Goal: Transaction & Acquisition: Purchase product/service

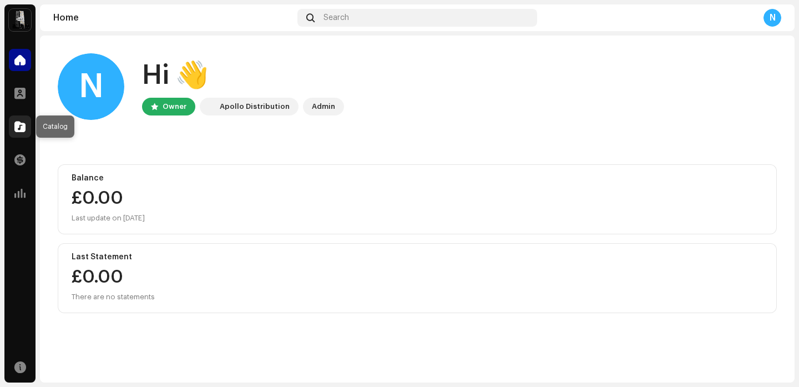
click at [23, 123] on span at bounding box center [19, 126] width 11 height 9
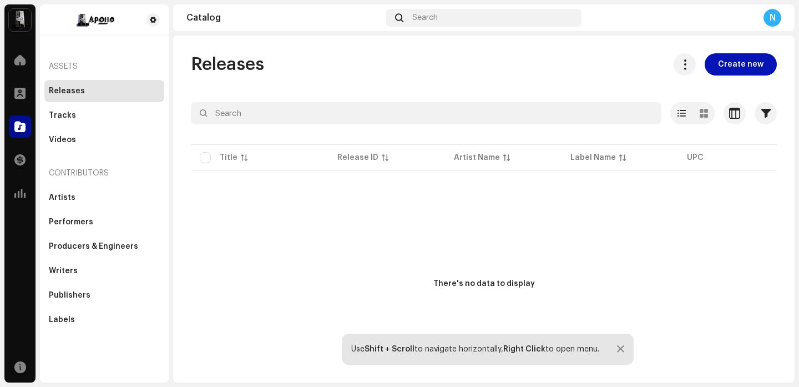
click at [745, 60] on span "Create new" at bounding box center [740, 64] width 45 height 22
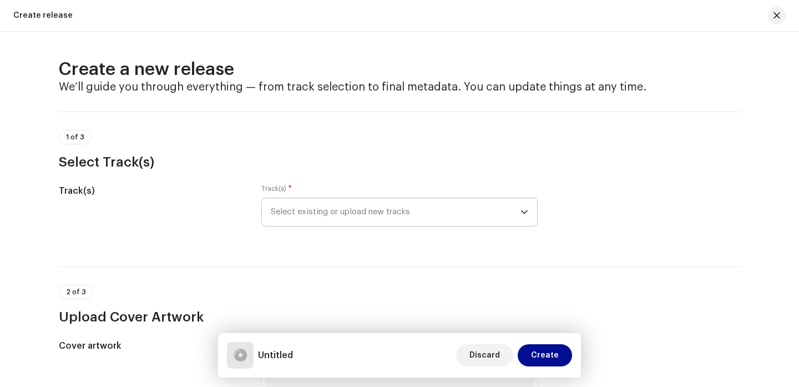
click at [390, 207] on span "Select existing or upload new tracks" at bounding box center [396, 212] width 250 height 28
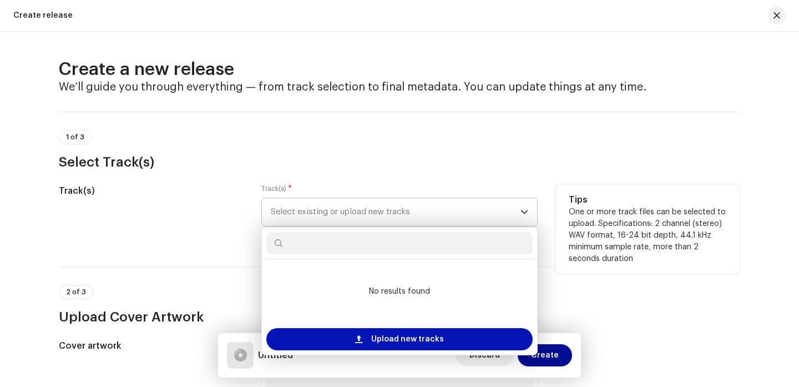
click at [408, 336] on span "Upload new tracks" at bounding box center [407, 339] width 73 height 22
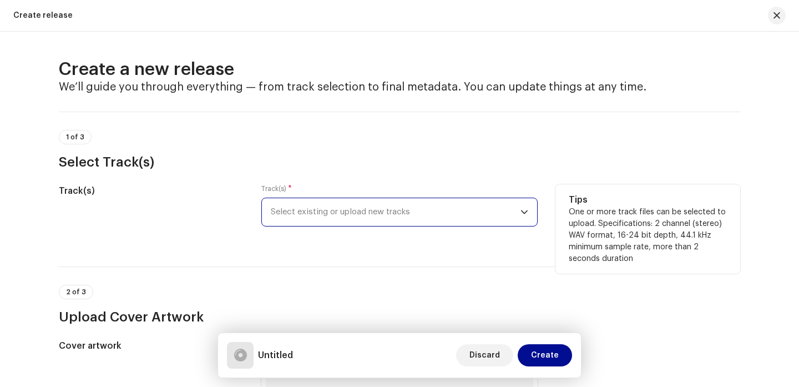
click at [332, 205] on span "Select existing or upload new tracks" at bounding box center [396, 212] width 250 height 28
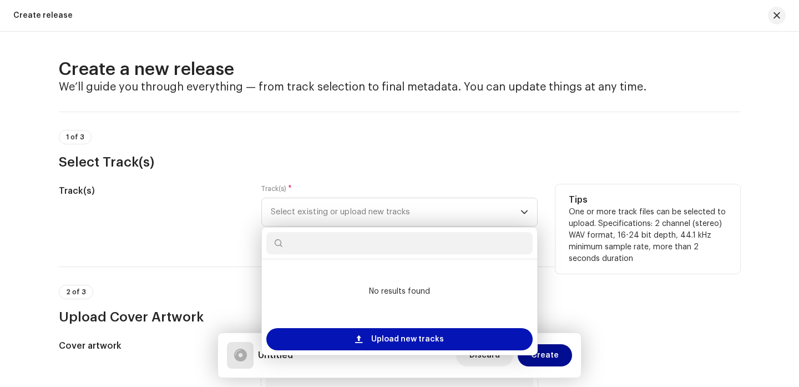
click at [414, 338] on span "Upload new tracks" at bounding box center [407, 339] width 73 height 22
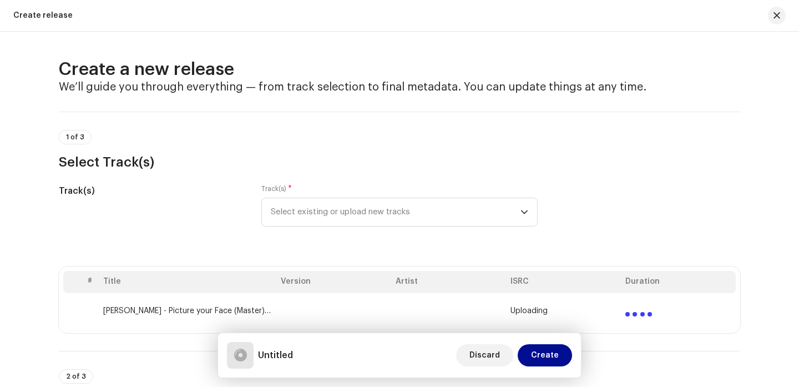
click at [660, 136] on div "1 of 3 Select Track(s)" at bounding box center [399, 150] width 681 height 41
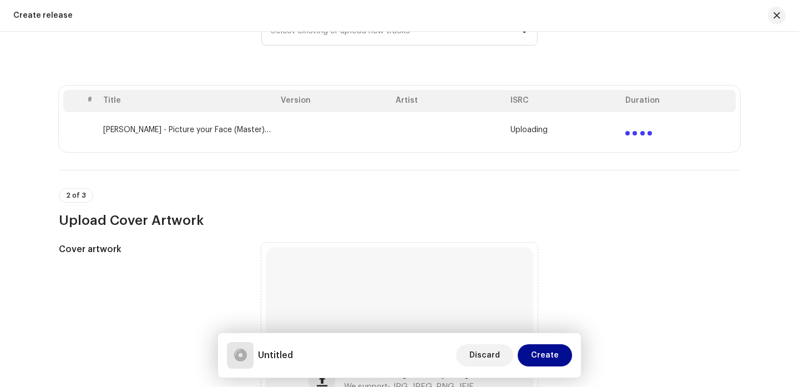
scroll to position [195, 0]
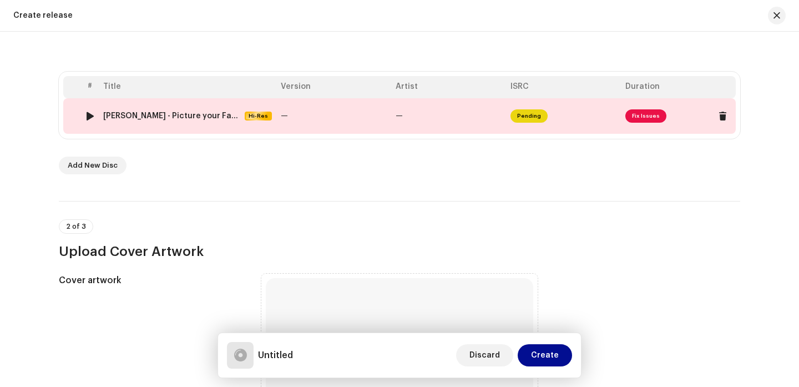
click at [650, 113] on span "Fix Issues" at bounding box center [645, 115] width 41 height 13
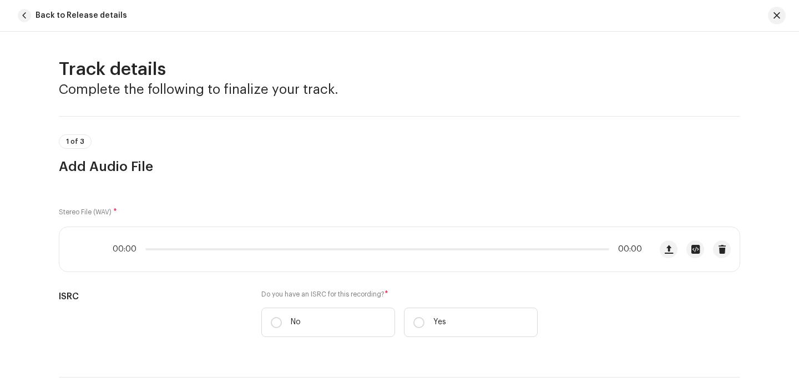
scroll to position [474, 0]
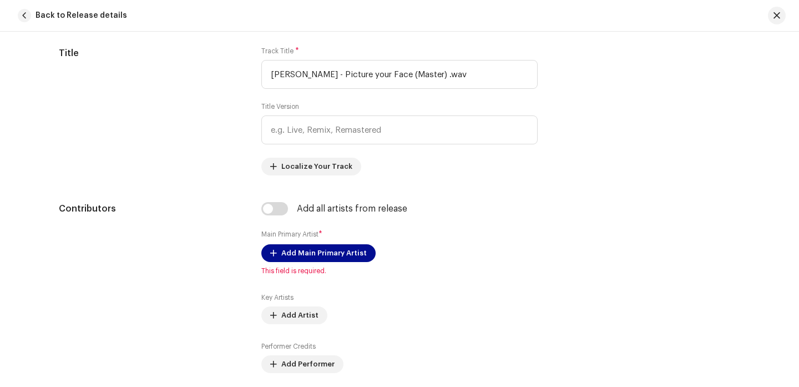
drag, startPoint x: 792, startPoint y: 129, endPoint x: 792, endPoint y: 74, distance: 54.4
click at [792, 74] on div "Track details Complete the following to finalize your track. 1 of 3 Add Audio F…" at bounding box center [399, 209] width 799 height 355
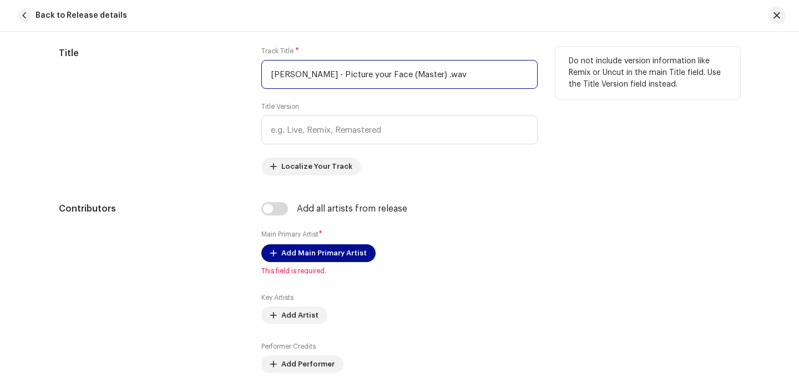
drag, startPoint x: 498, startPoint y: 74, endPoint x: 290, endPoint y: 60, distance: 209.1
click at [290, 60] on input "[PERSON_NAME] - Picture your Face (Master) .wav" at bounding box center [399, 74] width 276 height 29
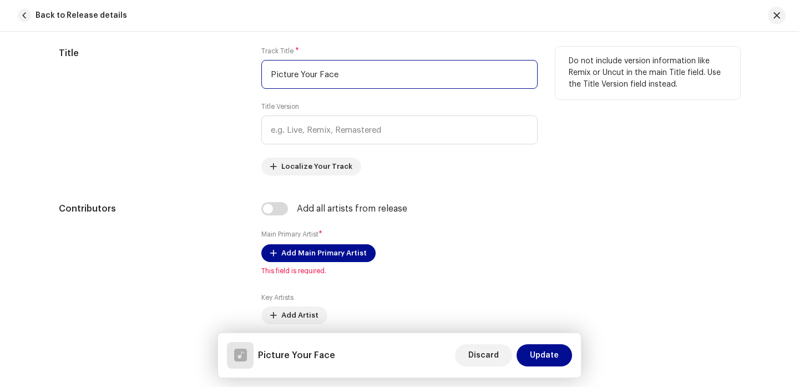
type input "Picture Your Face"
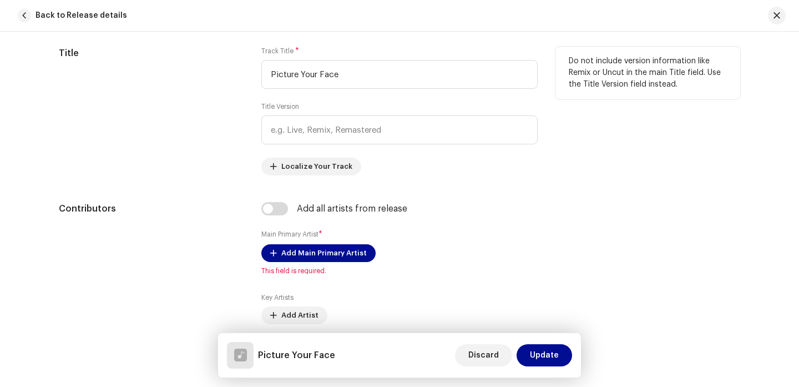
click at [478, 159] on div "Track Title * Picture Your Face Title Version Localize Your Track" at bounding box center [399, 111] width 276 height 129
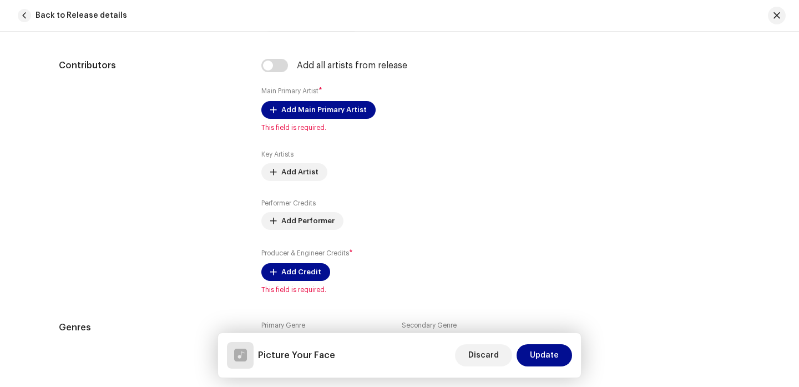
scroll to position [615, 0]
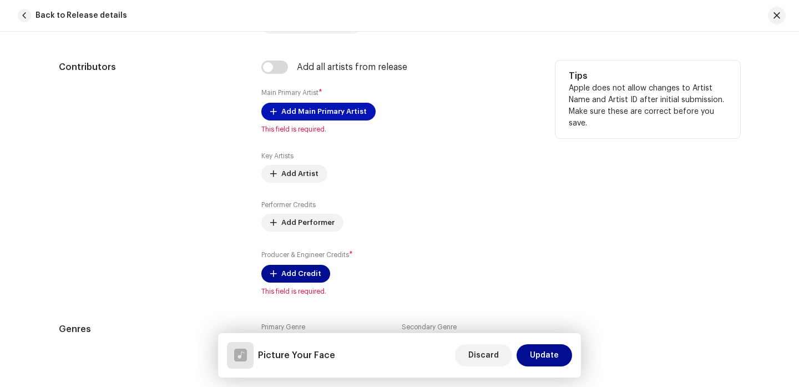
click at [347, 112] on span "Add Main Primary Artist" at bounding box center [323, 111] width 85 height 22
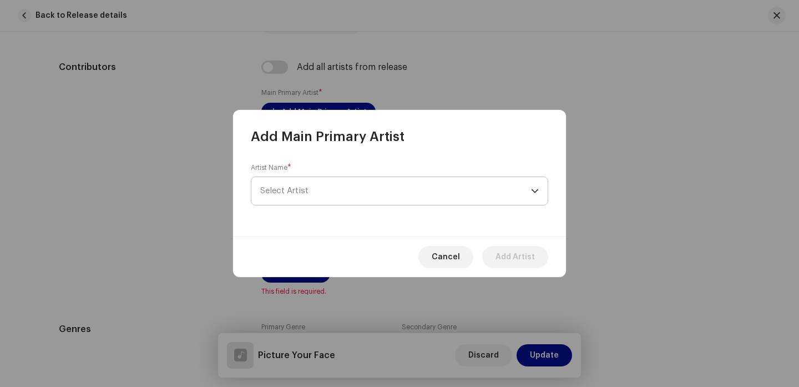
click at [325, 198] on span "Select Artist" at bounding box center [395, 191] width 271 height 28
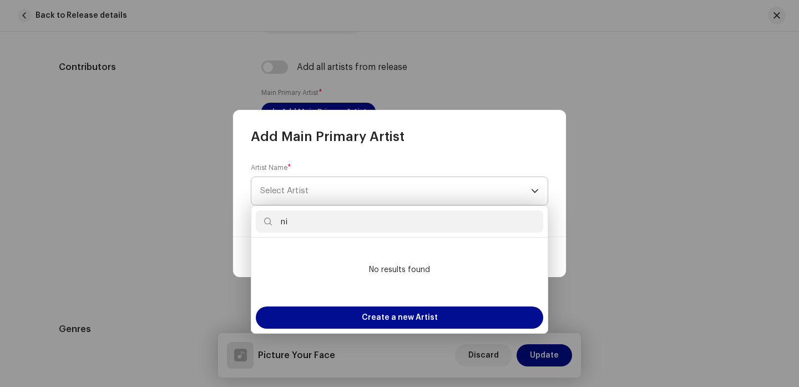
type input "n"
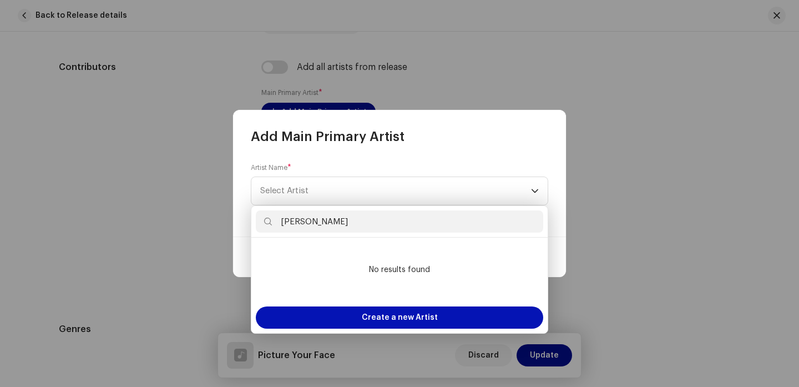
type input "[PERSON_NAME]"
click at [400, 316] on span "Create a new Artist" at bounding box center [400, 317] width 76 height 22
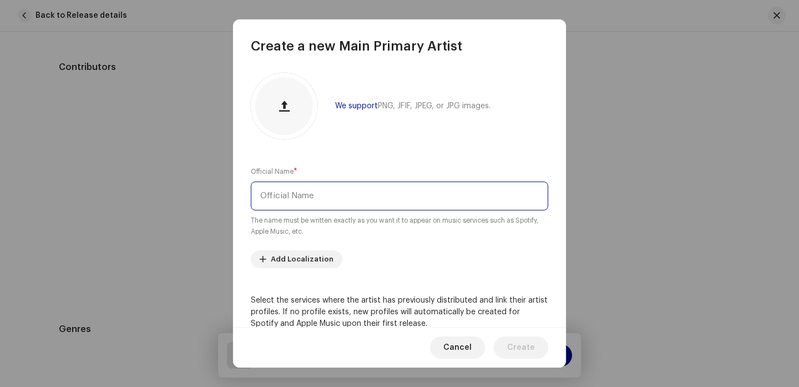
click at [331, 187] on input "text" at bounding box center [399, 195] width 297 height 29
type input "[PERSON_NAME]"
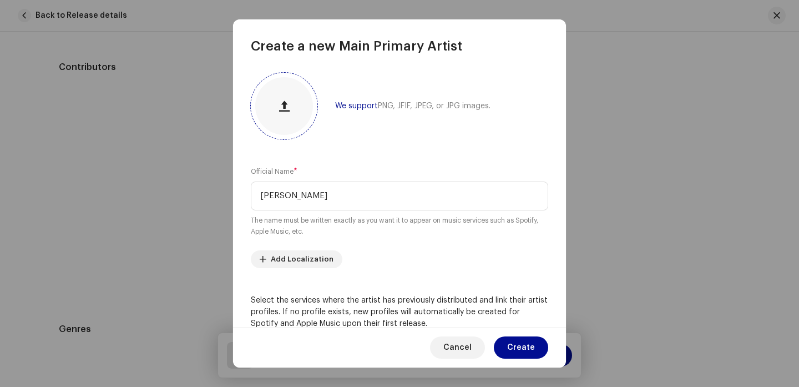
click at [284, 103] on span "button" at bounding box center [284, 106] width 11 height 9
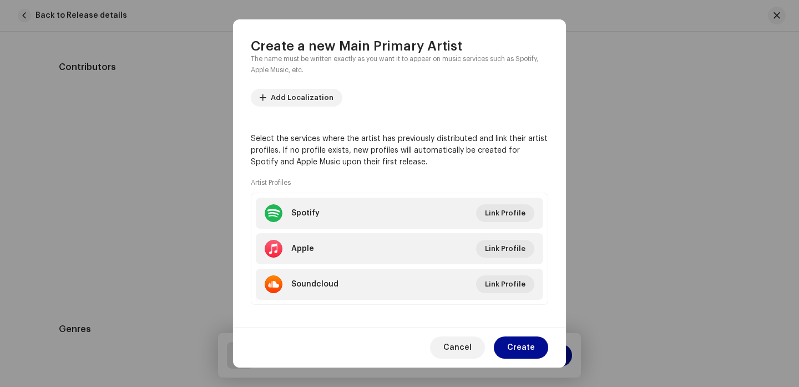
scroll to position [170, 0]
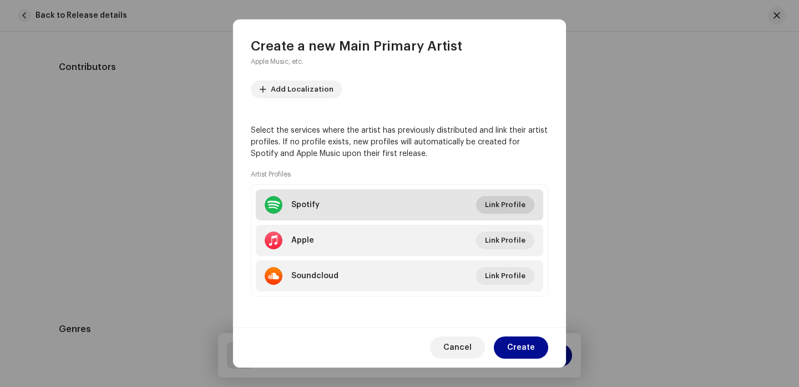
click at [509, 201] on span "Link Profile" at bounding box center [505, 205] width 40 height 22
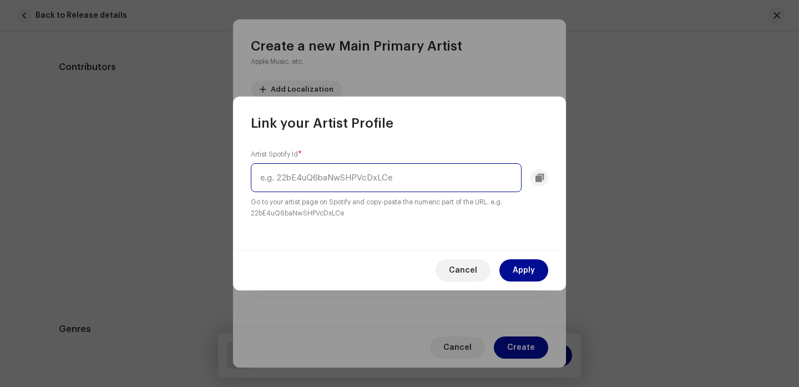
paste input "[URL][DOMAIN_NAME]"
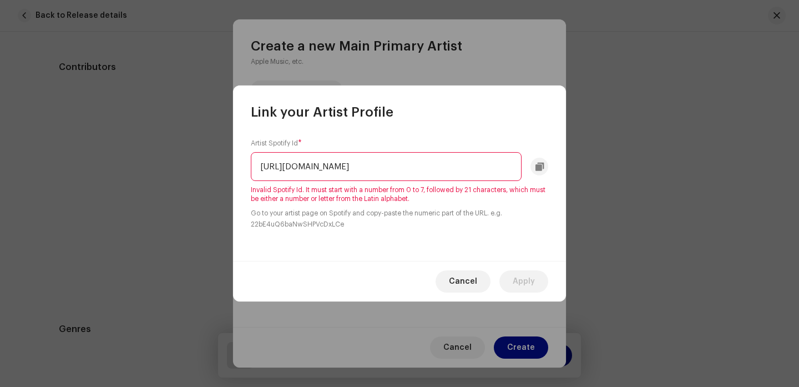
scroll to position [0, 0]
drag, startPoint x: 275, startPoint y: 162, endPoint x: 224, endPoint y: 160, distance: 51.1
click at [224, 161] on div "Link your Artist Profile Artist Spotify Id * [URL][DOMAIN_NAME] Invalid Spotify…" at bounding box center [399, 193] width 799 height 387
type input "0KTL9mE9TO614wbPZrsSqe?si=ADfah_6zQzmCyJH80ASVDA"
click at [511, 198] on span "Invalid Spotify Id. It must start with a number from 0 to 7, followed by 21 cha…" at bounding box center [399, 194] width 297 height 18
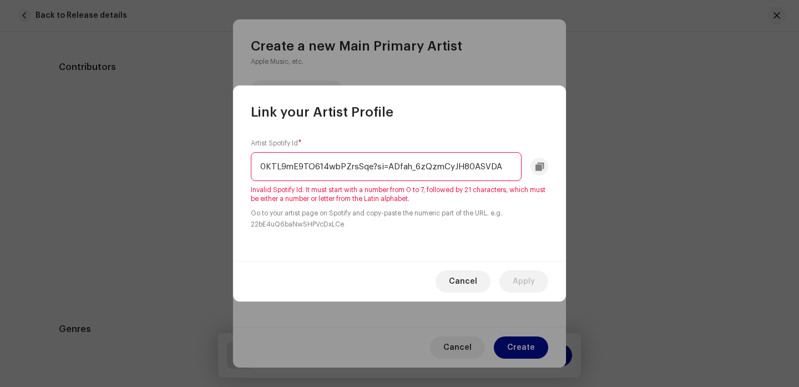
click at [503, 165] on input "0KTL9mE9TO614wbPZrsSqe?si=ADfah_6zQzmCyJH80ASVDA" at bounding box center [386, 166] width 271 height 29
click at [497, 199] on span "Invalid Spotify Id. It must start with a number from 0 to 7, followed by 21 cha…" at bounding box center [399, 194] width 297 height 18
drag, startPoint x: 499, startPoint y: 166, endPoint x: 141, endPoint y: 154, distance: 358.0
click at [141, 154] on div "Link your Artist Profile Artist Spotify Id * 0KTL9mE9TO614wbPZrsSqe?si=ADfah_6z…" at bounding box center [399, 193] width 799 height 387
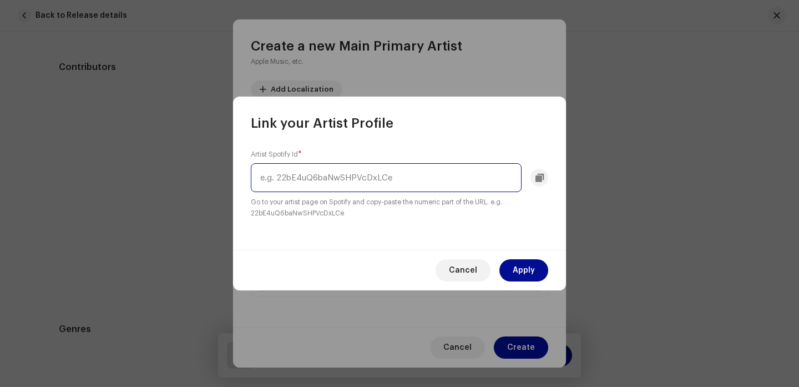
paste input "spotify:artist:0KTL9mE9TO614wbPZrsSqe"
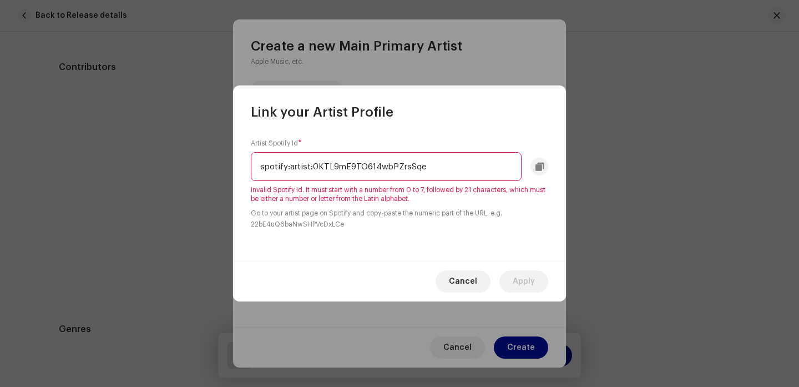
drag, startPoint x: 311, startPoint y: 165, endPoint x: 231, endPoint y: 165, distance: 79.9
click at [231, 165] on div "Link your Artist Profile Artist Spotify Id * spotify:artist:0KTL9mE9TO614wbPZrs…" at bounding box center [399, 193] width 799 height 387
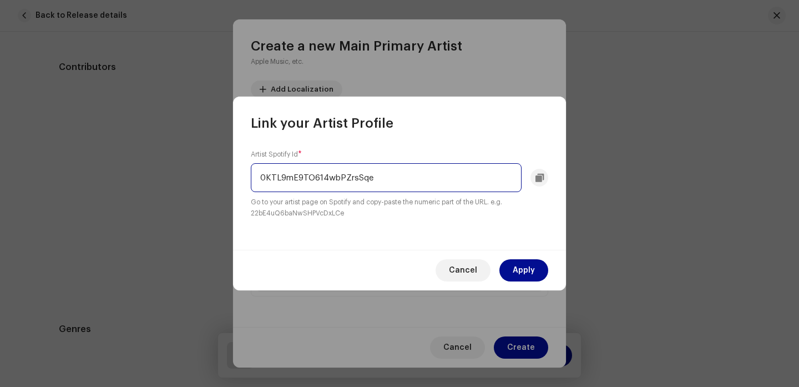
type input "0KTL9mE9TO614wbPZrsSqe"
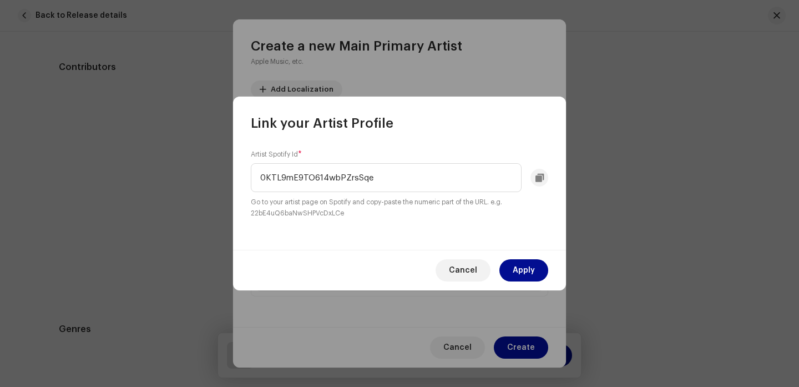
click at [447, 229] on div "Artist Spotify Id * 0KTL9mE9TO614wbPZrsSqe Go to your artist page on Spotify an…" at bounding box center [399, 191] width 333 height 118
click at [525, 268] on span "Apply" at bounding box center [524, 270] width 22 height 22
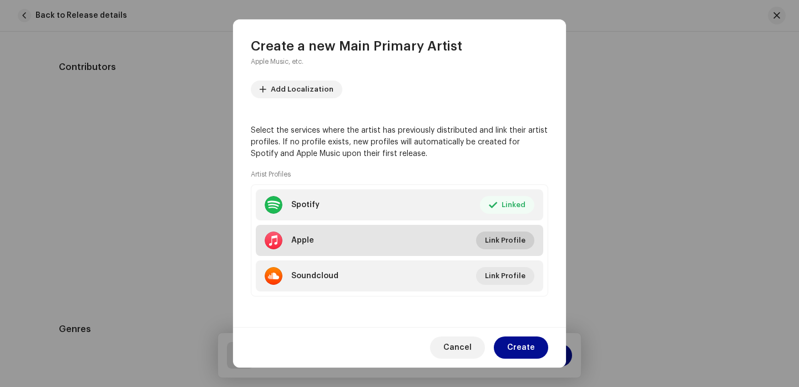
click at [515, 240] on span "Link Profile" at bounding box center [505, 240] width 40 height 22
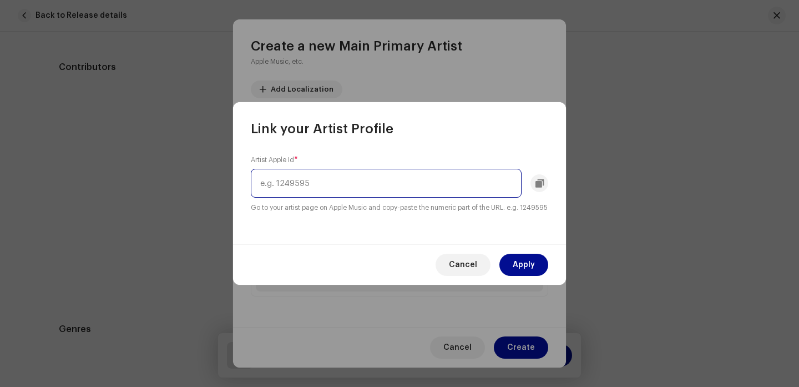
paste input "[URL][DOMAIN_NAME][PERSON_NAME]"
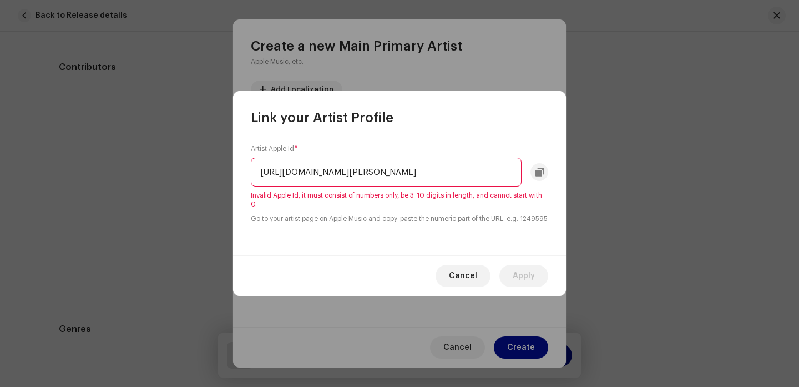
drag, startPoint x: 441, startPoint y: 163, endPoint x: 277, endPoint y: 153, distance: 163.9
click at [277, 158] on input "[URL][DOMAIN_NAME][PERSON_NAME]" at bounding box center [386, 172] width 271 height 29
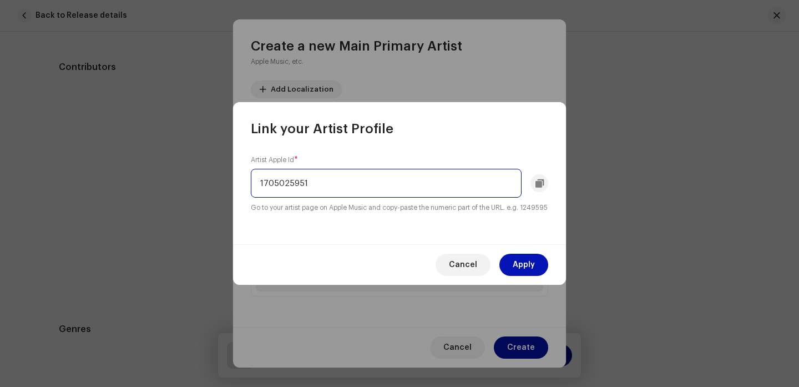
type input "1705025951"
click at [528, 264] on span "Apply" at bounding box center [524, 264] width 22 height 22
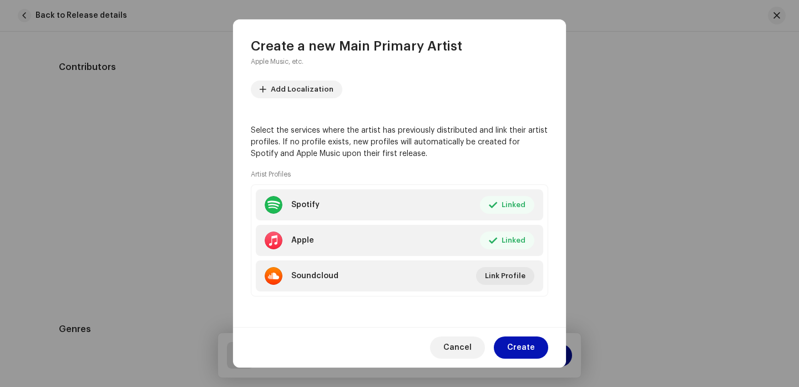
click at [525, 348] on span "Create" at bounding box center [521, 347] width 28 height 22
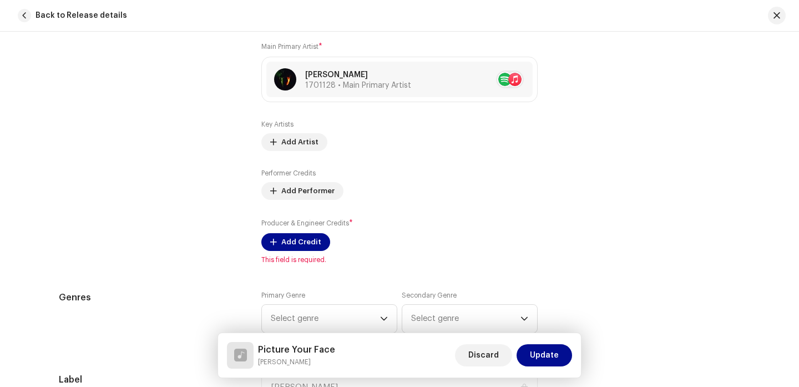
scroll to position [673, 0]
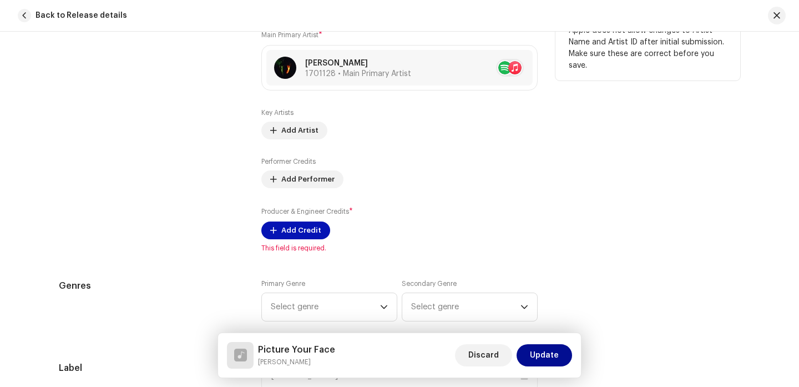
click at [298, 232] on span "Add Credit" at bounding box center [301, 230] width 40 height 22
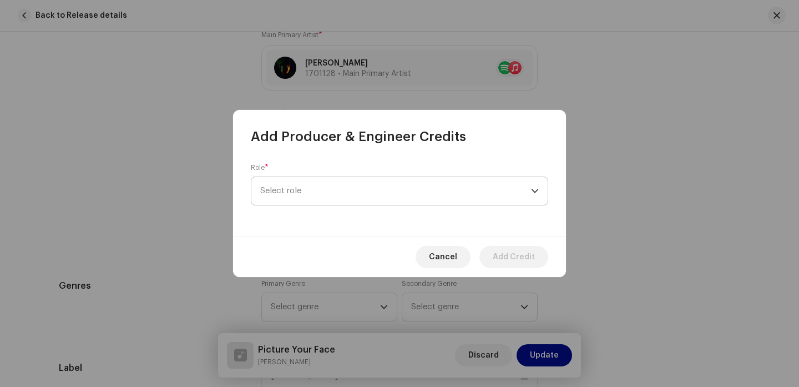
click at [311, 179] on span "Select role" at bounding box center [395, 191] width 271 height 28
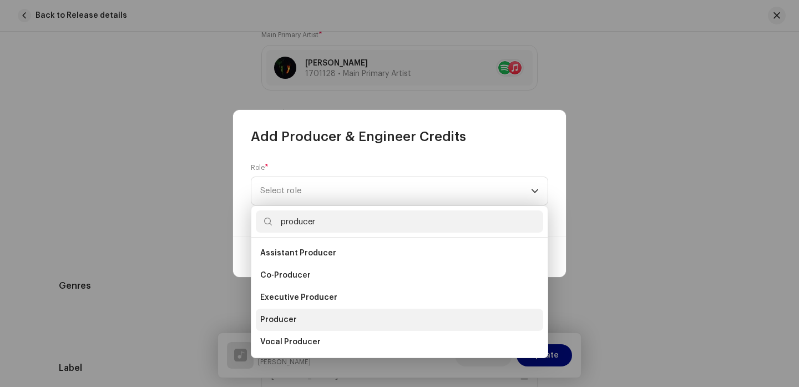
type input "producer"
click at [323, 316] on li "Producer" at bounding box center [399, 319] width 287 height 22
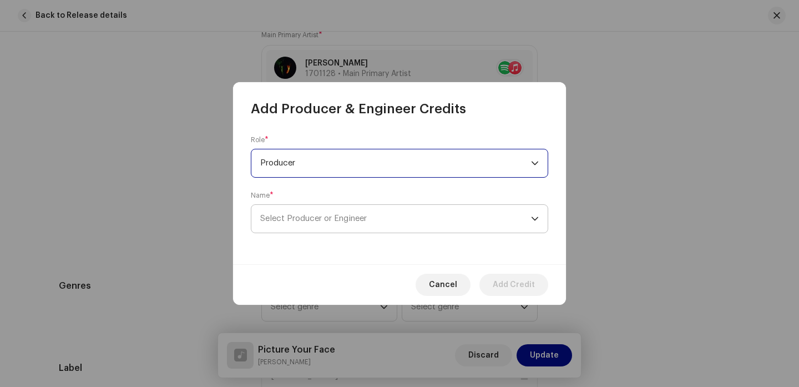
click at [334, 222] on span "Select Producer or Engineer" at bounding box center [313, 218] width 107 height 8
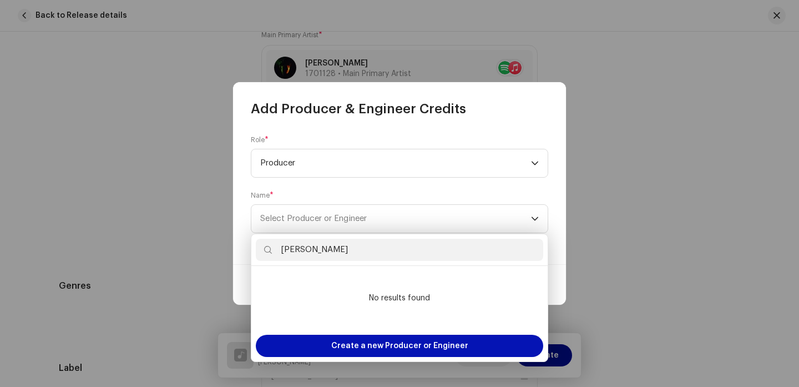
type input "[PERSON_NAME]"
click at [381, 341] on span "Create a new Producer or Engineer" at bounding box center [399, 345] width 137 height 22
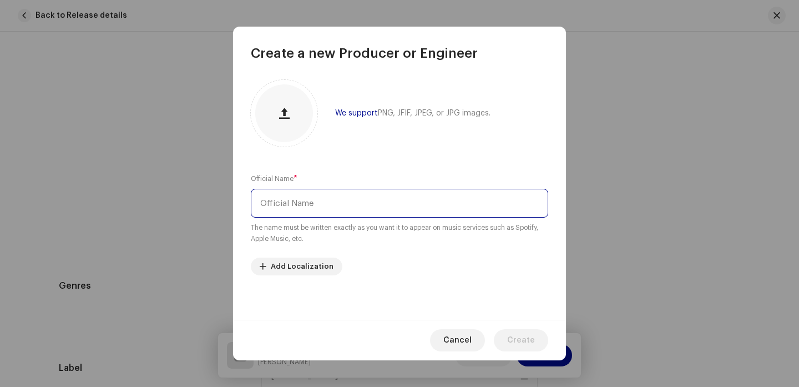
click at [338, 196] on input "text" at bounding box center [399, 203] width 297 height 29
type input "[PERSON_NAME]"
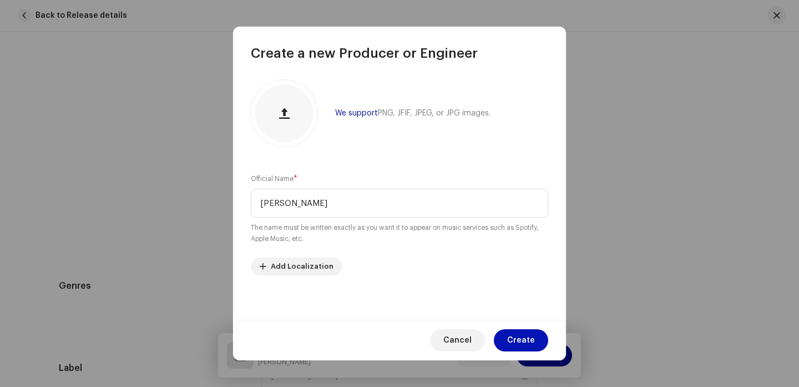
click at [524, 338] on span "Create" at bounding box center [521, 340] width 28 height 22
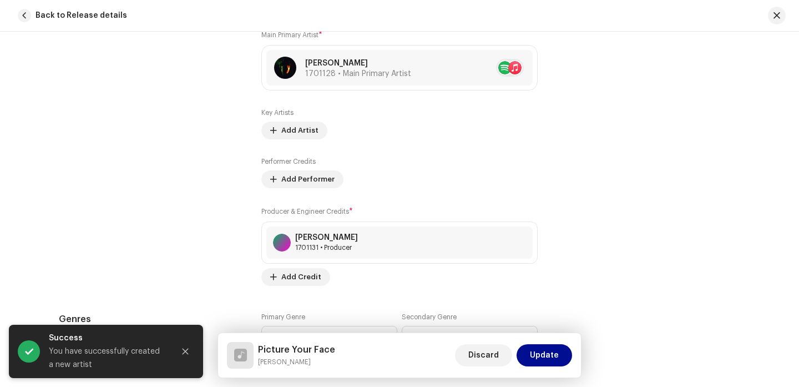
drag, startPoint x: 793, startPoint y: 165, endPoint x: 793, endPoint y: 189, distance: 23.3
click at [793, 189] on div "Track details Complete the following to finalize your track. 1 of 3 Add Audio F…" at bounding box center [399, 209] width 799 height 355
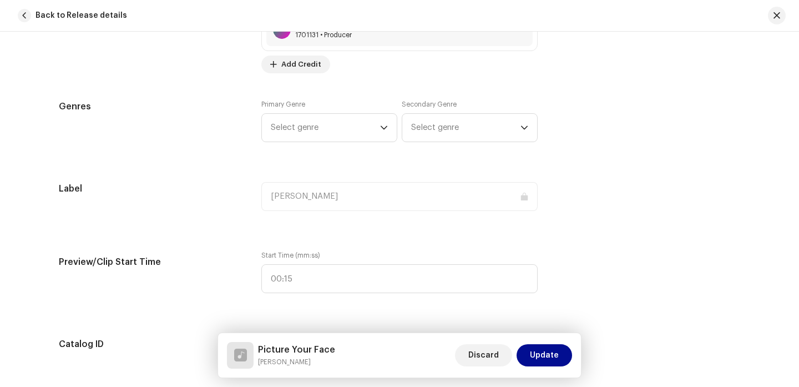
scroll to position [878, 0]
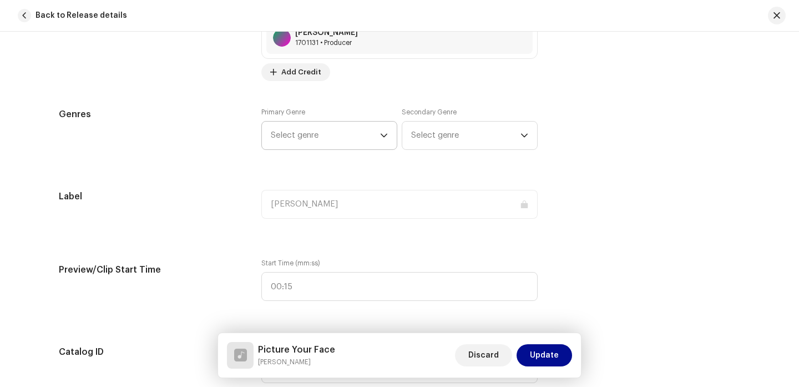
click at [349, 143] on span "Select genre" at bounding box center [325, 135] width 109 height 28
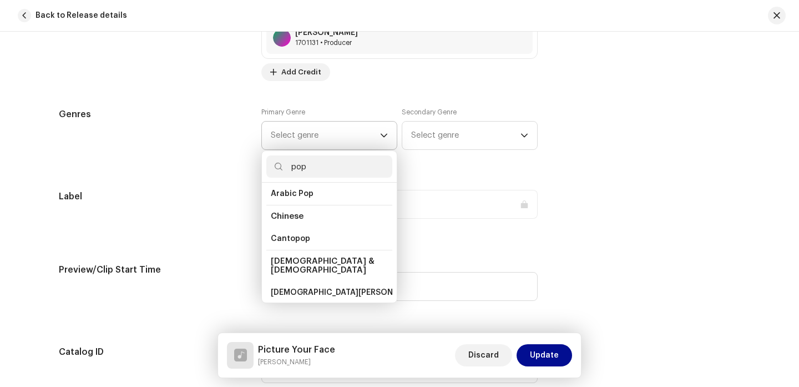
scroll to position [27, 0]
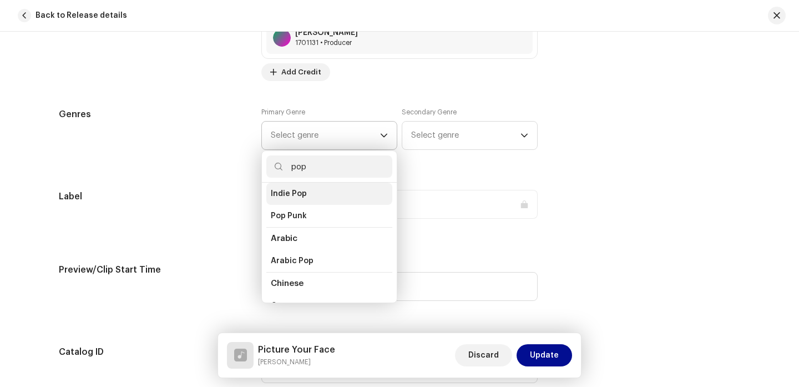
type input "pop"
click at [292, 190] on span "Indie Pop" at bounding box center [289, 193] width 36 height 11
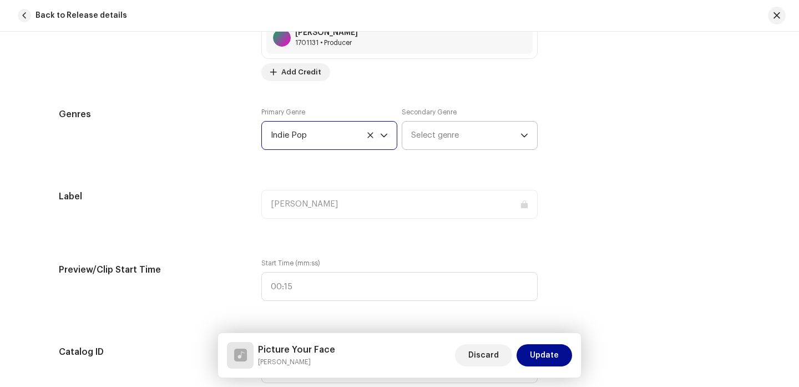
click at [418, 144] on span "Select genre" at bounding box center [465, 135] width 109 height 28
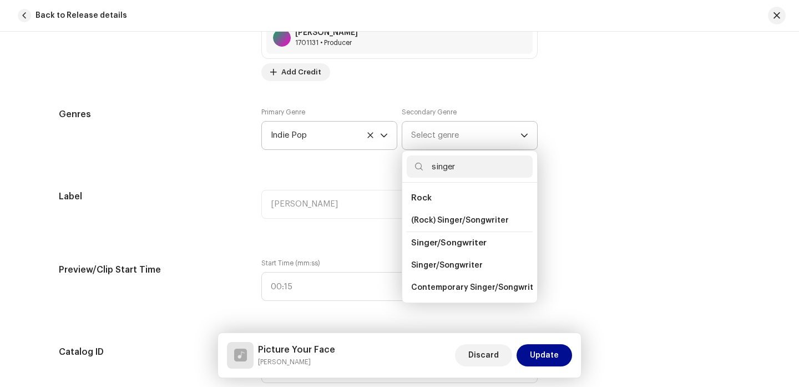
click at [445, 241] on span "Singer/Songwriter" at bounding box center [448, 243] width 75 height 8
click at [464, 170] on input "singer" at bounding box center [470, 166] width 126 height 22
type input "singer/songwriter"
click at [450, 263] on span "Singer/Songwriter" at bounding box center [447, 265] width 72 height 11
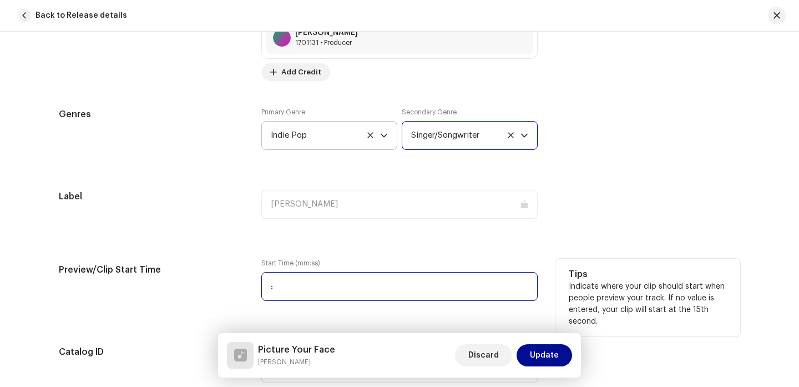
click at [356, 278] on input ":" at bounding box center [399, 286] width 276 height 29
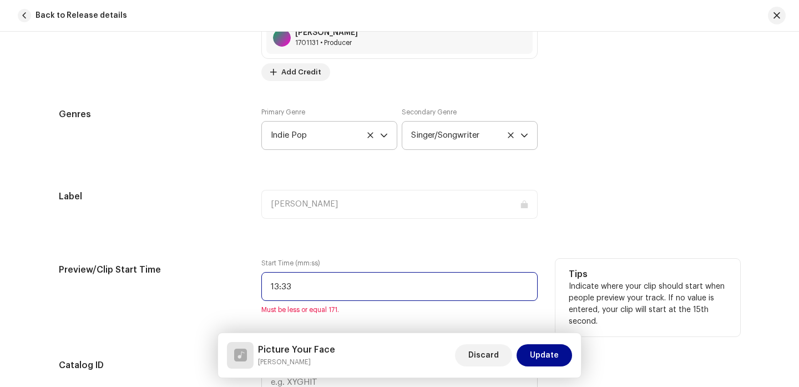
click at [270, 287] on input "13:33" at bounding box center [399, 286] width 276 height 29
type input "01:33"
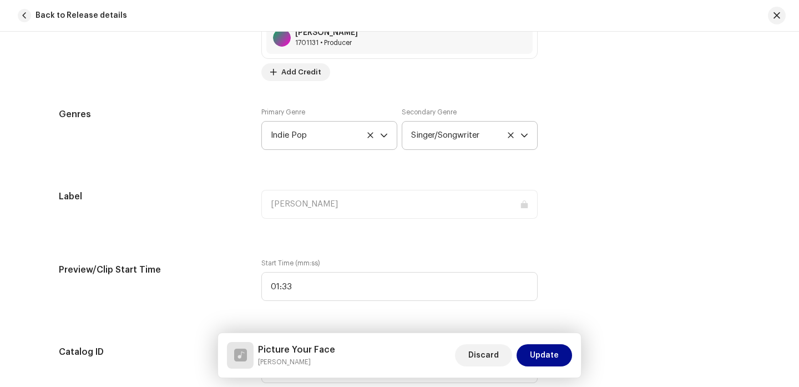
click at [556, 252] on div "Track details Complete the following to finalize your track. 1 of 3 Add Audio F…" at bounding box center [399, 363] width 717 height 2365
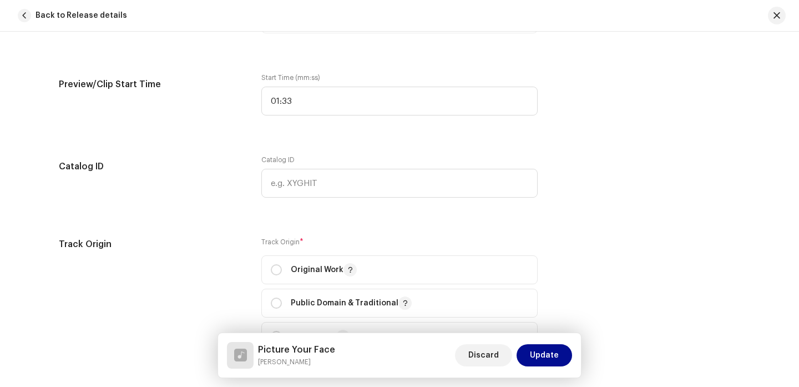
scroll to position [1063, 0]
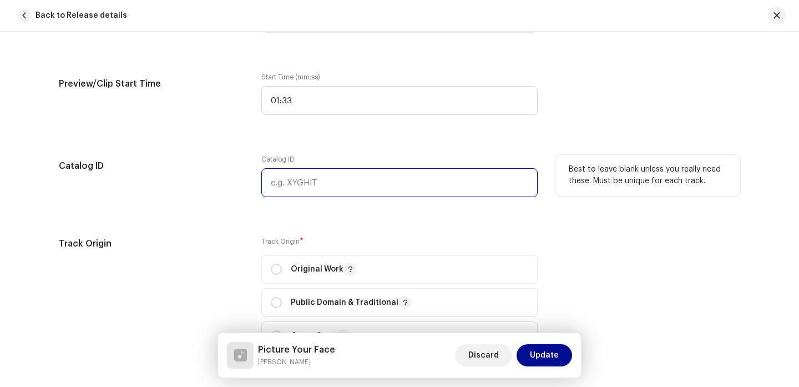
click at [325, 187] on input "text" at bounding box center [399, 182] width 276 height 29
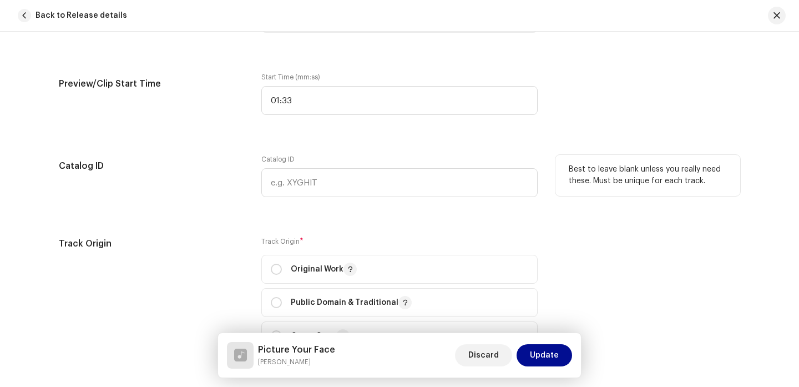
click at [640, 204] on div "Best to leave blank unless you really need these. Must be unique for each track." at bounding box center [647, 182] width 185 height 55
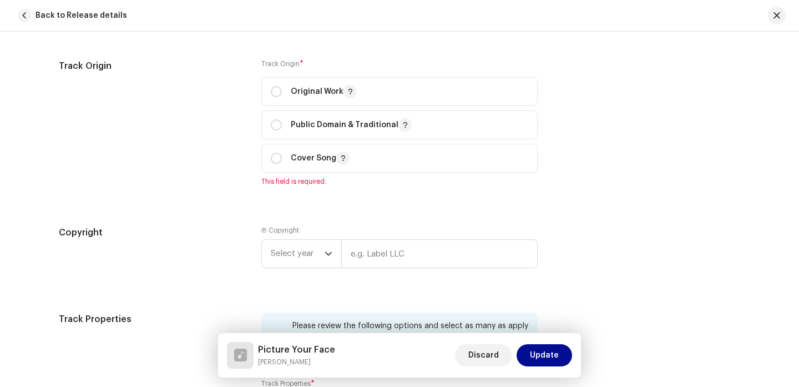
scroll to position [1218, 0]
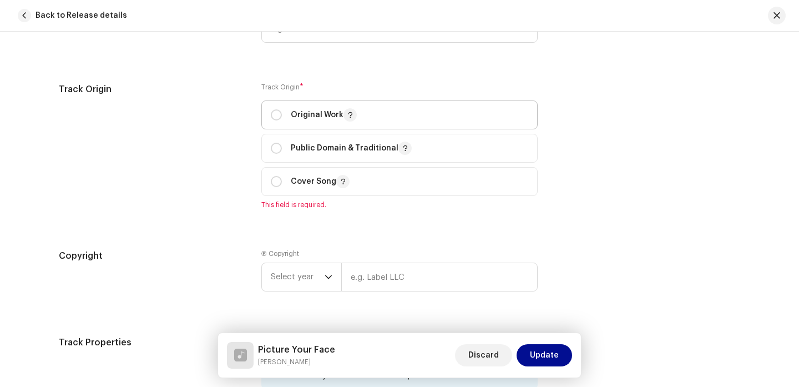
click at [311, 116] on p "Original Work" at bounding box center [324, 114] width 66 height 13
radio input "true"
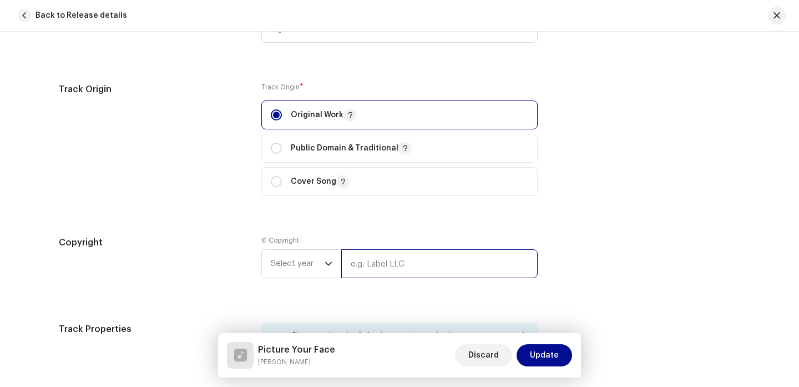
click at [443, 258] on input "text" at bounding box center [439, 263] width 196 height 29
type input "[PERSON_NAME]"
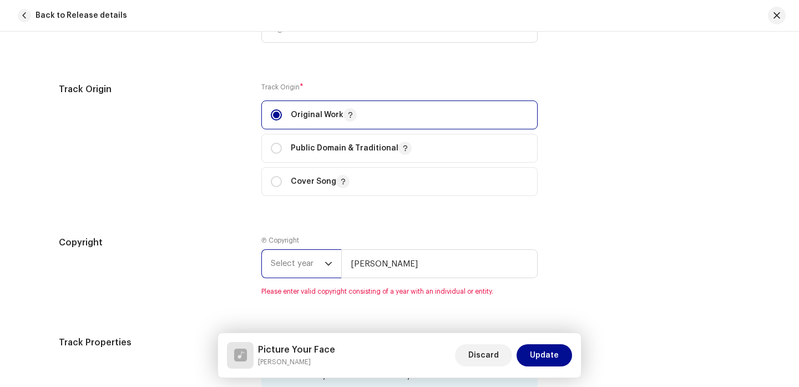
click at [307, 260] on span "Select year" at bounding box center [298, 264] width 54 height 28
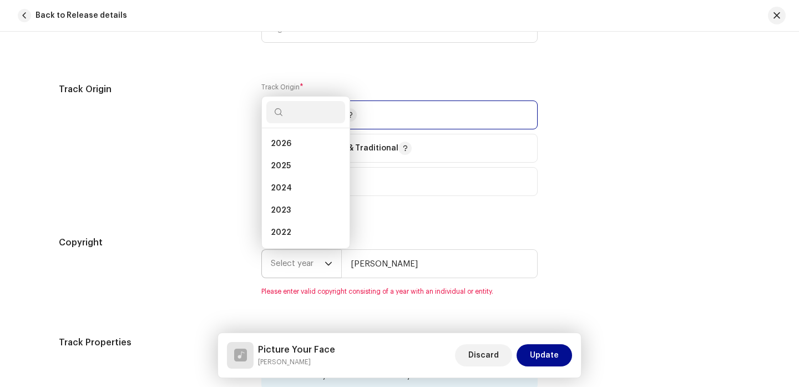
scroll to position [18, 0]
click at [306, 149] on li "2025" at bounding box center [305, 148] width 79 height 22
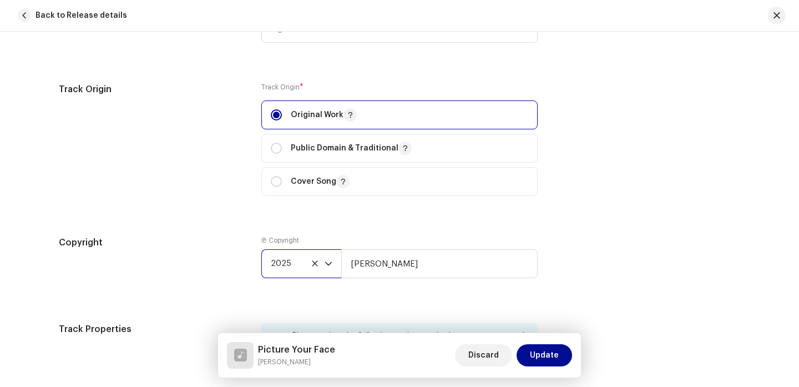
click at [682, 196] on div "Track Origin Track Origin * Original Work Public Domain & Traditional Cover Song" at bounding box center [399, 146] width 681 height 126
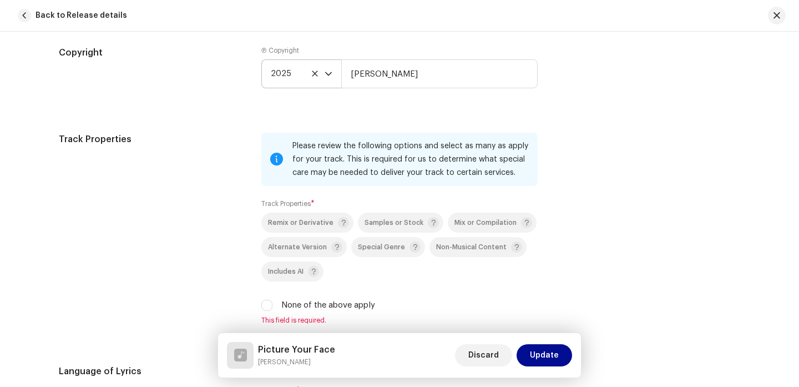
scroll to position [1410, 0]
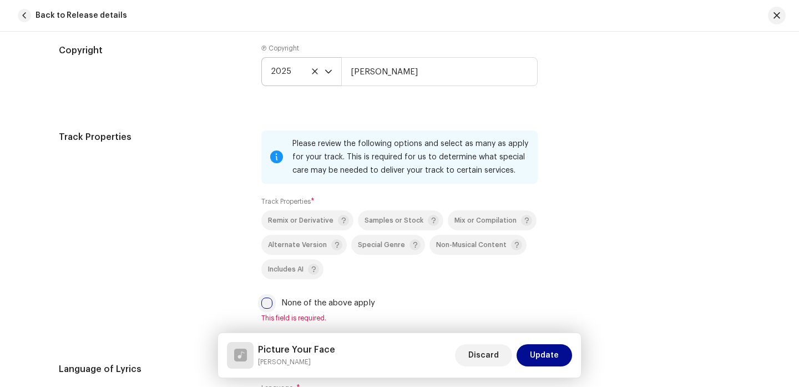
click at [261, 302] on input "None of the above apply" at bounding box center [266, 302] width 11 height 11
checkbox input "true"
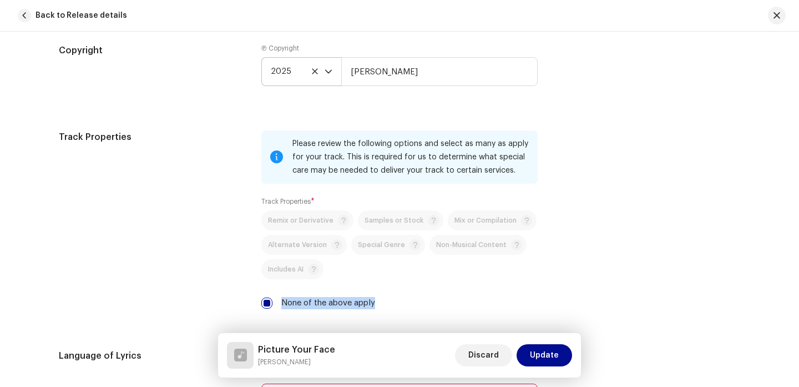
drag, startPoint x: 794, startPoint y: 269, endPoint x: 796, endPoint y: 302, distance: 32.8
click at [796, 302] on div "Track details Complete the following to finalize your track. 1 of 3 Add Audio F…" at bounding box center [399, 209] width 799 height 355
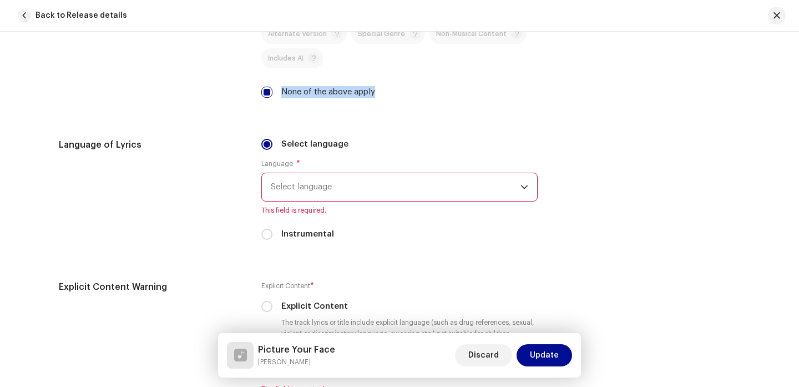
scroll to position [1613, 0]
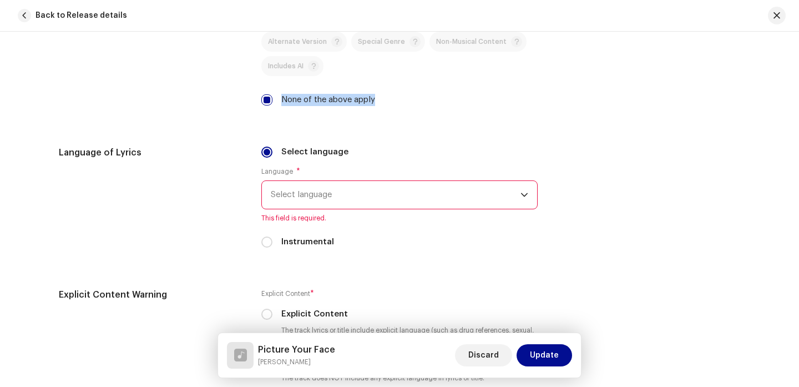
click at [299, 186] on span "Select language" at bounding box center [396, 195] width 250 height 28
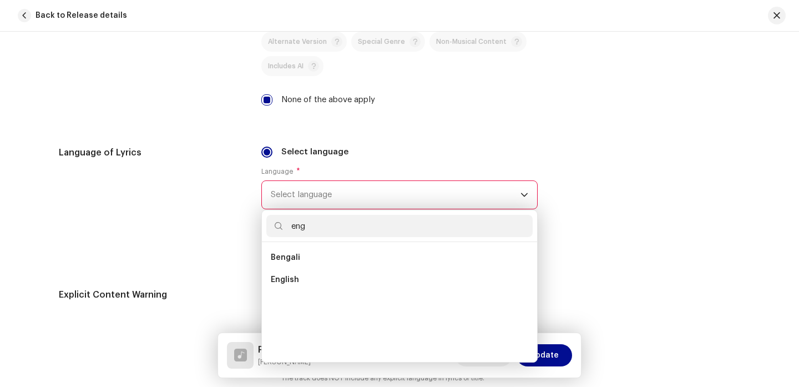
scroll to position [0, 0]
type input "eng"
click at [298, 278] on li "English" at bounding box center [399, 279] width 266 height 22
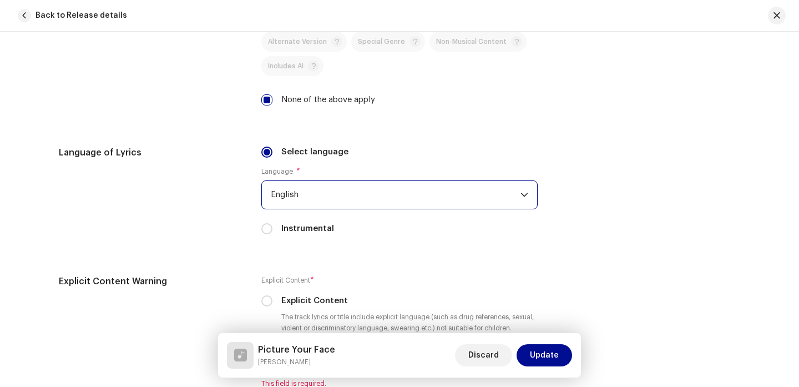
click at [798, 204] on div "Track details Complete the following to finalize your track. 1 of 3 Add Audio F…" at bounding box center [399, 209] width 799 height 355
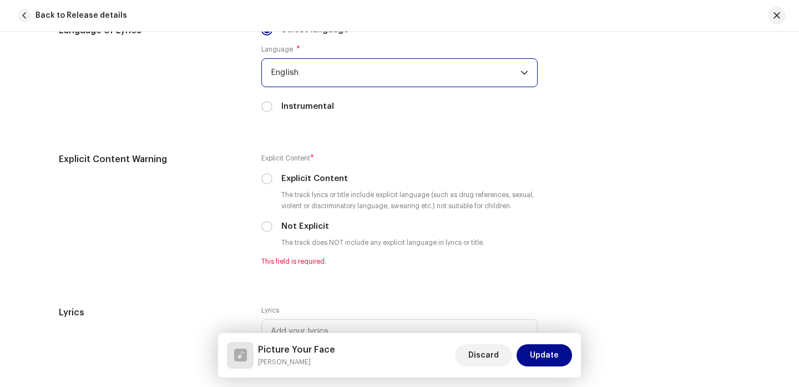
scroll to position [1737, 0]
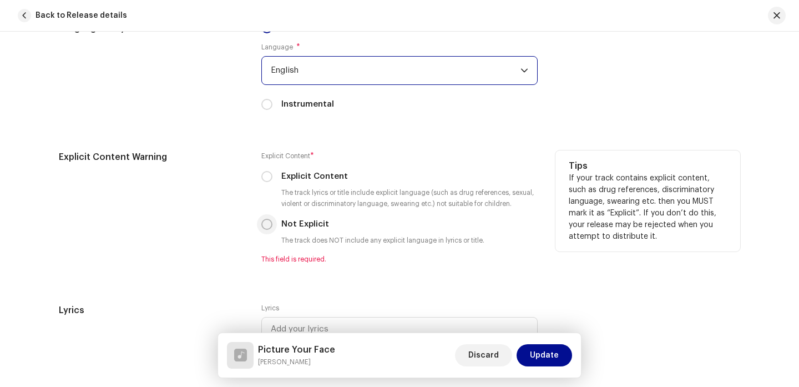
click at [265, 226] on input "Not Explicit" at bounding box center [266, 224] width 11 height 11
radio input "true"
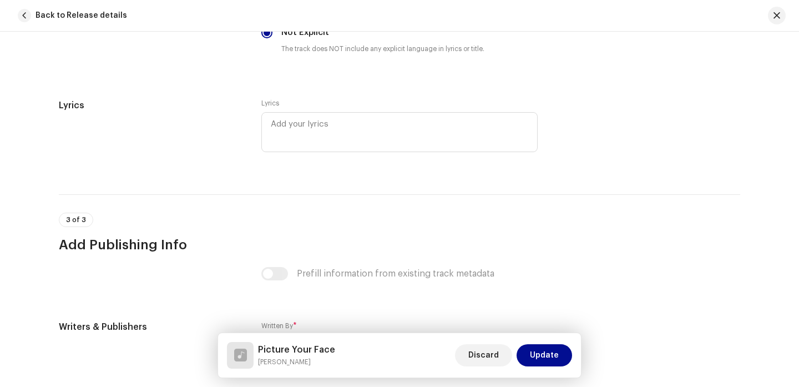
scroll to position [1926, 0]
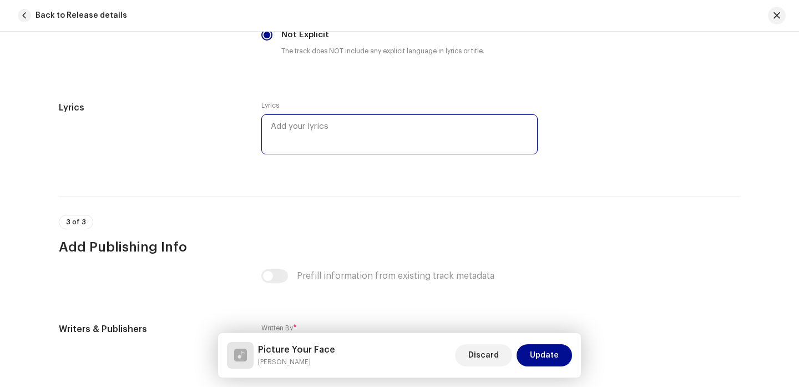
click at [298, 122] on textarea at bounding box center [399, 134] width 276 height 40
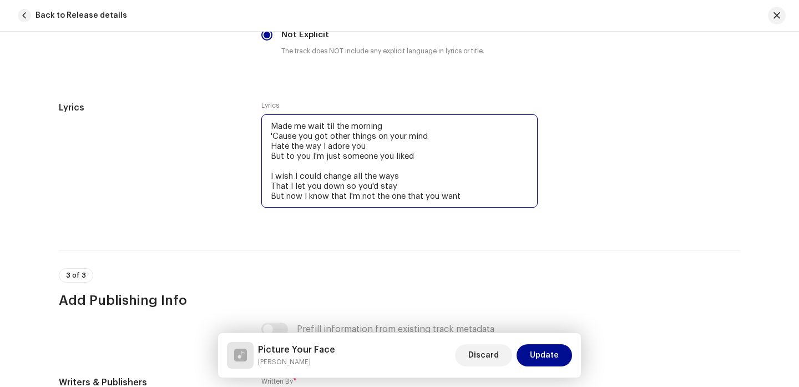
click at [348, 196] on textarea "Made me wait til the morning 'Cause you got other things on your mind Hate the …" at bounding box center [399, 160] width 276 height 93
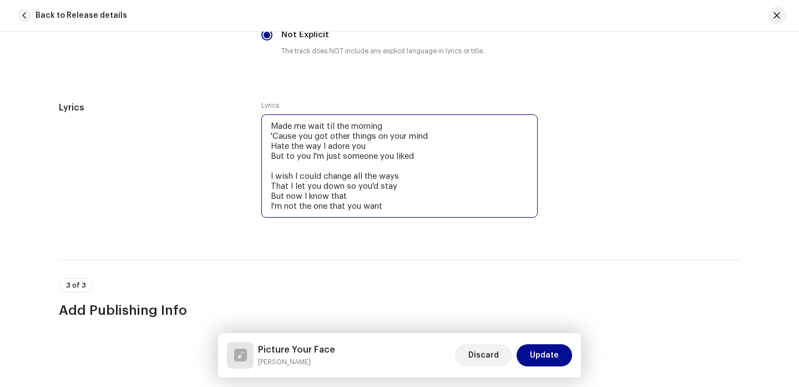
click at [398, 207] on textarea "Made me wait til the morning 'Cause you got other things on your mind Hate the …" at bounding box center [399, 165] width 276 height 103
click at [374, 197] on textarea "Made me wait til the morning 'Cause you got other things on your mind Hate the …" at bounding box center [399, 165] width 276 height 103
click at [386, 205] on textarea "Made me wait til the morning 'Cause you got other things on your mind Hate the …" at bounding box center [399, 165] width 276 height 103
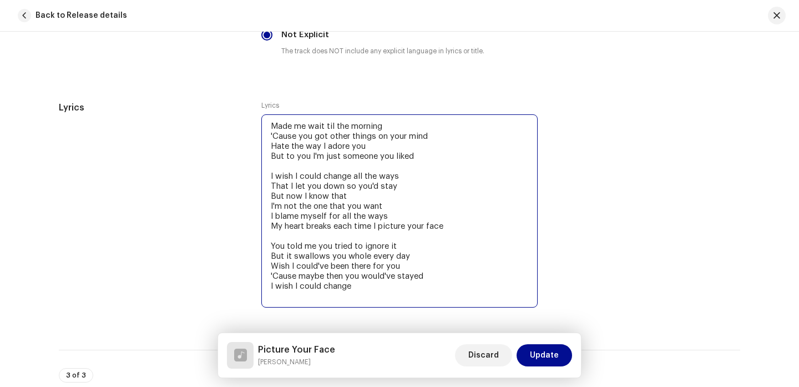
drag, startPoint x: 463, startPoint y: 227, endPoint x: 258, endPoint y: 178, distance: 210.6
click at [258, 178] on div "Lyrics Lyrics Made me wait til the morning 'Cause you got other things on your …" at bounding box center [399, 212] width 681 height 222
click at [379, 289] on textarea "Made me wait til the morning 'Cause you got other things on your mind Hate the …" at bounding box center [399, 210] width 276 height 193
drag, startPoint x: 379, startPoint y: 286, endPoint x: 267, endPoint y: 287, distance: 111.5
click at [267, 287] on textarea "Made me wait til the morning 'Cause you got other things on your mind Hate the …" at bounding box center [399, 210] width 276 height 193
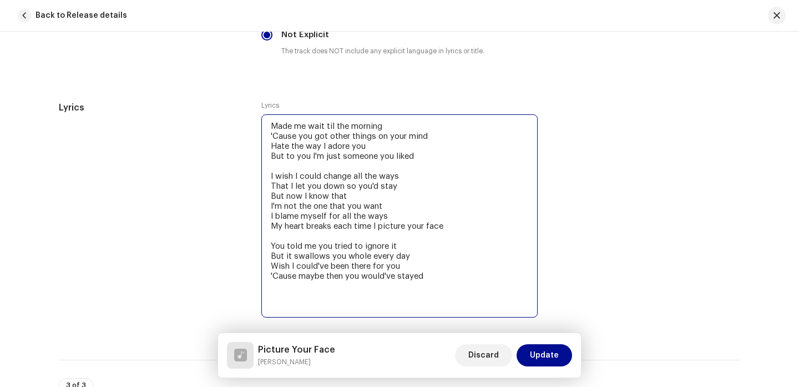
paste textarea "I wish I could change all the ways That I let you down so you'd stay But now I …"
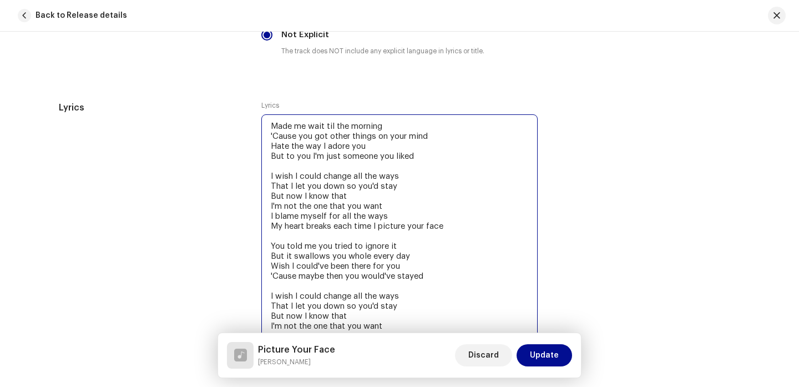
click at [473, 319] on textarea "Made me wait til the morning 'Cause you got other things on your mind Hate the …" at bounding box center [399, 235] width 276 height 243
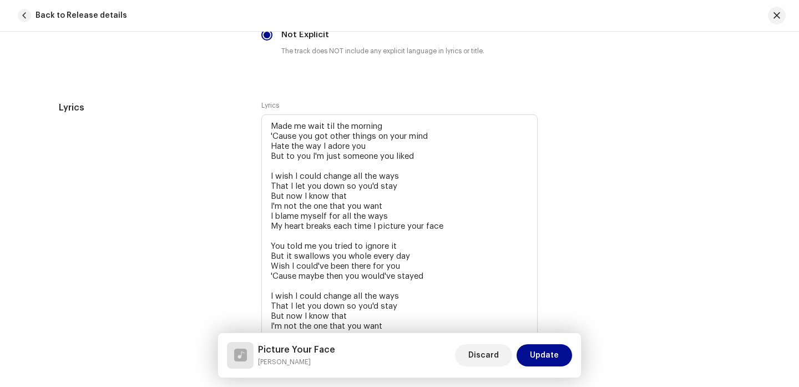
drag, startPoint x: 793, startPoint y: 302, endPoint x: 793, endPoint y: 332, distance: 30.0
click at [793, 332] on div "Track details Complete the following to finalize your track. 1 of 3 Add Audio F…" at bounding box center [399, 209] width 799 height 355
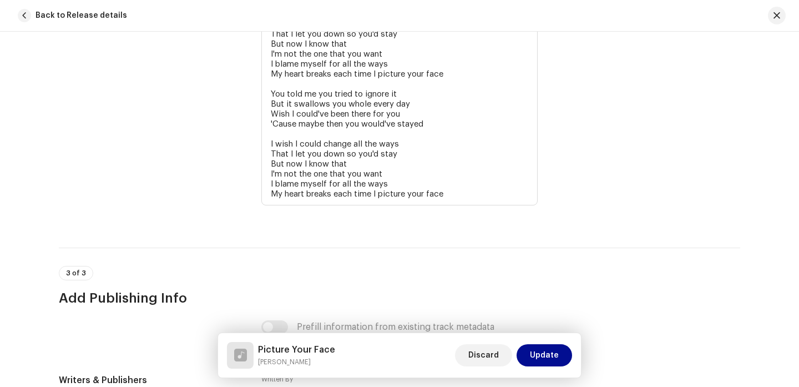
scroll to position [2099, 0]
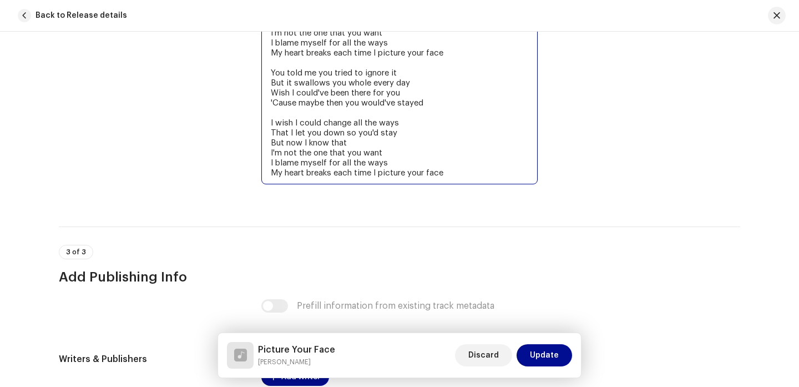
click at [482, 176] on textarea "Made me wait til the morning 'Cause you got other things on your mind Hate the …" at bounding box center [399, 62] width 276 height 243
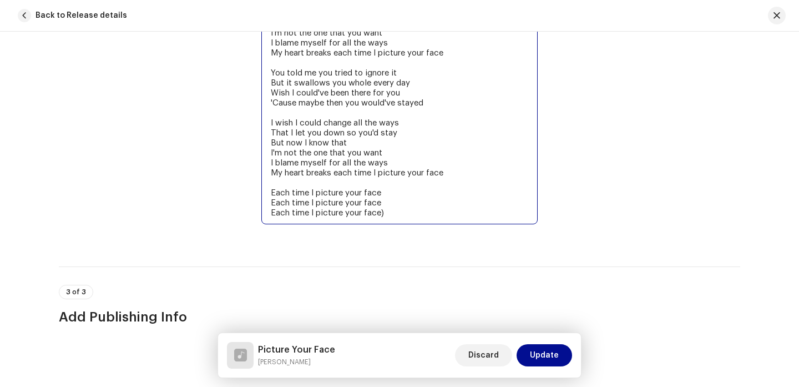
click at [269, 212] on textarea "Made me wait til the morning 'Cause you got other things on your mind Hate the …" at bounding box center [399, 82] width 276 height 283
click at [380, 203] on textarea "Made me wait til the morning 'Cause you got other things on your mind Hate the …" at bounding box center [399, 82] width 276 height 283
click at [268, 202] on textarea "Made me wait til the morning 'Cause you got other things on your mind Hate the …" at bounding box center [399, 82] width 276 height 283
click at [383, 191] on textarea "Made me wait til the morning 'Cause you got other things on your mind Hate the …" at bounding box center [399, 82] width 276 height 283
click at [270, 195] on textarea "Made me wait til the morning 'Cause you got other things on your mind Hate the …" at bounding box center [399, 82] width 276 height 283
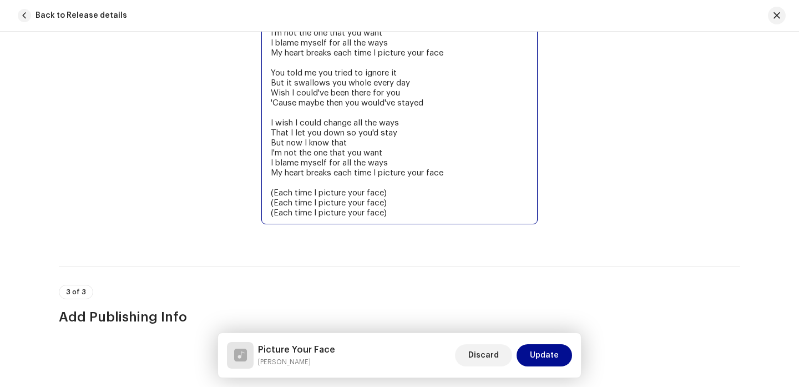
click at [414, 215] on textarea "Made me wait til the morning 'Cause you got other things on your mind Hate the …" at bounding box center [399, 82] width 276 height 283
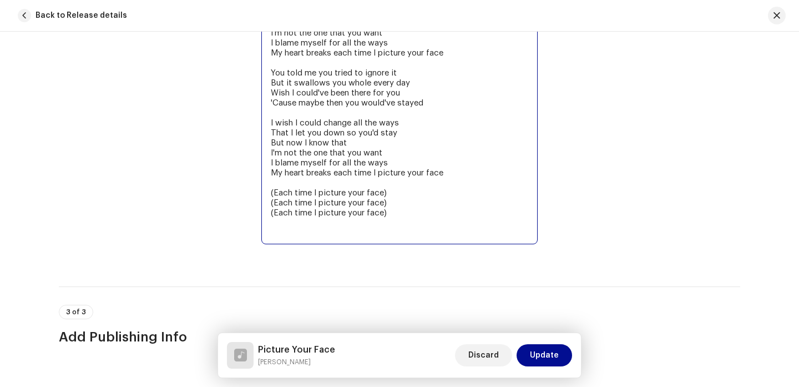
drag, startPoint x: 464, startPoint y: 182, endPoint x: 257, endPoint y: 128, distance: 214.5
click at [257, 128] on div "Lyrics Lyrics Made me wait til the morning 'Cause you got other things on your …" at bounding box center [399, 94] width 681 height 332
click at [394, 218] on textarea "Made me wait til the morning 'Cause you got other things on your mind Hate the …" at bounding box center [399, 92] width 276 height 303
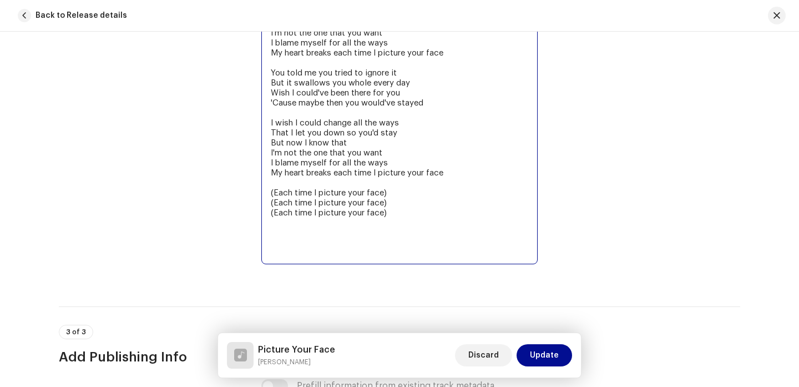
paste textarea "I wish I could change all the ways That I let you down so you'd stay But now I …"
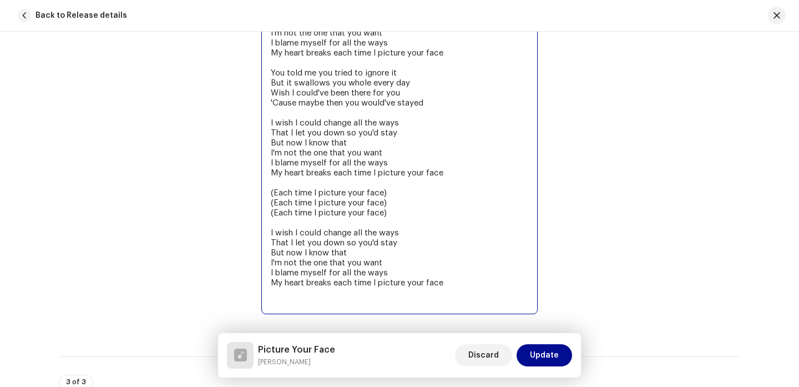
click at [329, 300] on textarea "Made me wait til the morning 'Cause you got other things on your mind Hate the …" at bounding box center [399, 127] width 276 height 373
click at [306, 296] on textarea "Made me wait til the morning 'Cause you got other things on your mind Hate the …" at bounding box center [399, 122] width 276 height 363
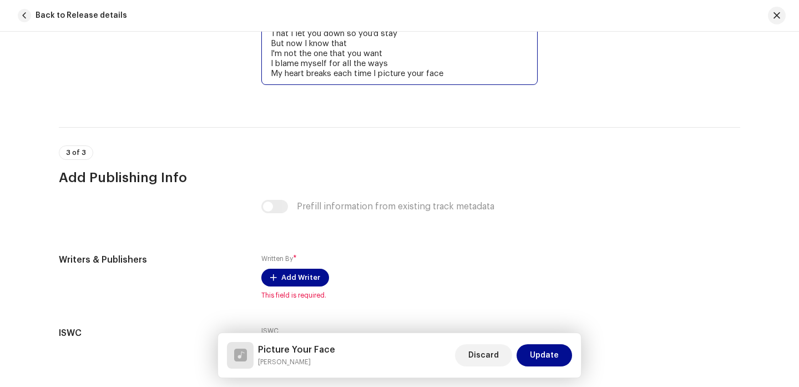
scroll to position [2405, 0]
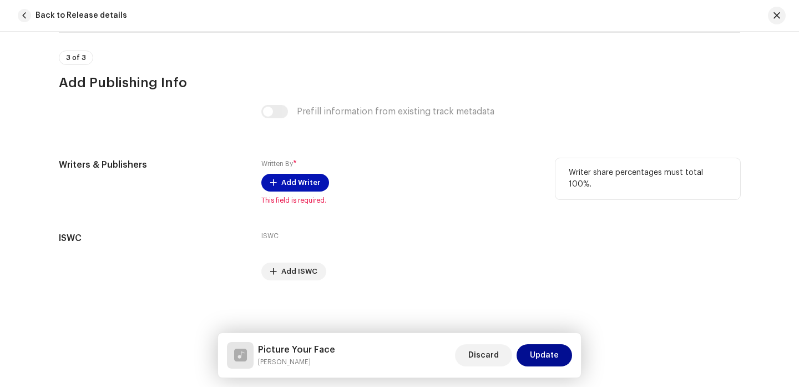
type textarea "Made me wait til the morning 'Cause you got other things on your mind Hate the …"
click at [305, 177] on span "Add Writer" at bounding box center [300, 182] width 39 height 22
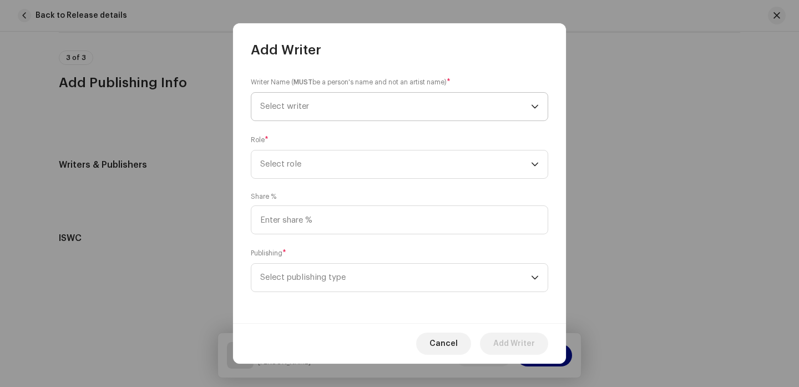
click at [305, 110] on span "Select writer" at bounding box center [284, 106] width 49 height 8
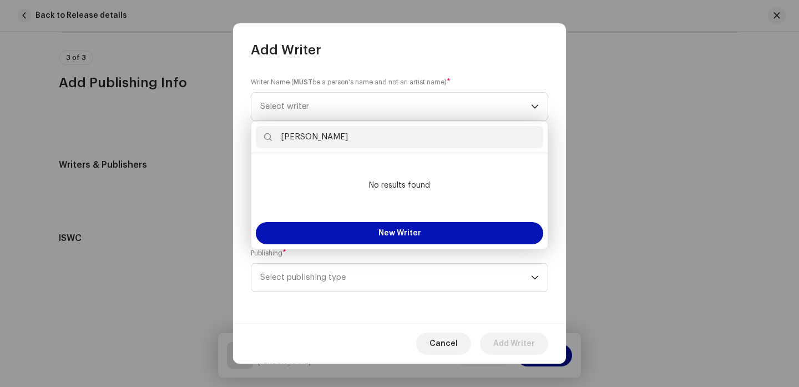
type input "[PERSON_NAME]"
click at [427, 234] on button "New Writer" at bounding box center [399, 233] width 287 height 22
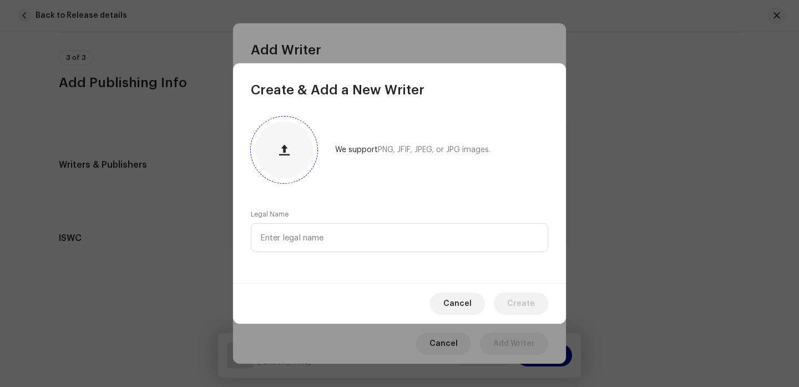
click at [283, 141] on button "button" at bounding box center [284, 149] width 27 height 27
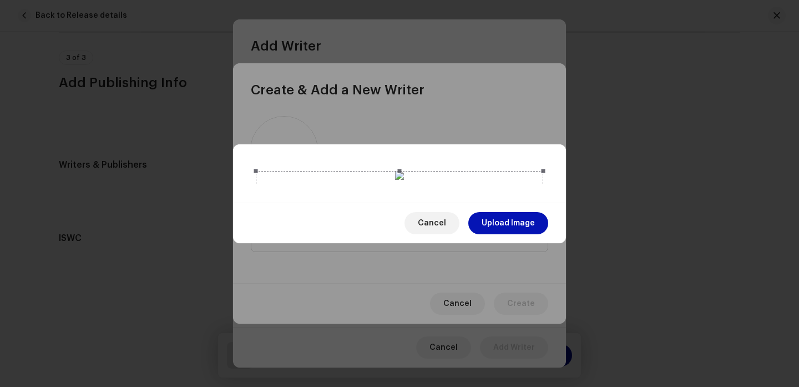
click at [516, 234] on span "Upload Image" at bounding box center [507, 223] width 53 height 22
click at [514, 234] on span "Upload Image" at bounding box center [507, 223] width 53 height 22
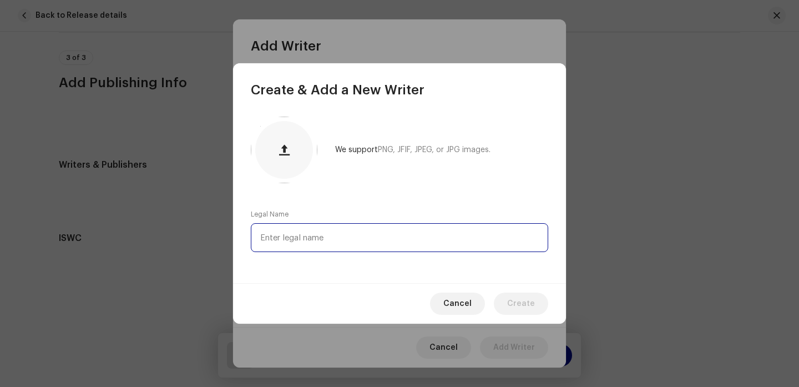
click at [332, 240] on input "text" at bounding box center [399, 237] width 297 height 29
type input "[PERSON_NAME] [PERSON_NAME]"
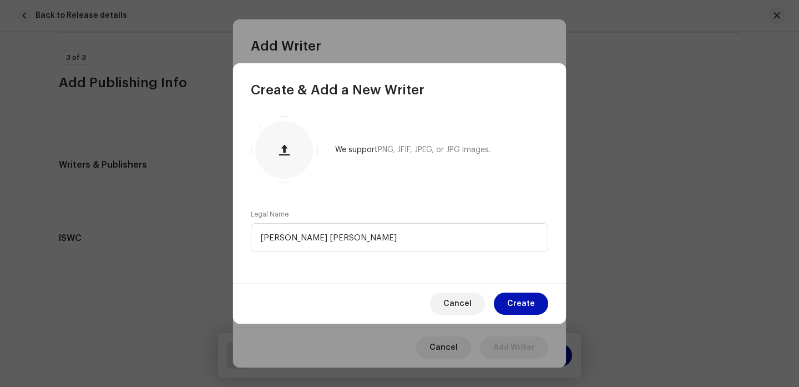
click at [518, 300] on span "Create" at bounding box center [521, 303] width 28 height 22
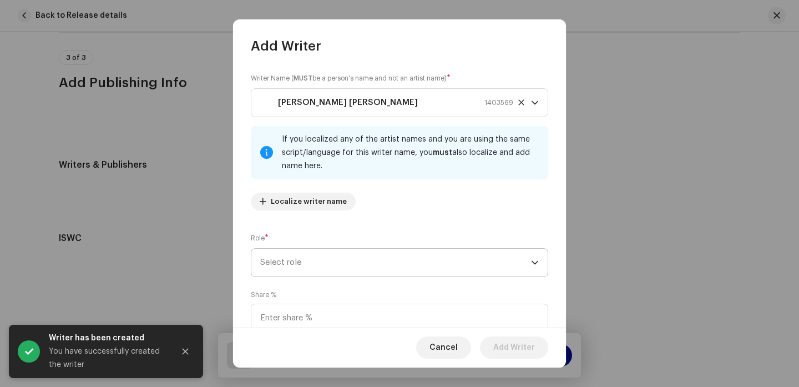
click at [435, 263] on span "Select role" at bounding box center [395, 263] width 271 height 28
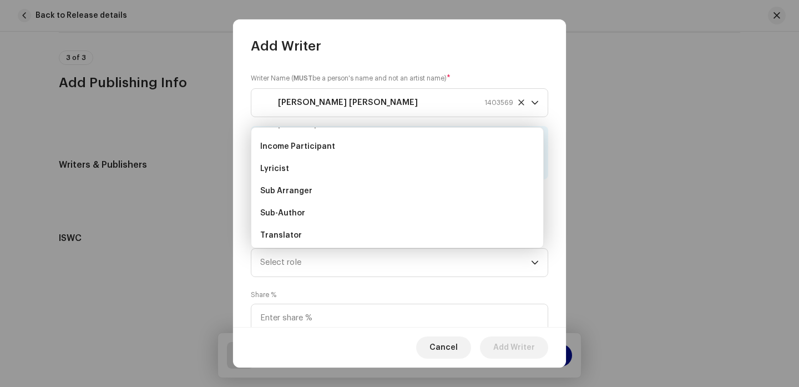
scroll to position [81, 0]
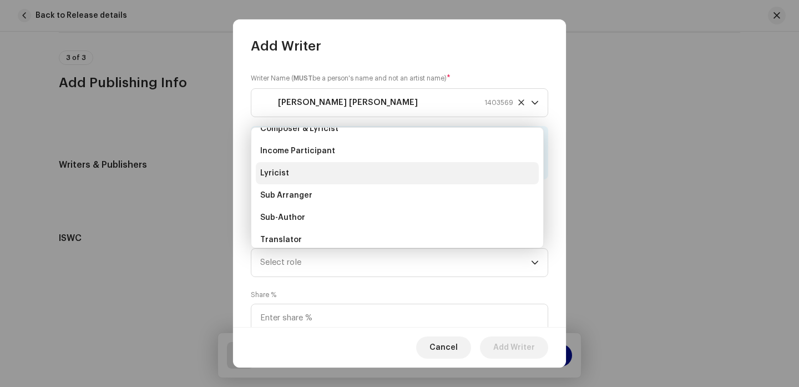
click at [341, 176] on li "Lyricist" at bounding box center [397, 173] width 283 height 22
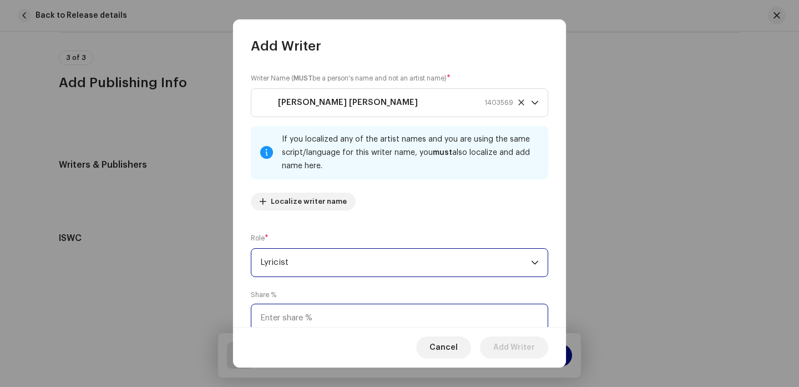
click at [493, 316] on input at bounding box center [399, 317] width 297 height 29
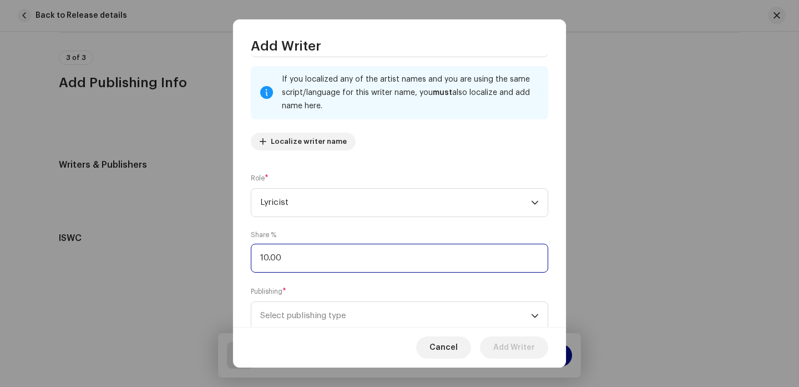
scroll to position [94, 0]
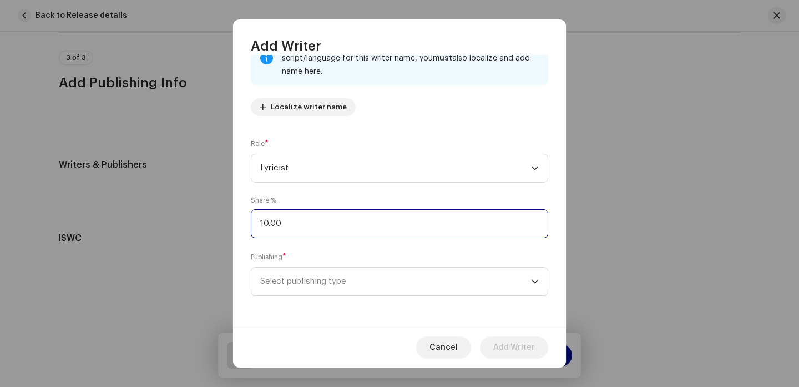
type input "100.00"
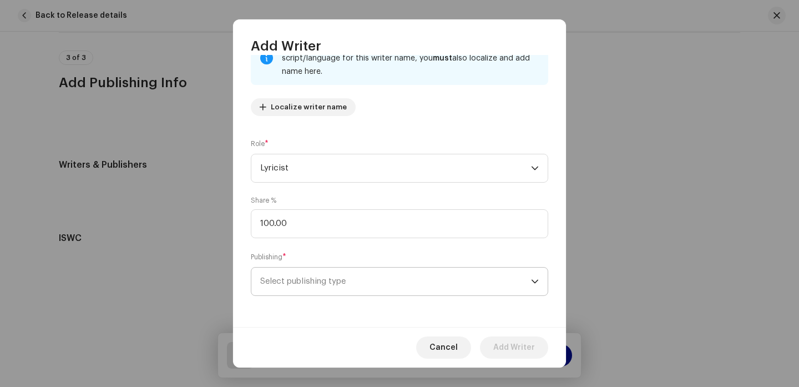
click at [317, 267] on span "Select publishing type" at bounding box center [395, 281] width 271 height 28
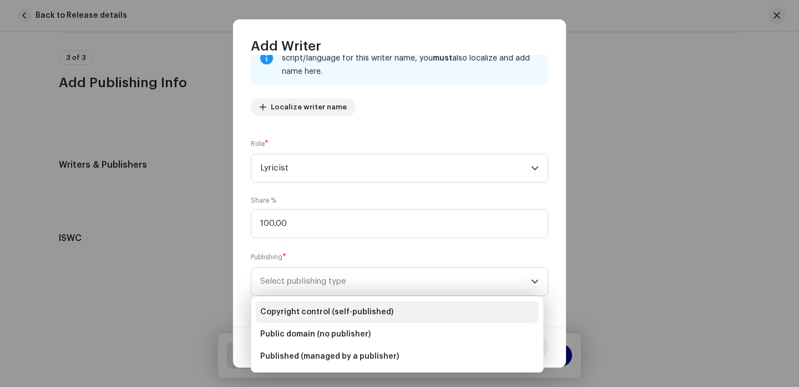
click at [325, 306] on li "Copyright control (self-published)" at bounding box center [397, 312] width 283 height 22
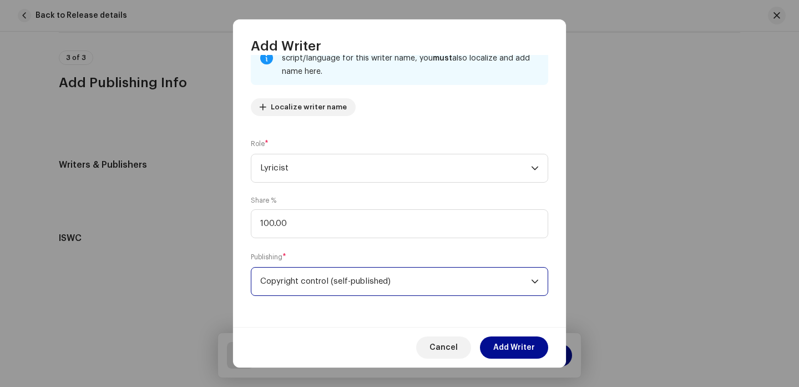
click at [442, 323] on div "Writer Name ( MUST be a person's name and not an artist name) * [PERSON_NAME] […" at bounding box center [399, 191] width 333 height 272
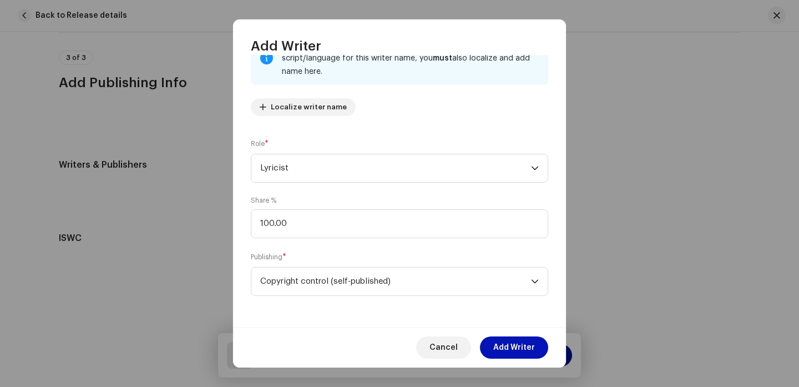
click at [528, 343] on span "Add Writer" at bounding box center [514, 347] width 42 height 22
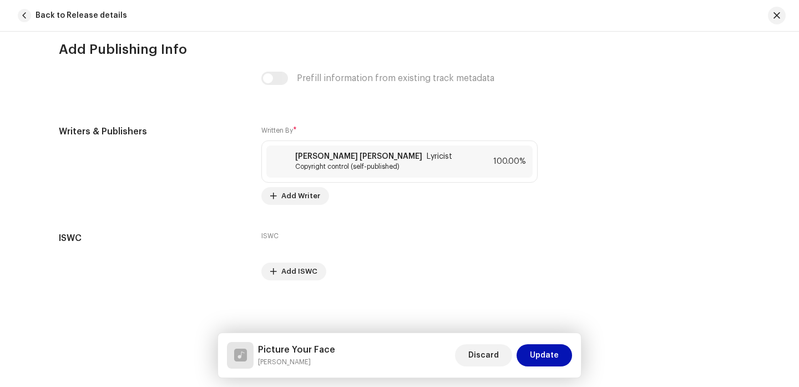
click at [559, 351] on button "Update" at bounding box center [543, 355] width 55 height 22
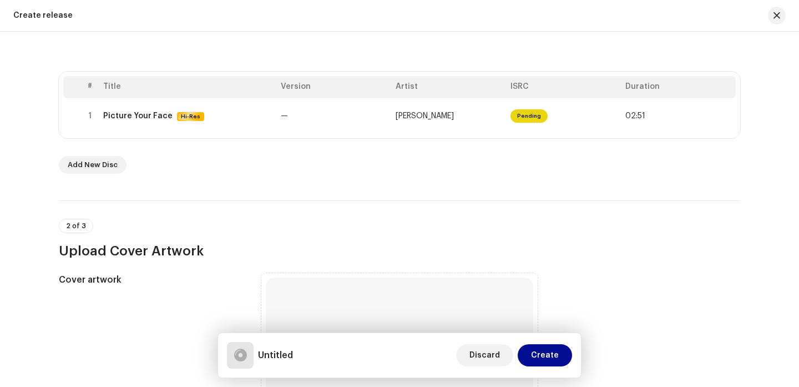
click at [675, 242] on h3 "Upload Cover Artwork" at bounding box center [399, 251] width 681 height 18
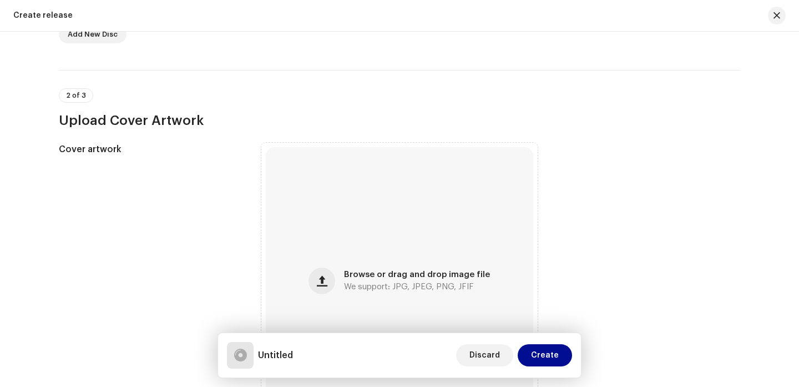
scroll to position [350, 0]
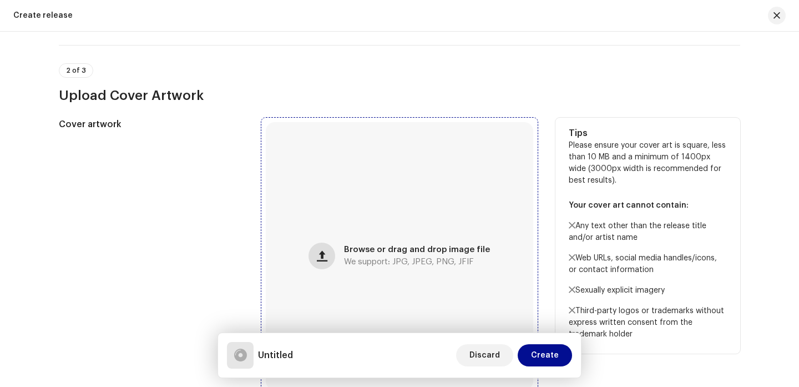
click at [325, 255] on span "button" at bounding box center [322, 255] width 11 height 9
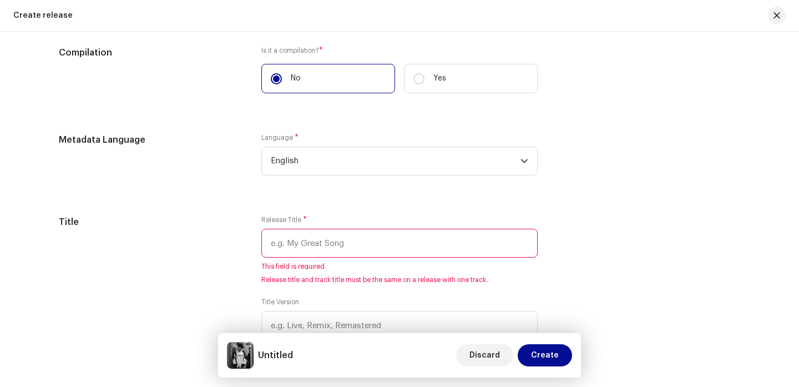
scroll to position [928, 0]
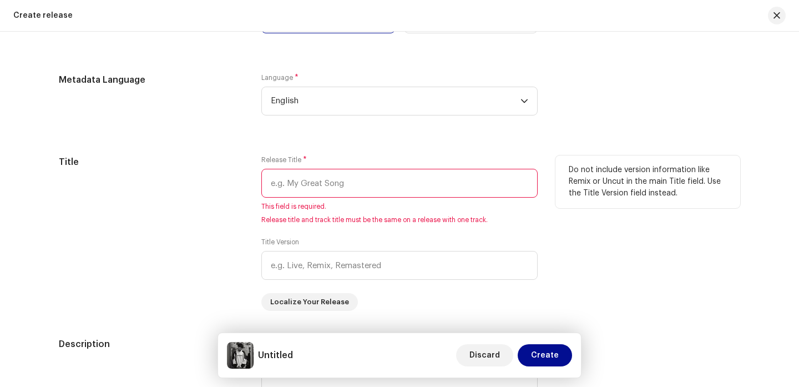
click at [392, 187] on input "text" at bounding box center [399, 183] width 276 height 29
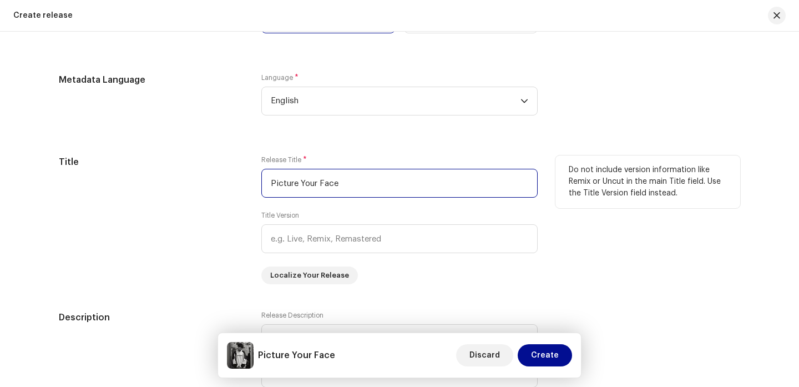
type input "Picture Your Face"
click at [594, 268] on div "Do not include version information like Remix or Uncut in the main Title field.…" at bounding box center [647, 219] width 185 height 129
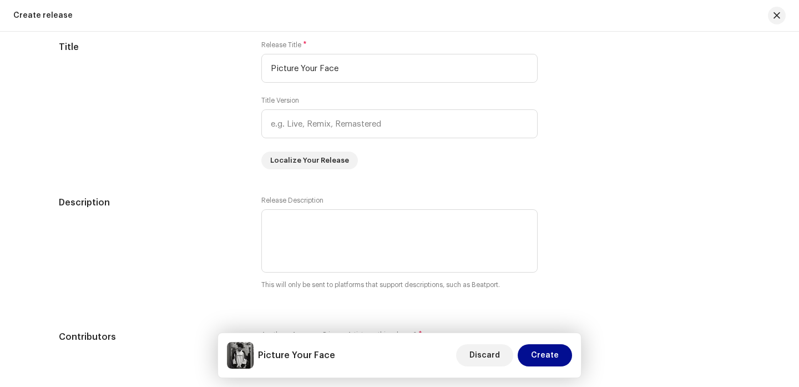
scroll to position [1066, 0]
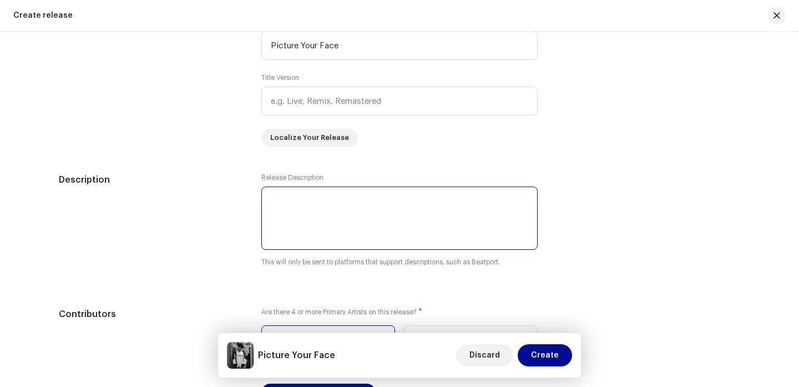
click at [381, 203] on textarea at bounding box center [399, 217] width 276 height 63
type textarea "H"
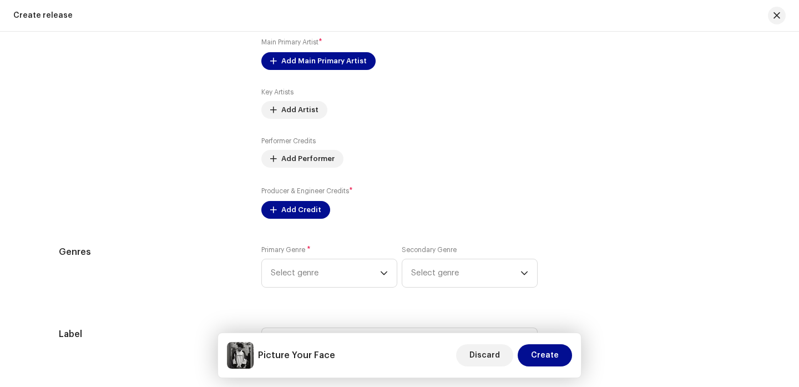
scroll to position [1398, 0]
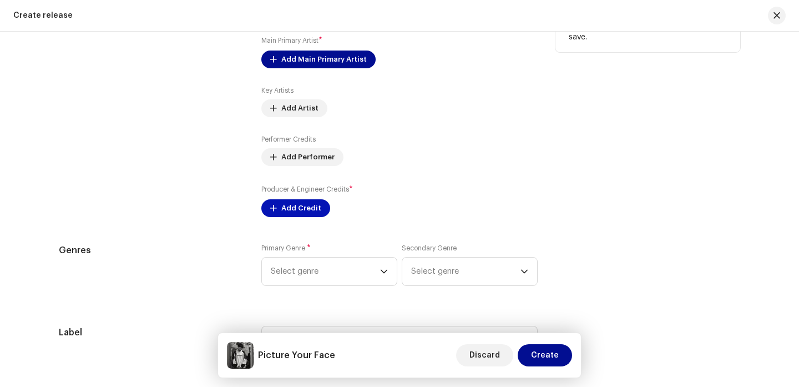
type textarea "Indie pop heartbreak anthem, inspired by the likes of [PERSON_NAME], [PERSON_NA…"
click at [298, 211] on span "Add Credit" at bounding box center [301, 208] width 40 height 22
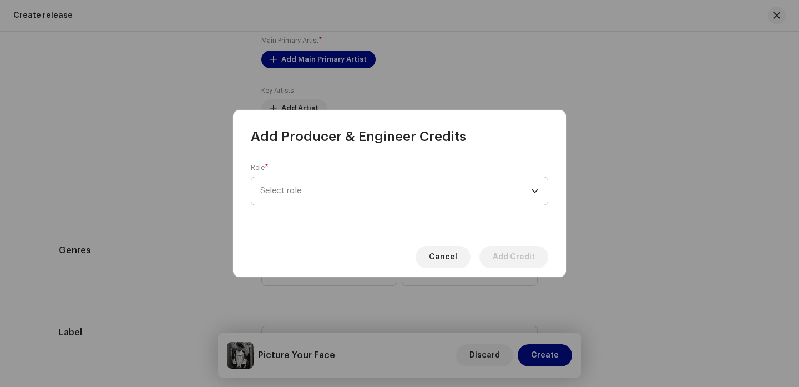
click at [315, 194] on span "Select role" at bounding box center [395, 191] width 271 height 28
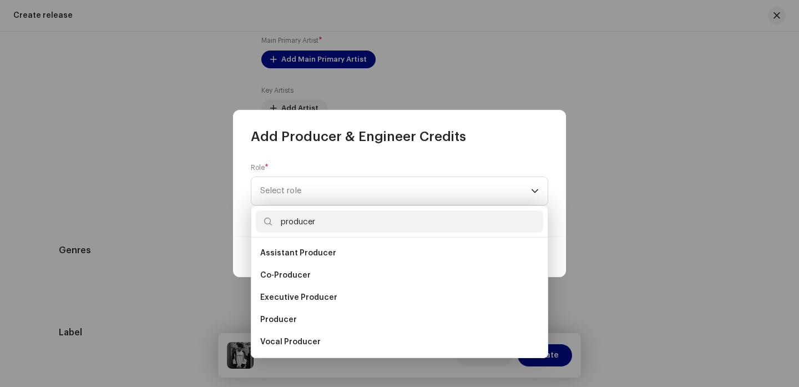
type input "producer"
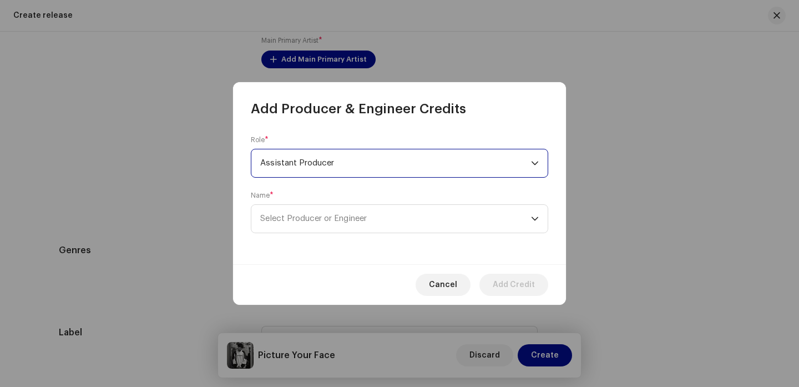
click at [331, 168] on span "Assistant Producer" at bounding box center [395, 163] width 271 height 28
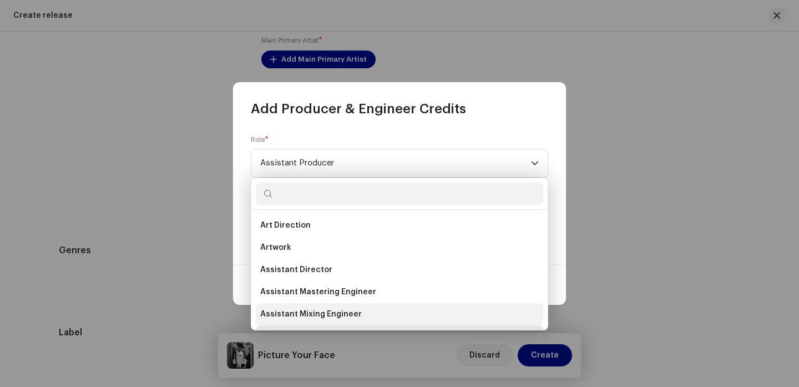
scroll to position [18, 0]
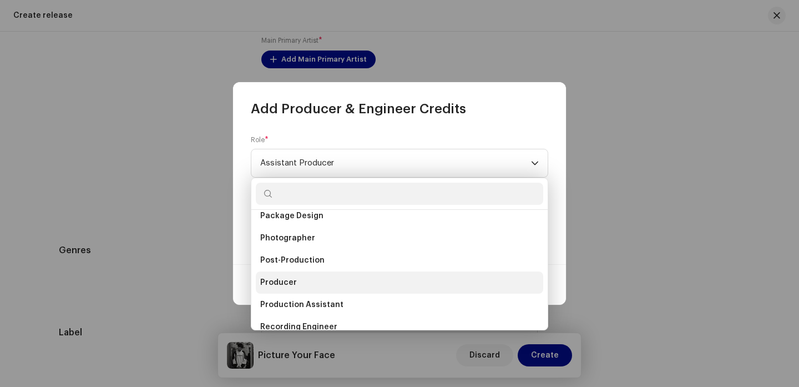
click at [383, 280] on li "Producer" at bounding box center [399, 282] width 287 height 22
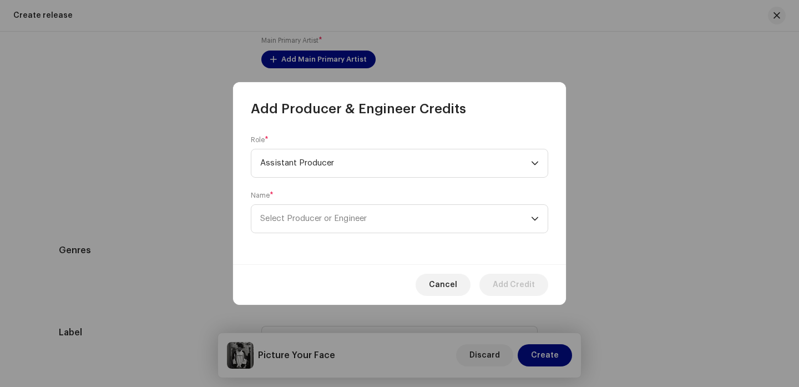
scroll to position [115, 0]
click at [356, 225] on span "Select Producer or Engineer" at bounding box center [395, 219] width 271 height 28
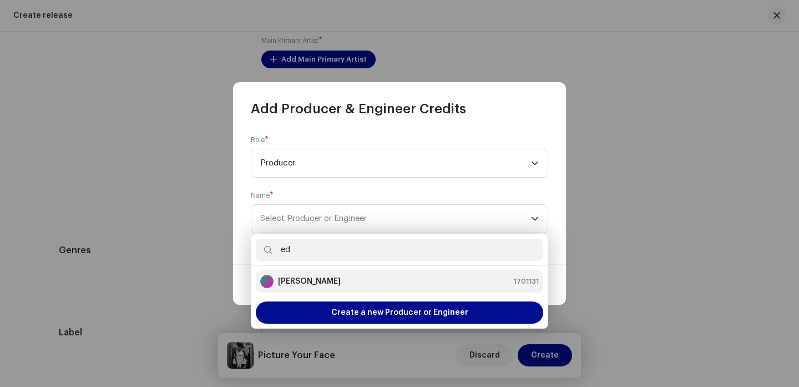
type input "ed"
click at [339, 277] on strong "[PERSON_NAME]" at bounding box center [309, 281] width 63 height 11
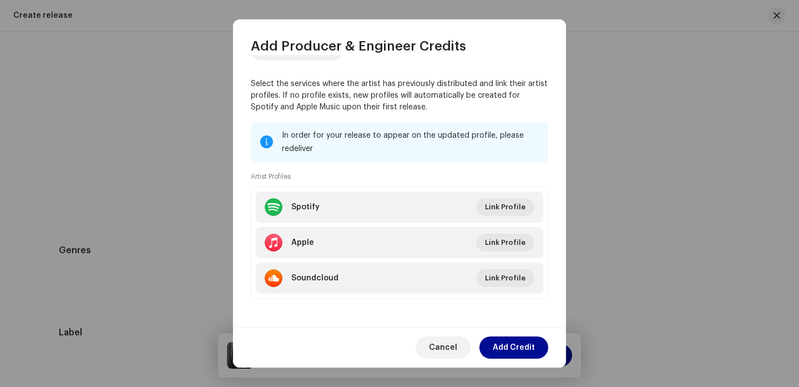
scroll to position [144, 0]
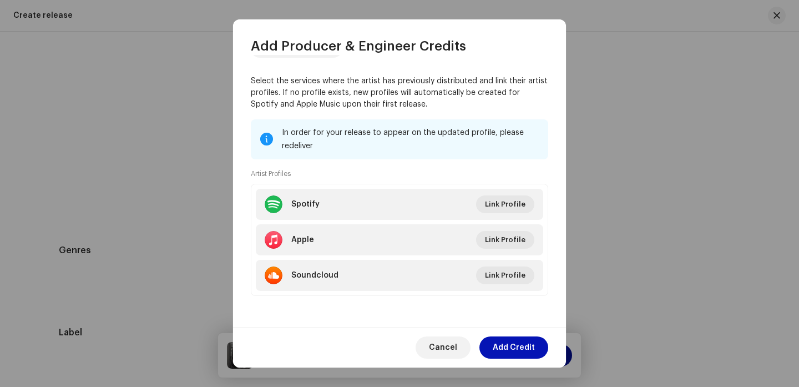
click at [516, 342] on span "Add Credit" at bounding box center [514, 347] width 42 height 22
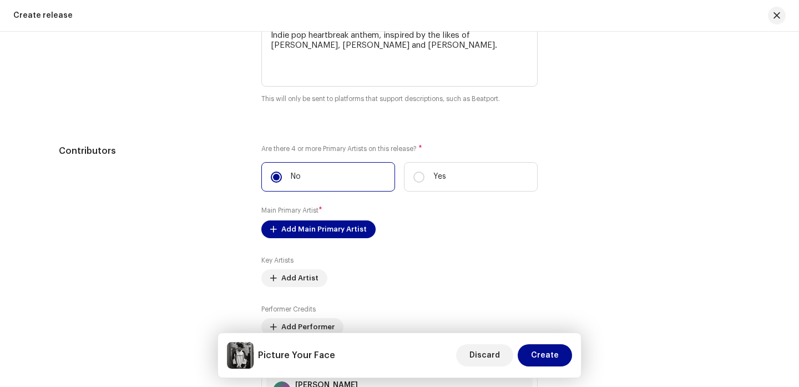
scroll to position [1243, 0]
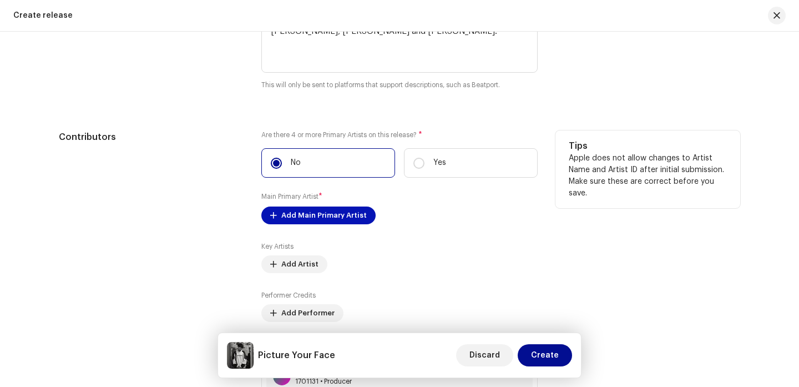
click at [352, 215] on span "Add Main Primary Artist" at bounding box center [323, 215] width 85 height 22
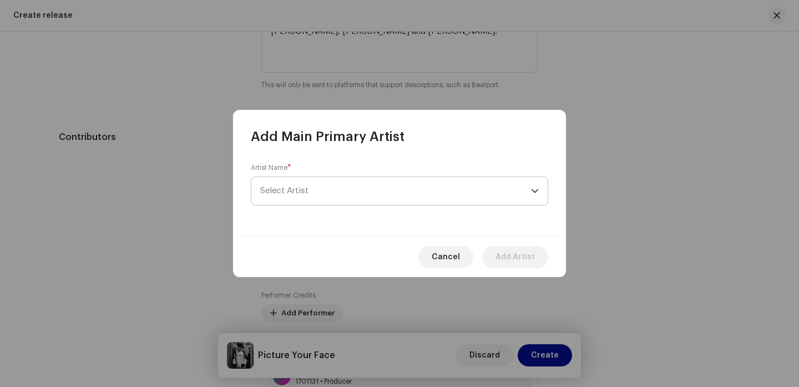
click at [332, 197] on span "Select Artist" at bounding box center [395, 191] width 271 height 28
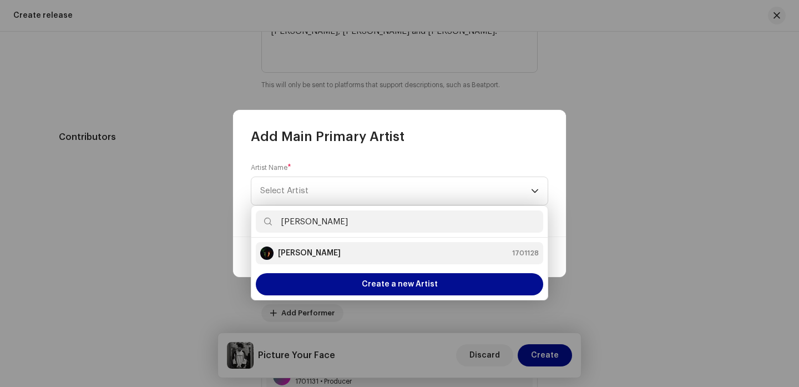
type input "[PERSON_NAME]"
click at [312, 249] on strong "[PERSON_NAME]" at bounding box center [309, 252] width 63 height 11
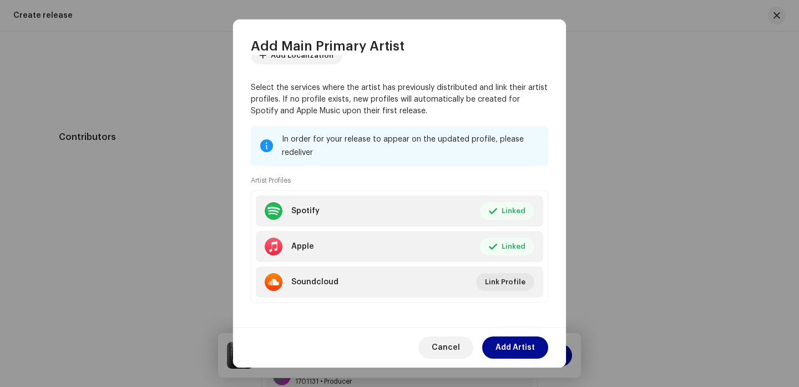
scroll to position [88, 0]
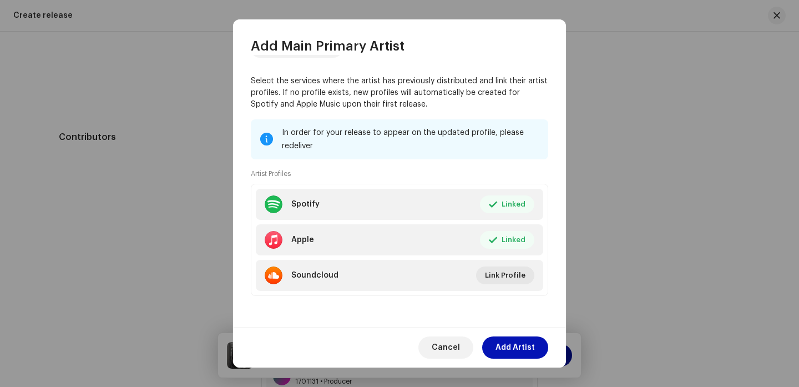
click at [529, 346] on span "Add Artist" at bounding box center [514, 347] width 39 height 22
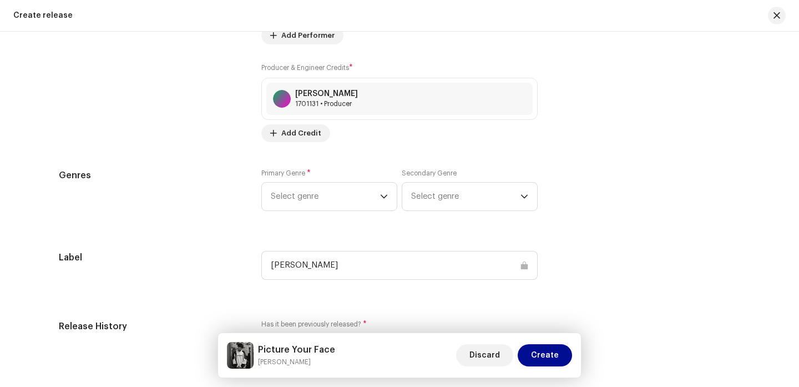
scroll to position [1564, 0]
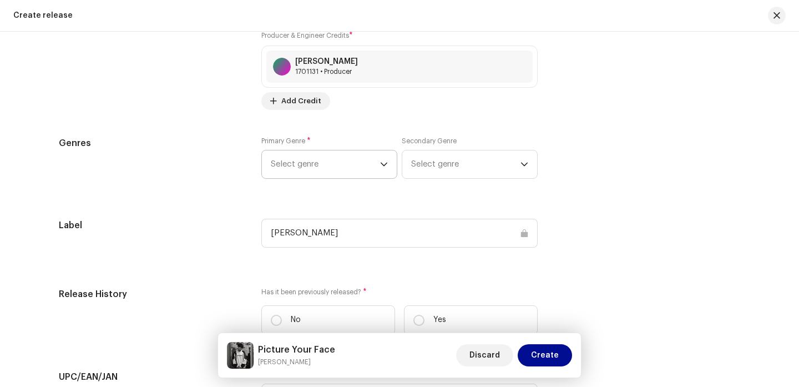
click at [321, 173] on span "Select genre" at bounding box center [325, 164] width 109 height 28
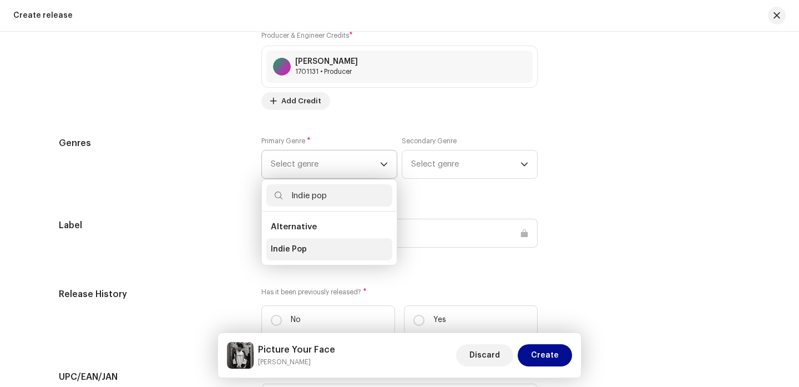
type input "Indie pop"
click at [301, 248] on span "Indie Pop" at bounding box center [289, 249] width 36 height 11
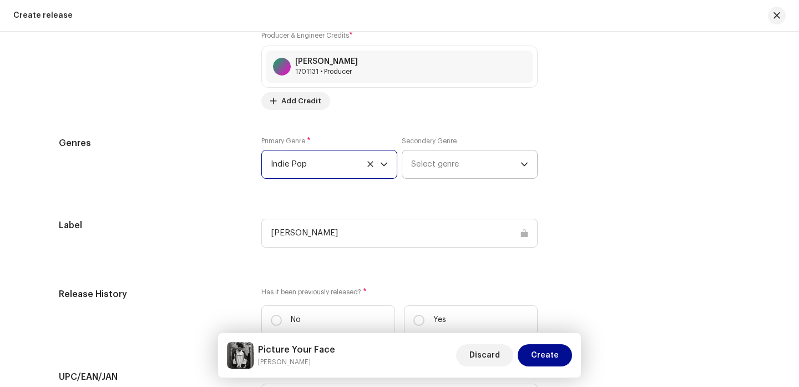
click at [432, 170] on span "Select genre" at bounding box center [465, 164] width 109 height 28
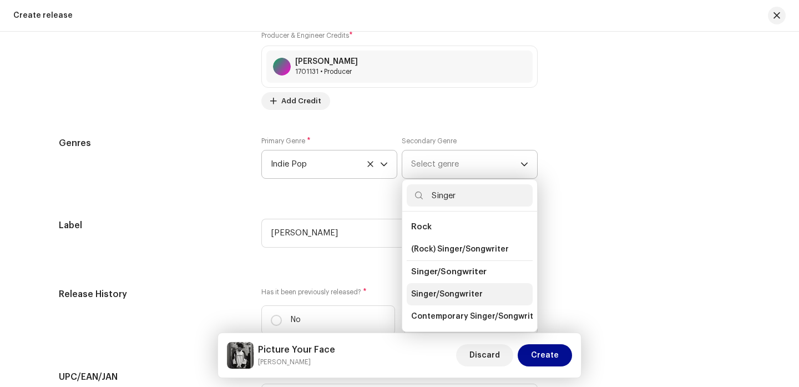
type input "Singer"
click at [442, 299] on span "Singer/Songwriter" at bounding box center [447, 293] width 72 height 11
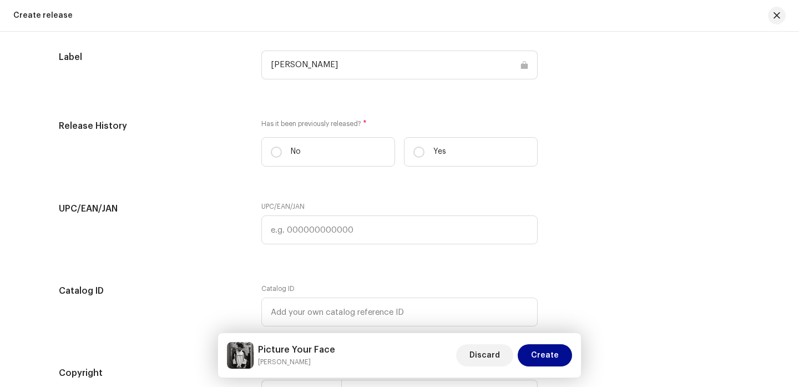
scroll to position [1743, 0]
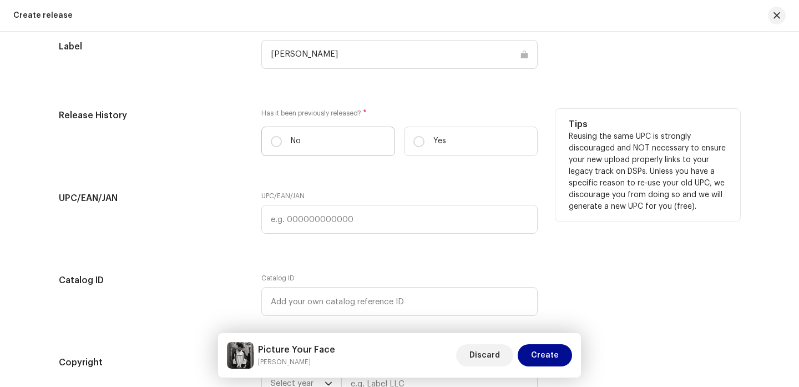
click at [353, 145] on label "No" at bounding box center [328, 140] width 134 height 29
click at [282, 145] on input "No" at bounding box center [276, 141] width 11 height 11
radio input "true"
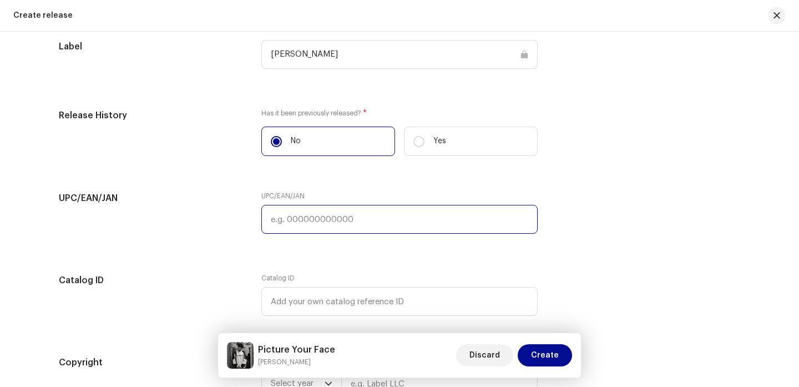
click at [318, 213] on input "text" at bounding box center [399, 219] width 276 height 29
click at [324, 217] on input "text" at bounding box center [399, 219] width 276 height 29
click at [671, 229] on div "UPC/EAN/JAN UPC/EAN/JAN" at bounding box center [399, 218] width 681 height 55
click at [427, 215] on input "text" at bounding box center [399, 219] width 276 height 29
click at [652, 204] on div "UPC/EAN/JAN UPC/EAN/JAN" at bounding box center [399, 218] width 681 height 55
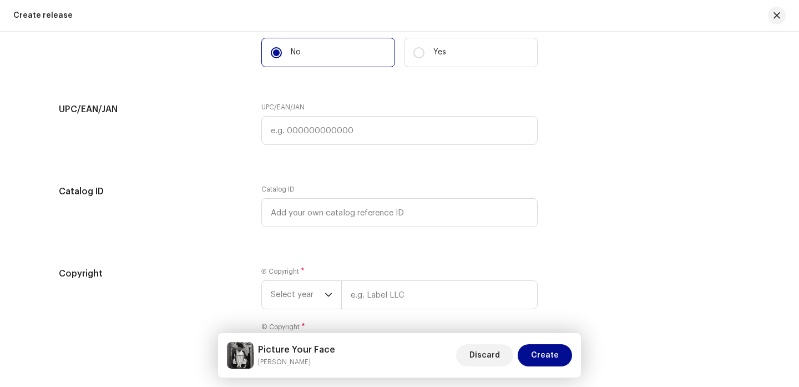
scroll to position [1854, 0]
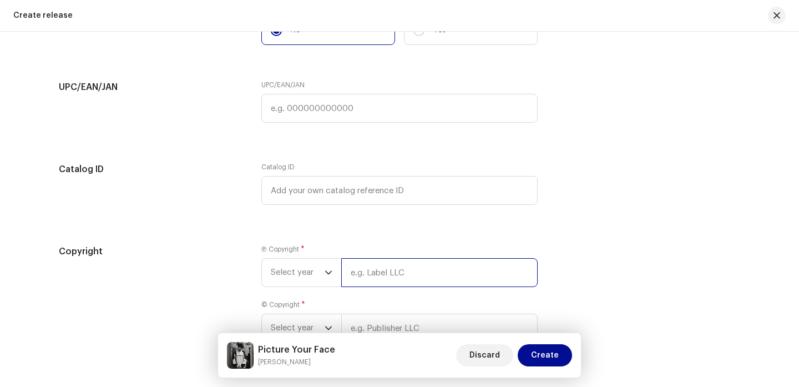
click at [484, 276] on input "text" at bounding box center [439, 272] width 196 height 29
type input "[PERSON_NAME]"
click at [295, 275] on span "Select year" at bounding box center [298, 272] width 54 height 28
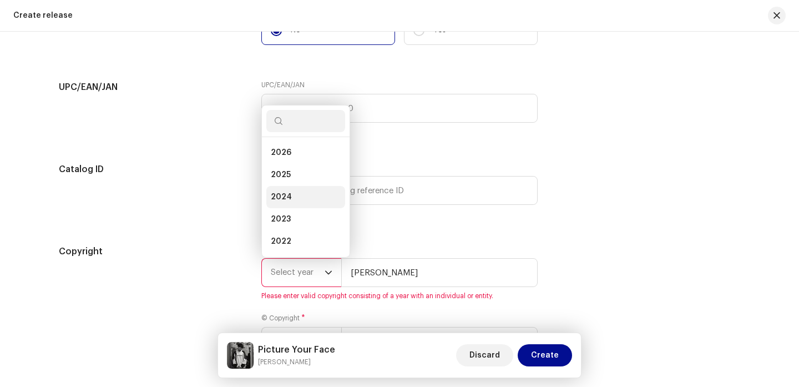
scroll to position [18, 0]
click at [297, 160] on li "2025" at bounding box center [305, 157] width 79 height 22
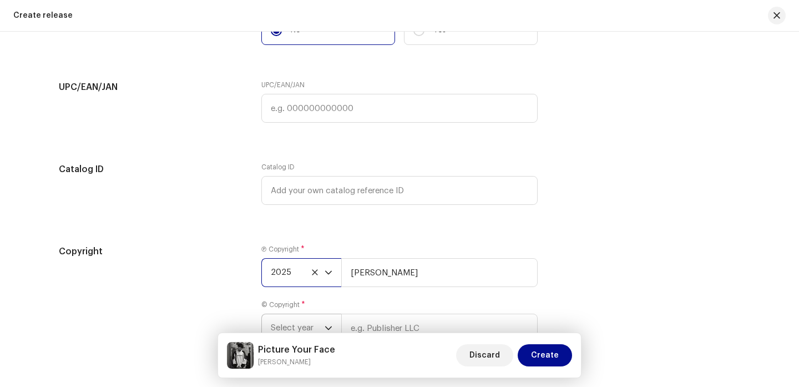
click at [310, 323] on span "Select year" at bounding box center [298, 328] width 54 height 28
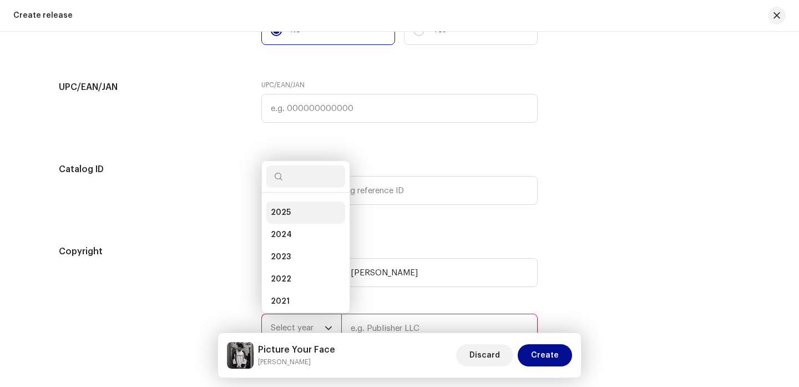
click at [300, 216] on li "2025" at bounding box center [305, 212] width 79 height 22
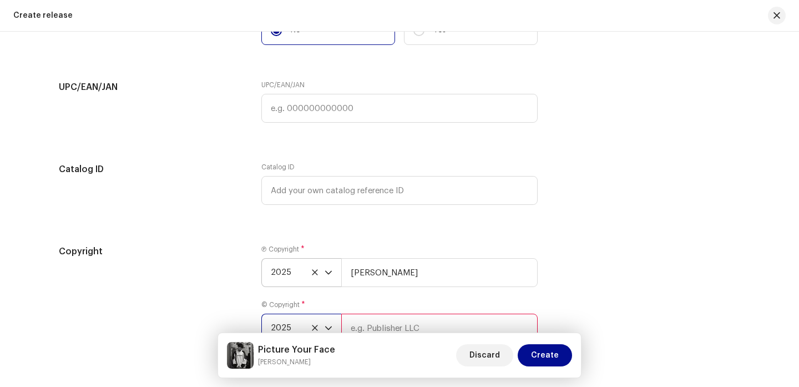
click at [381, 322] on input "text" at bounding box center [439, 327] width 196 height 29
type input "n"
type input "[PERSON_NAME]"
click at [614, 266] on div "Copyright Ⓟ Copyright * 2025 [PERSON_NAME] © Copyright * 2025 [PERSON_NAME] Ple…" at bounding box center [399, 307] width 681 height 124
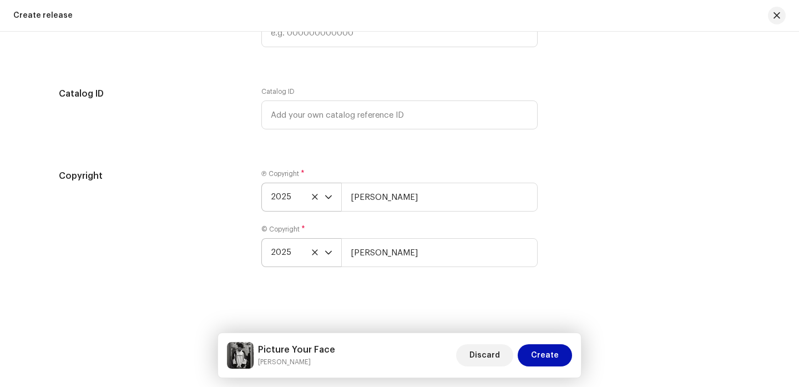
click at [551, 355] on span "Create" at bounding box center [545, 355] width 28 height 22
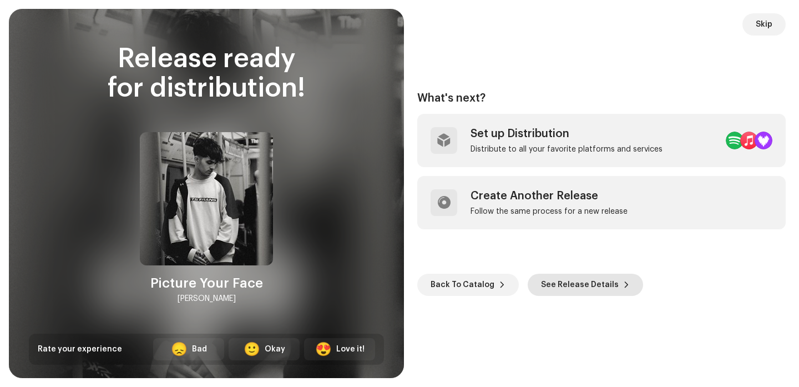
click at [572, 283] on span "See Release Details" at bounding box center [580, 284] width 78 height 22
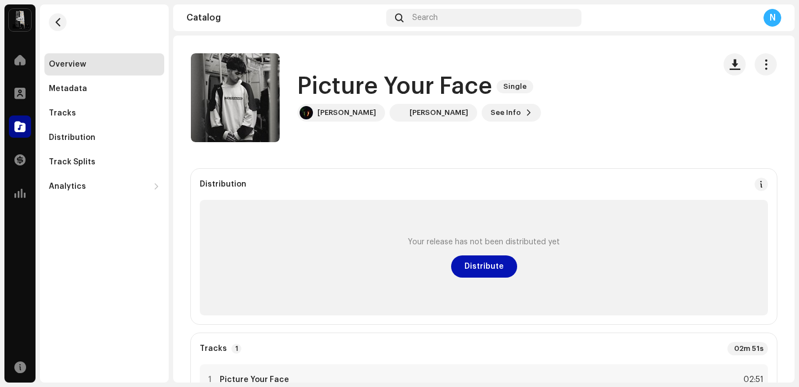
click at [485, 267] on span "Distribute" at bounding box center [483, 266] width 39 height 22
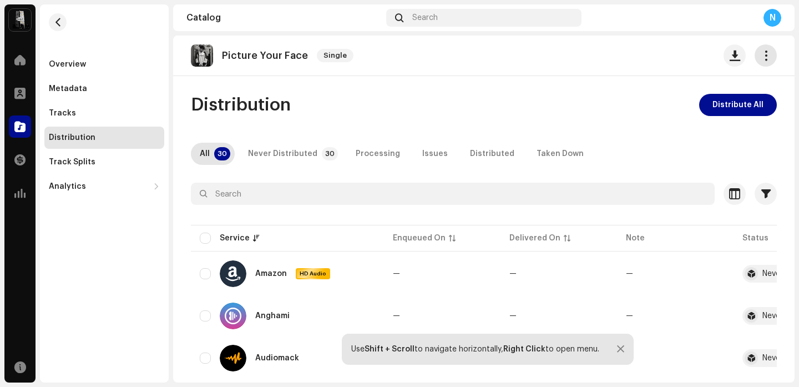
click at [760, 54] on span "button" at bounding box center [765, 55] width 11 height 9
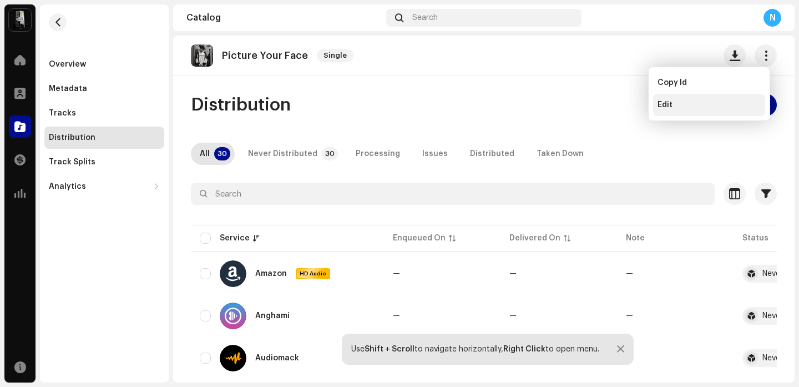
click at [704, 103] on div "Edit" at bounding box center [708, 104] width 103 height 9
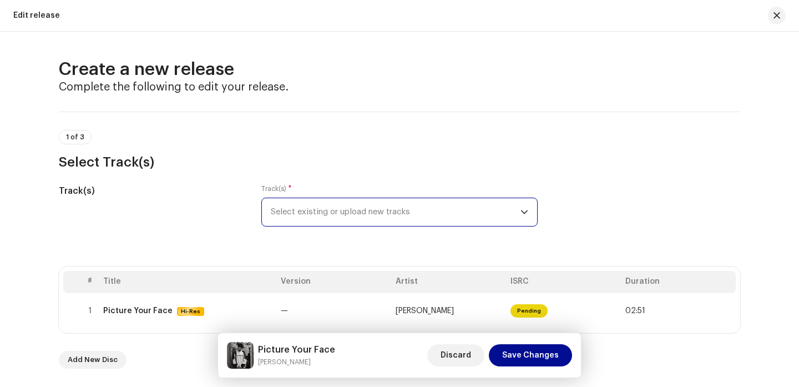
click at [437, 212] on span "Select existing or upload new tracks" at bounding box center [396, 212] width 250 height 28
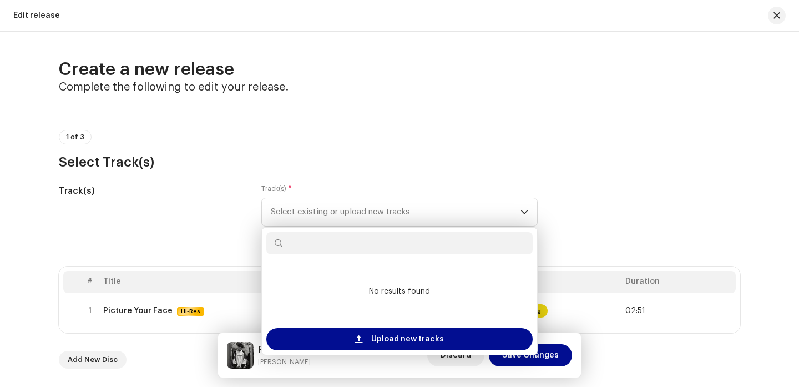
click at [643, 144] on div "1 of 3 Select Track(s)" at bounding box center [399, 150] width 681 height 41
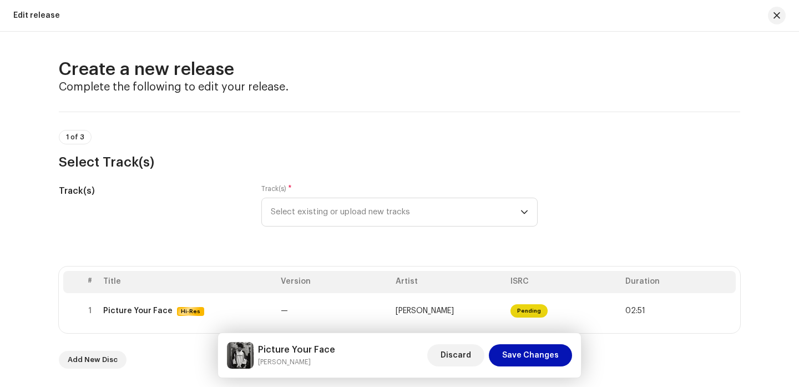
click at [539, 352] on span "Save Changes" at bounding box center [530, 355] width 57 height 22
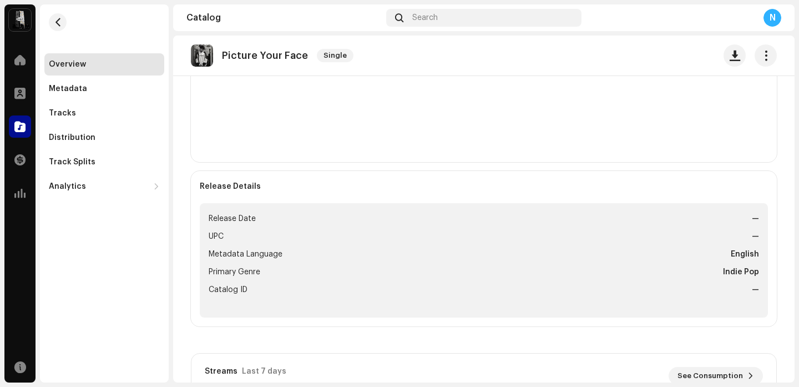
scroll to position [325, 0]
click at [752, 218] on strong "—" at bounding box center [755, 220] width 7 height 13
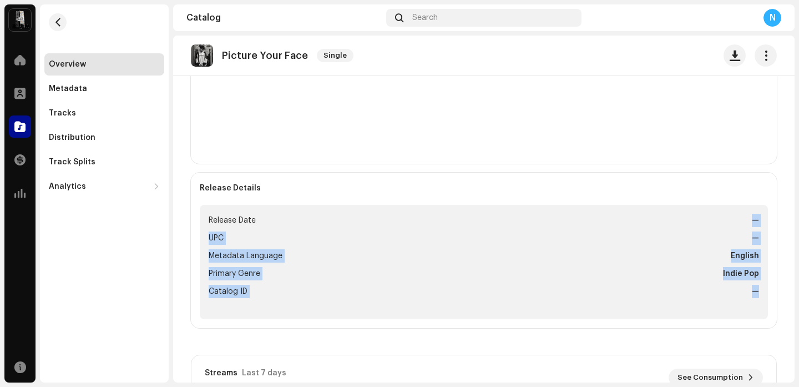
drag, startPoint x: 787, startPoint y: 202, endPoint x: 787, endPoint y: 304, distance: 102.1
click at [787, 305] on div "Distribution Your release has not been distributed yet Distribute Tracks 1 02m …" at bounding box center [483, 325] width 621 height 963
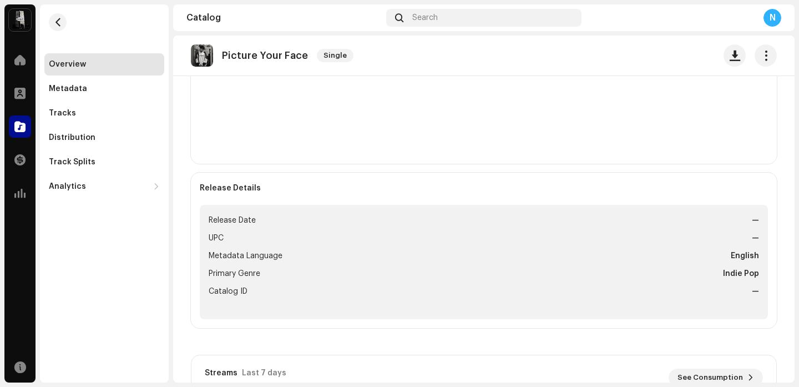
click at [736, 157] on div "Tracks 1 02m 51s 1 Picture Your Face 02:51" at bounding box center [484, 85] width 586 height 155
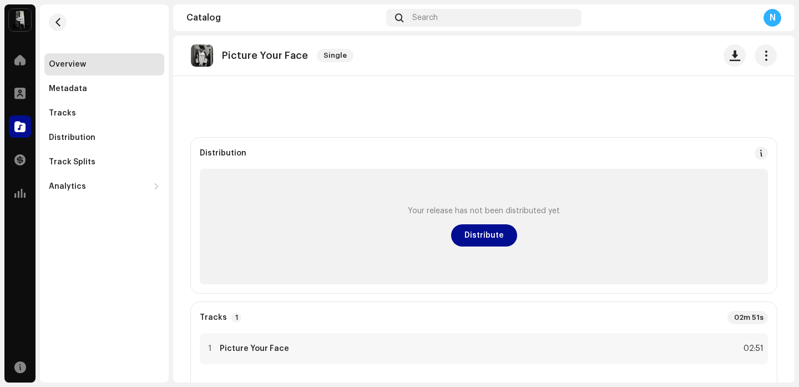
scroll to position [0, 0]
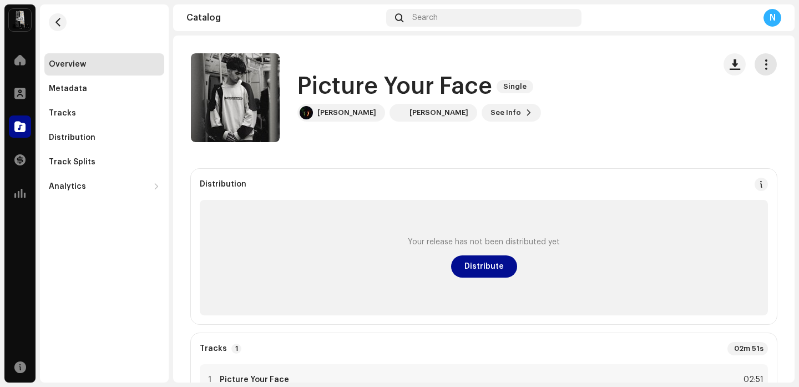
click at [760, 62] on span "button" at bounding box center [765, 64] width 11 height 9
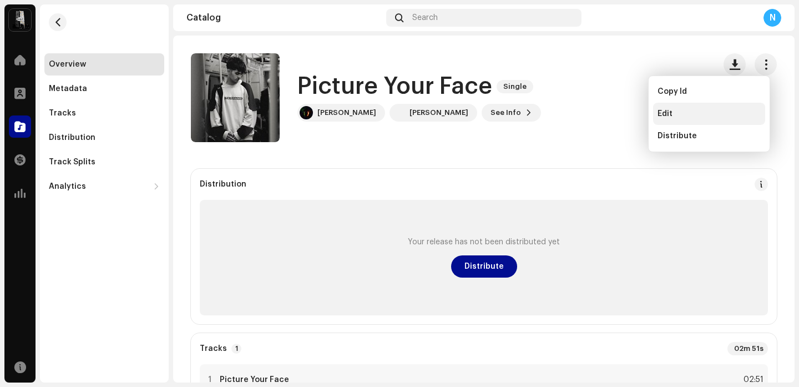
click at [726, 114] on div "Edit" at bounding box center [708, 113] width 103 height 9
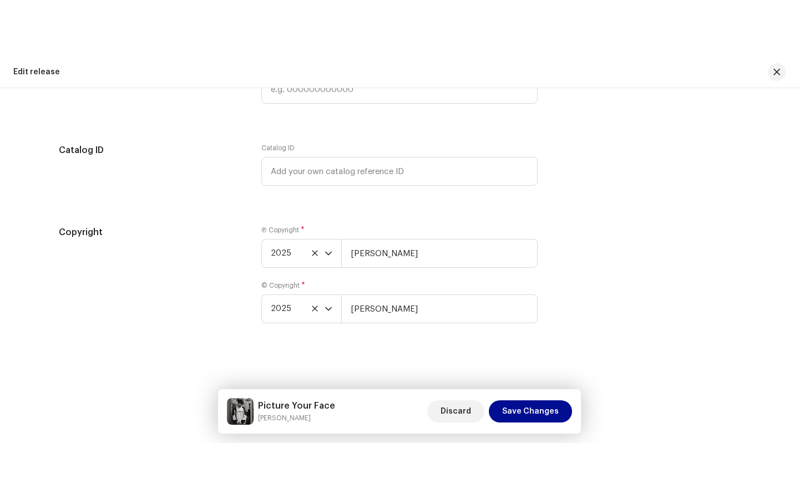
scroll to position [1820, 0]
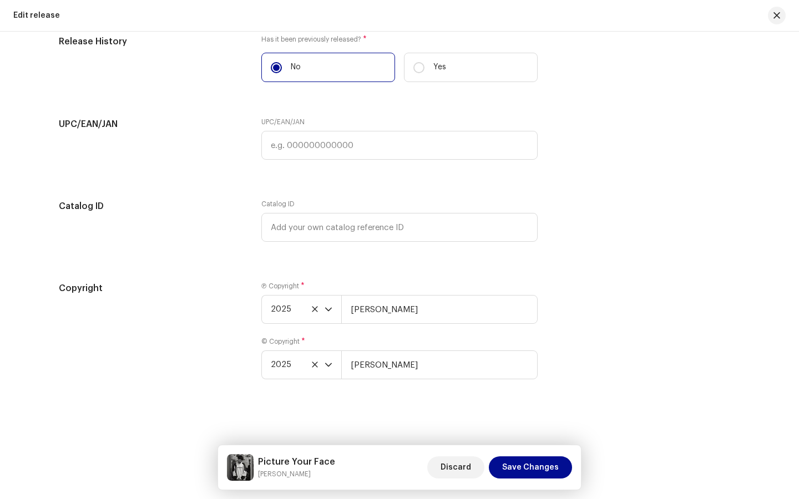
drag, startPoint x: 657, startPoint y: 329, endPoint x: 705, endPoint y: 269, distance: 77.0
click at [660, 326] on div "Copyright Ⓟ Copyright * 2025 [PERSON_NAME] © Copyright * 2025 [PERSON_NAME]" at bounding box center [399, 337] width 681 height 111
click at [534, 386] on span "Save Changes" at bounding box center [530, 468] width 57 height 22
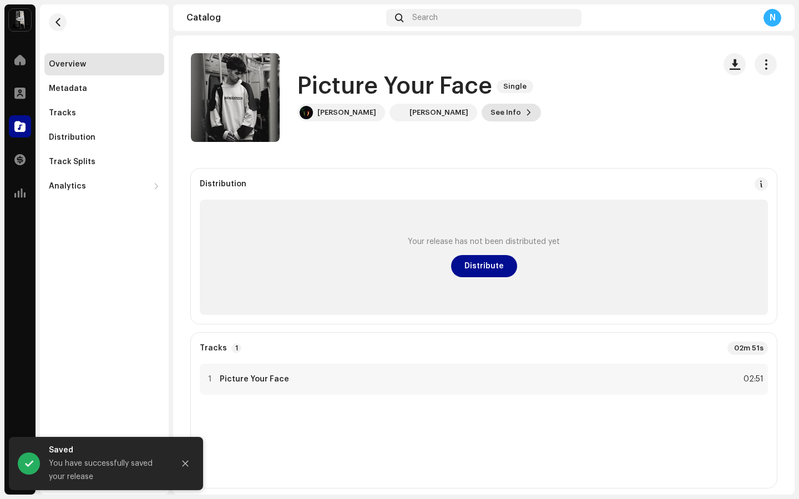
click at [490, 111] on span "See Info" at bounding box center [505, 113] width 31 height 22
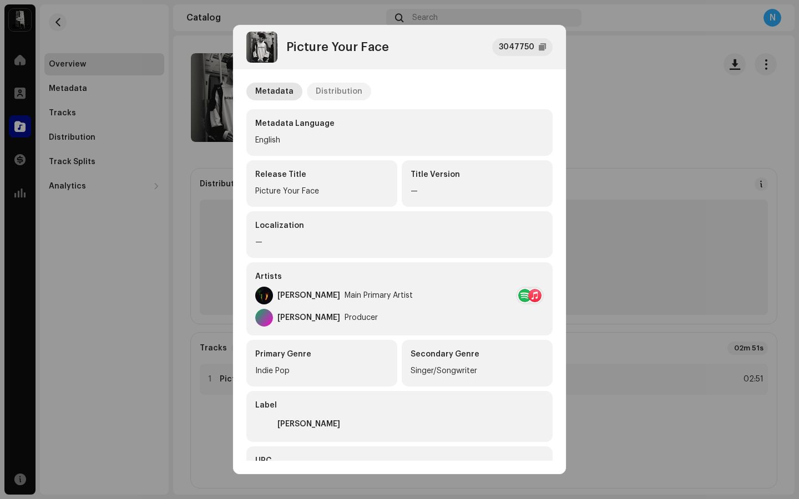
click at [336, 85] on div "Distribution" at bounding box center [339, 92] width 47 height 18
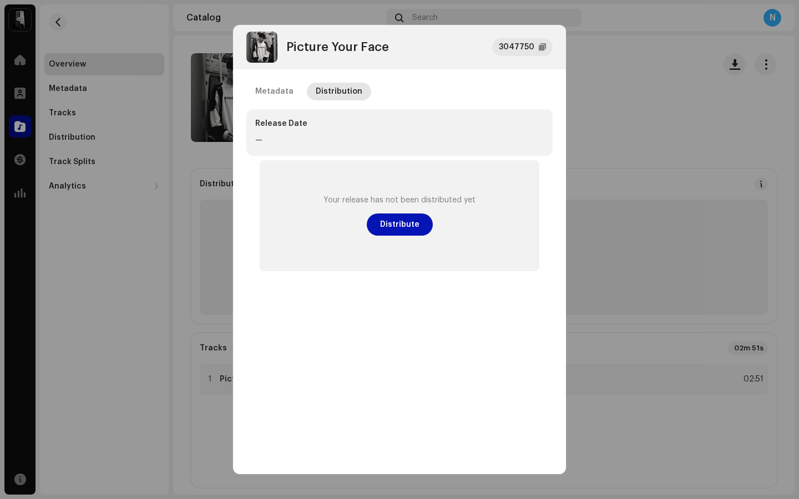
click at [404, 220] on span "Distribute" at bounding box center [399, 225] width 39 height 22
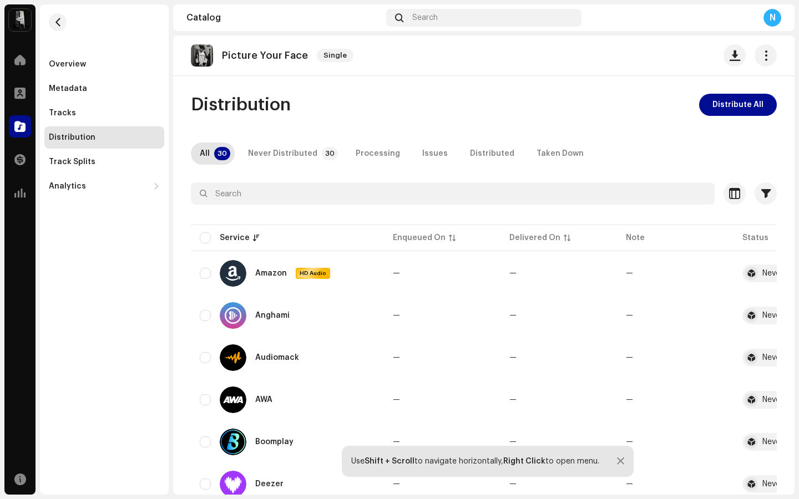
click at [730, 93] on div "Picture Your Face Single Distribution Distribute All All 30 Never Distributed 3…" at bounding box center [483, 265] width 621 height 459
click at [730, 102] on span "Distribute All" at bounding box center [737, 105] width 51 height 22
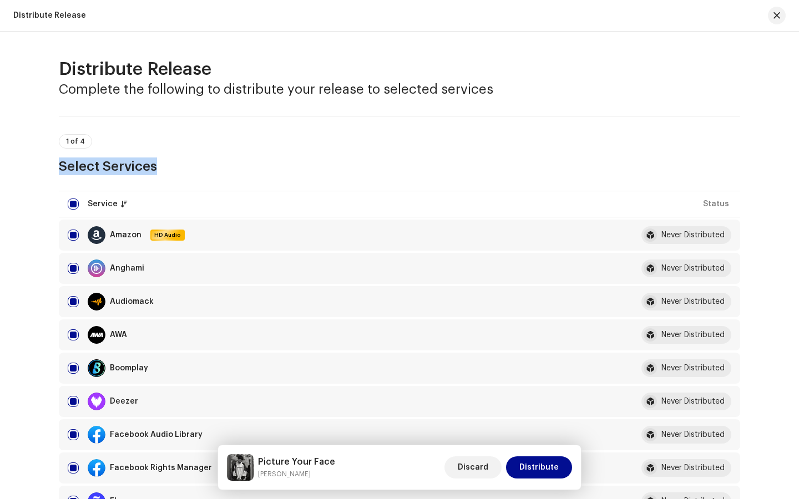
drag, startPoint x: 794, startPoint y: 115, endPoint x: 789, endPoint y: 173, distance: 58.5
click at [789, 173] on div "Distribute Release Complete the following to distribute your release to selecte…" at bounding box center [399, 266] width 799 height 468
click at [782, 120] on div "Distribute Release Complete the following to distribute your release to selecte…" at bounding box center [399, 266] width 799 height 468
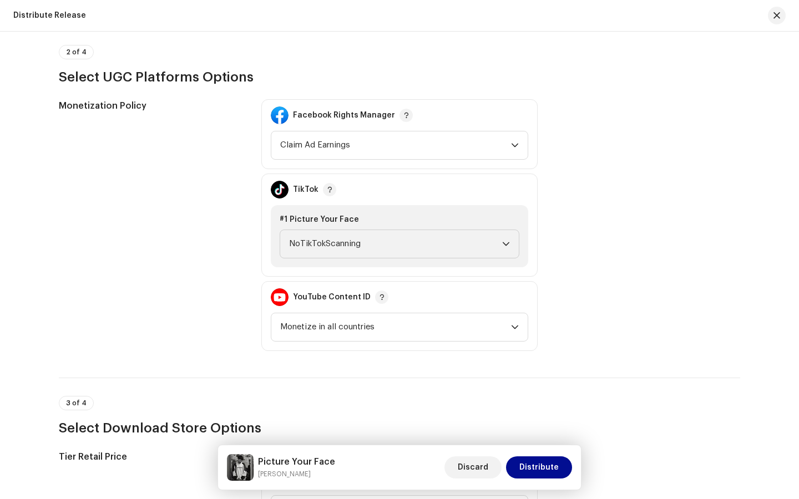
scroll to position [1230, 0]
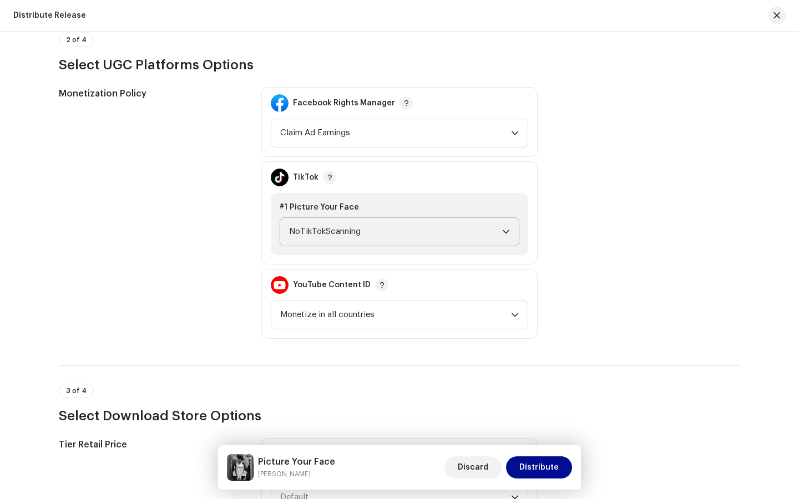
click at [419, 226] on span "NoTikTokScanning" at bounding box center [395, 232] width 213 height 28
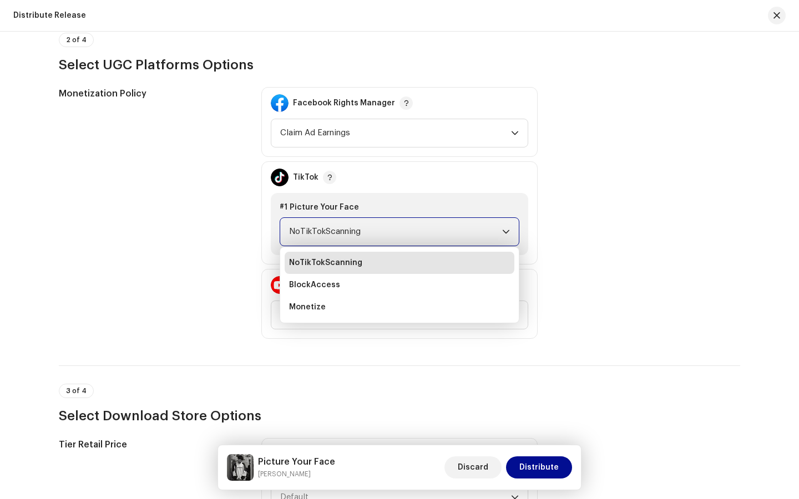
click at [419, 226] on span "NoTikTokScanning" at bounding box center [395, 232] width 213 height 28
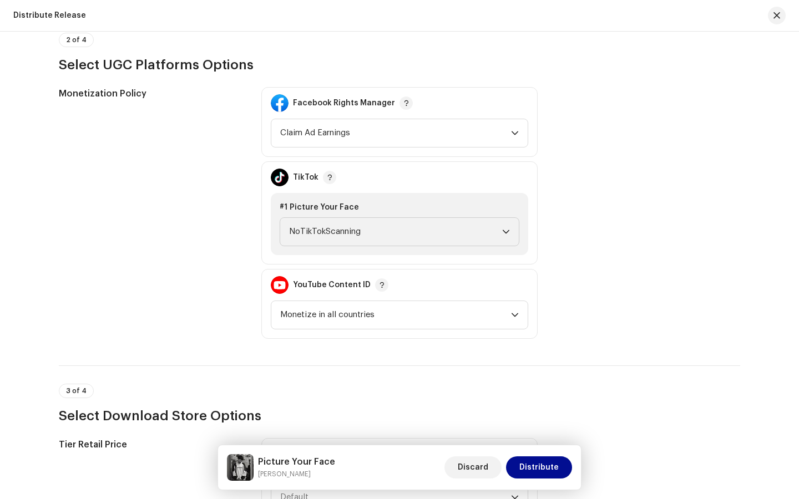
click at [195, 227] on div "Monetization Policy" at bounding box center [151, 213] width 185 height 252
click at [773, 168] on div "Distribute Release Complete the following to distribute your release to selecte…" at bounding box center [399, 266] width 799 height 468
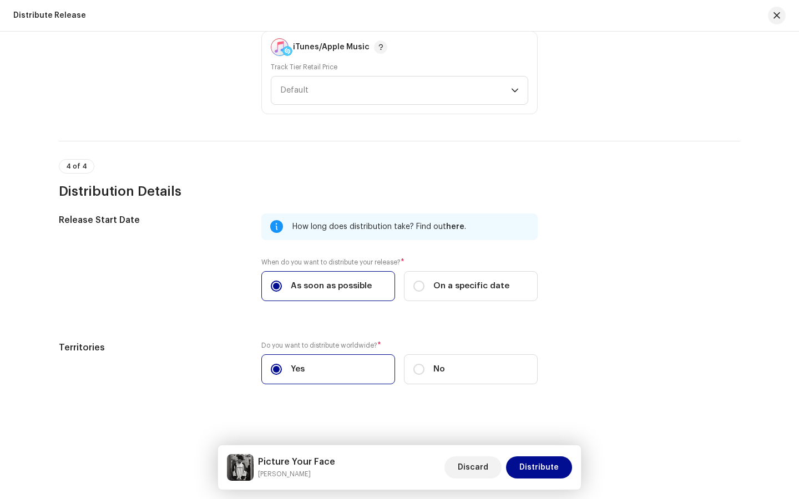
scroll to position [1731, 0]
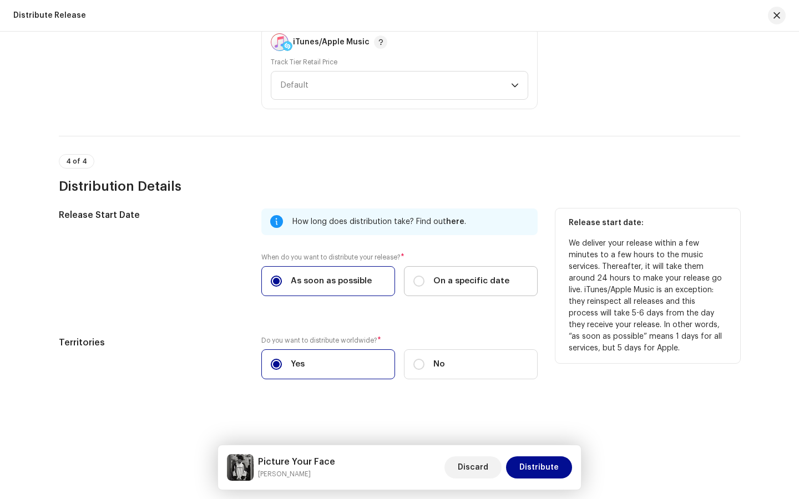
click at [452, 283] on span "On a specific date" at bounding box center [471, 281] width 76 height 12
click at [424, 283] on input "On a specific date" at bounding box center [418, 281] width 11 height 11
radio input "true"
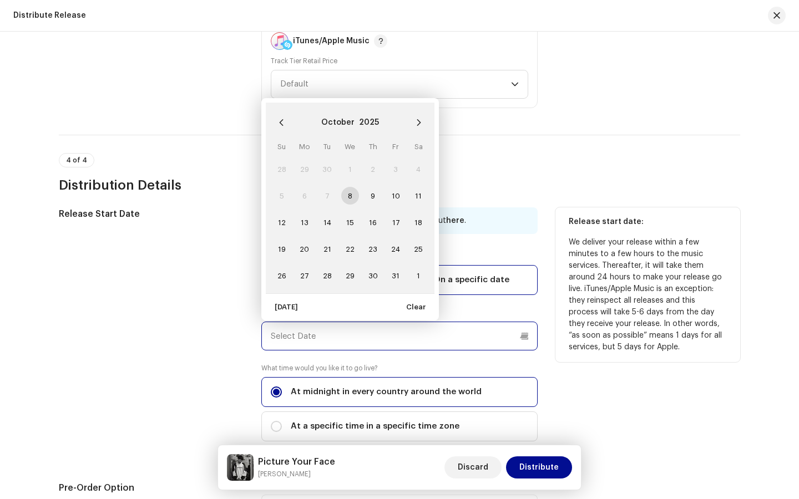
click at [372, 344] on input "text" at bounding box center [399, 336] width 276 height 29
click at [415, 121] on icon "Next Month" at bounding box center [419, 123] width 8 height 8
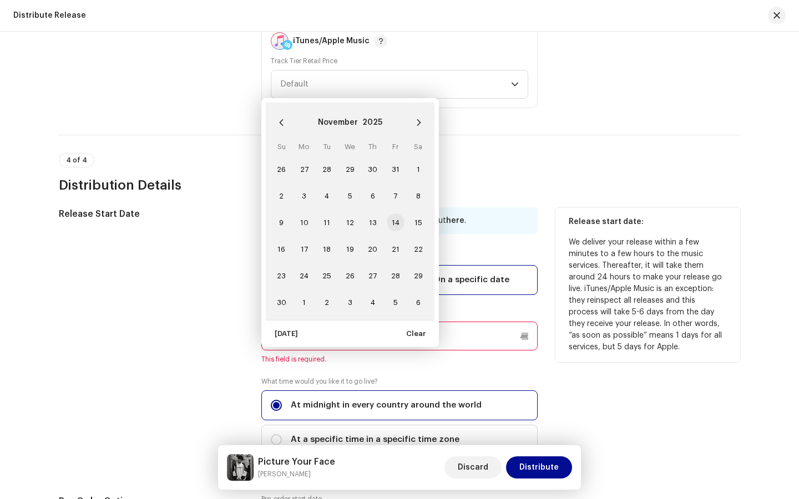
click at [398, 218] on span "14" at bounding box center [396, 223] width 18 height 18
type input "[DATE]"
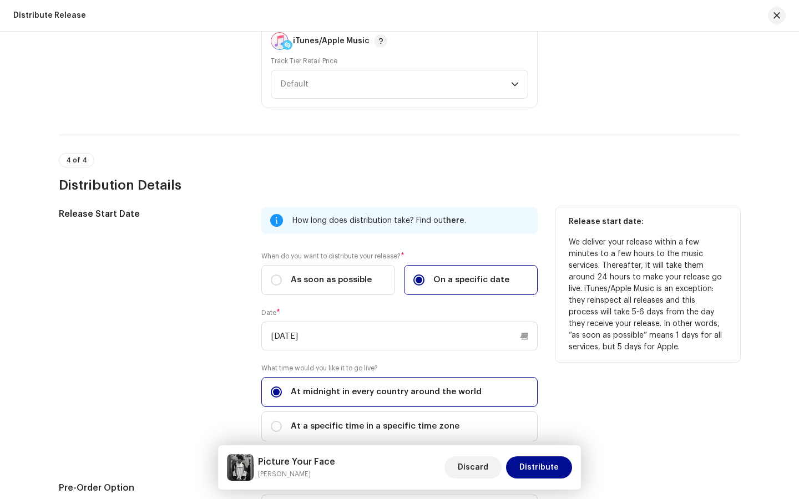
click at [692, 139] on div "4 of 4 Distribution Details" at bounding box center [399, 164] width 681 height 59
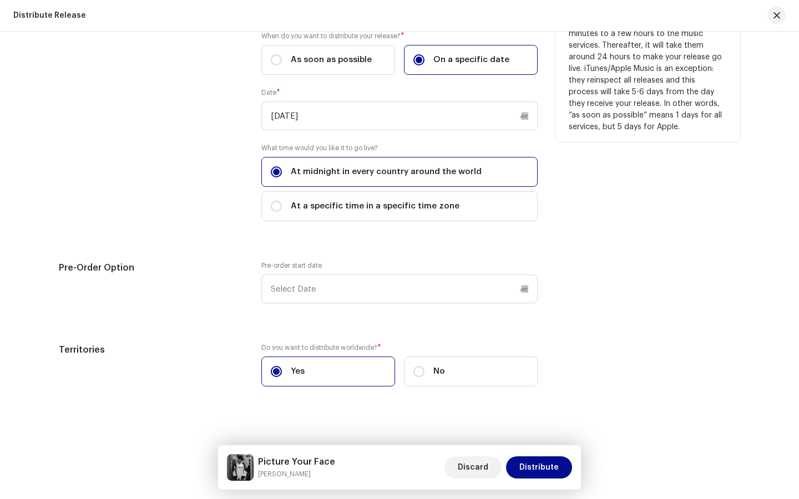
scroll to position [1960, 0]
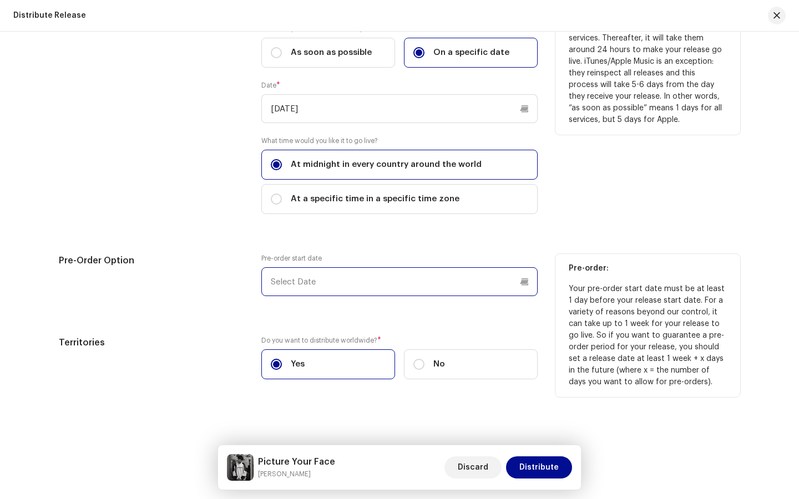
click at [384, 286] on input "text" at bounding box center [399, 281] width 276 height 29
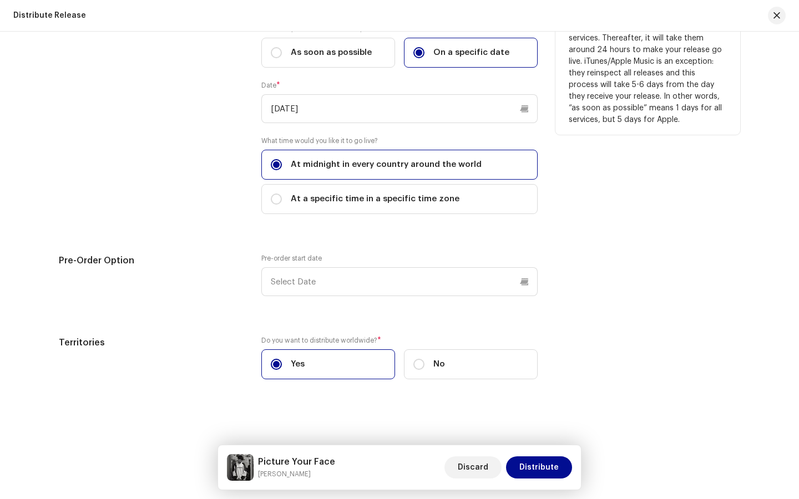
click at [210, 216] on div "Release Start Date" at bounding box center [151, 103] width 185 height 247
click at [638, 201] on div "Release start date: We deliver your release within a few minutes to a few hours…" at bounding box center [647, 103] width 185 height 247
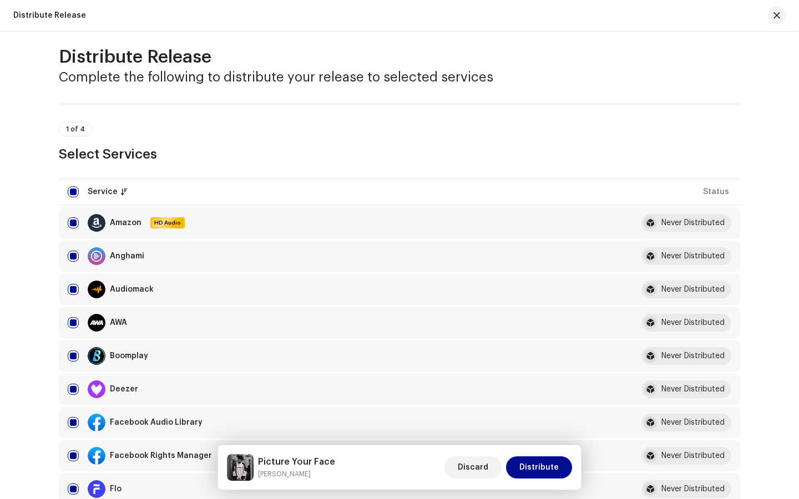
scroll to position [0, 0]
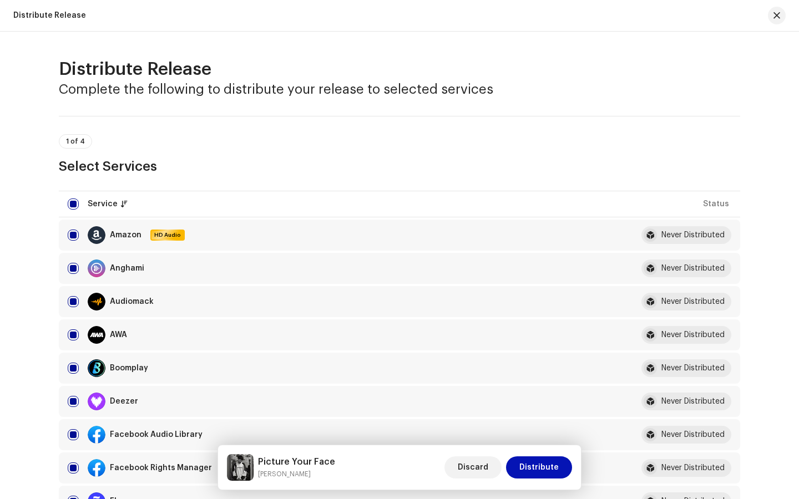
click at [547, 386] on span "Distribute" at bounding box center [538, 468] width 39 height 22
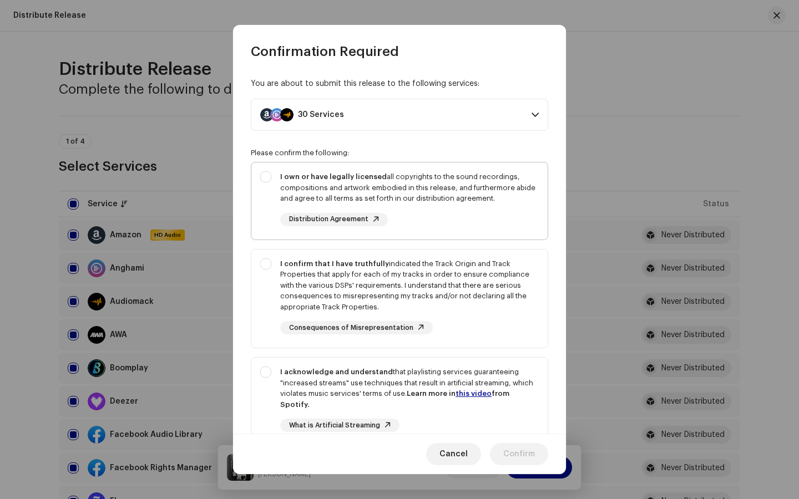
click at [262, 179] on div "I own or have legally licensed all copyrights to the sound recordings, composit…" at bounding box center [399, 199] width 296 height 73
checkbox input "true"
click at [272, 268] on div "I confirm that I have truthfully indicated the Track Origin and Track Propertie…" at bounding box center [399, 297] width 296 height 94
checkbox input "true"
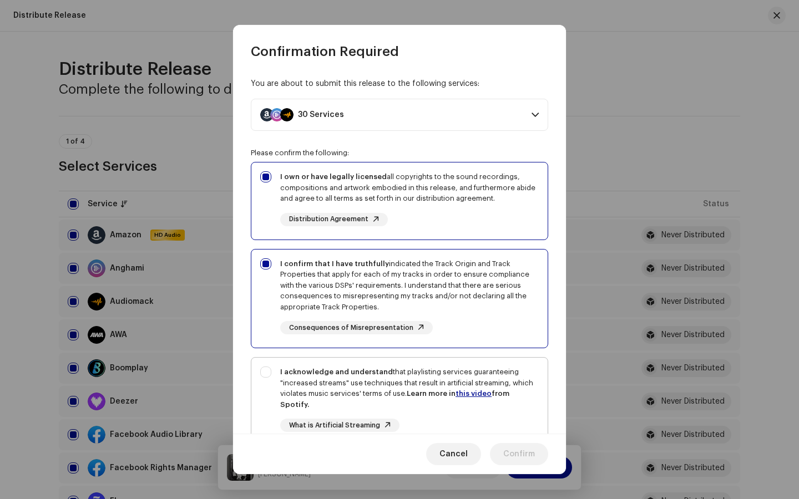
click at [280, 371] on strong "I acknowledge and understand" at bounding box center [336, 371] width 113 height 7
checkbox input "true"
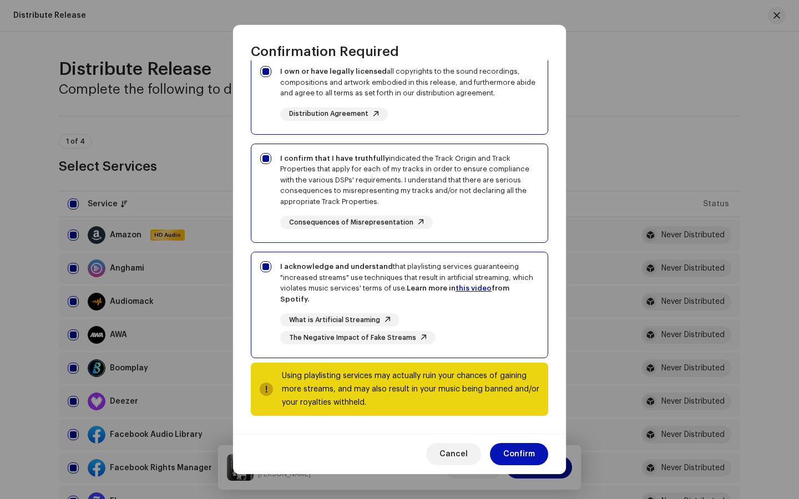
scroll to position [83, 0]
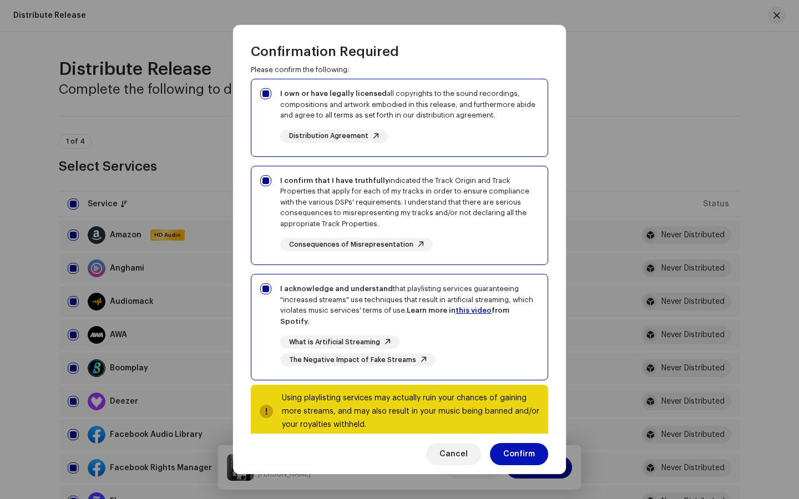
click at [516, 386] on span "Confirm" at bounding box center [519, 454] width 32 height 22
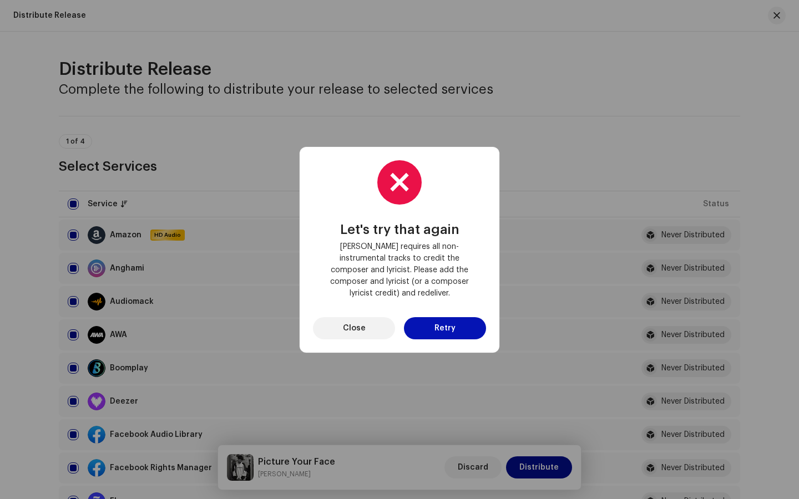
click at [455, 326] on button "Retry" at bounding box center [445, 328] width 82 height 22
click at [361, 317] on span "Close" at bounding box center [354, 328] width 23 height 22
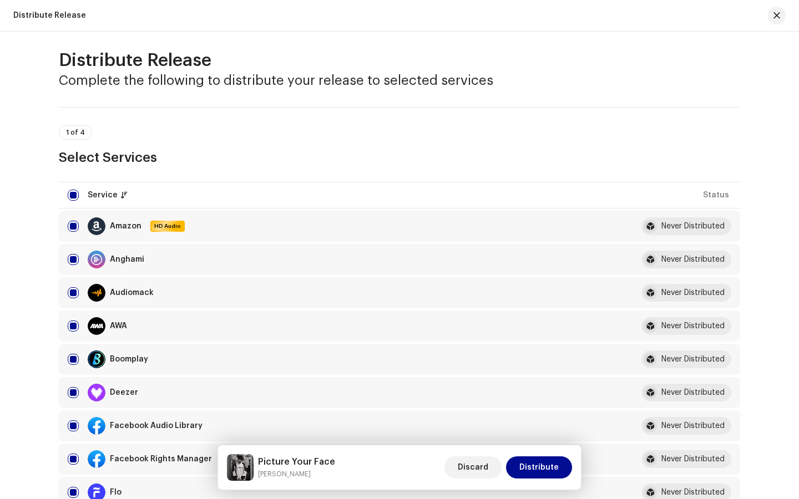
scroll to position [0, 0]
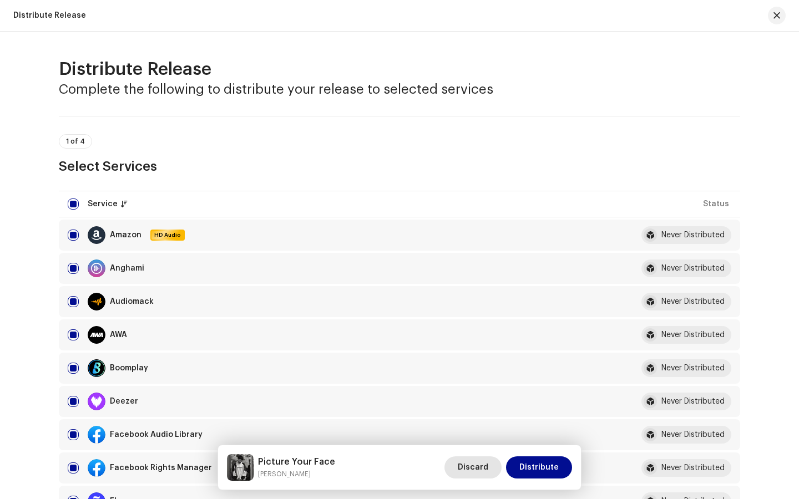
click at [482, 386] on span "Discard" at bounding box center [473, 468] width 31 height 22
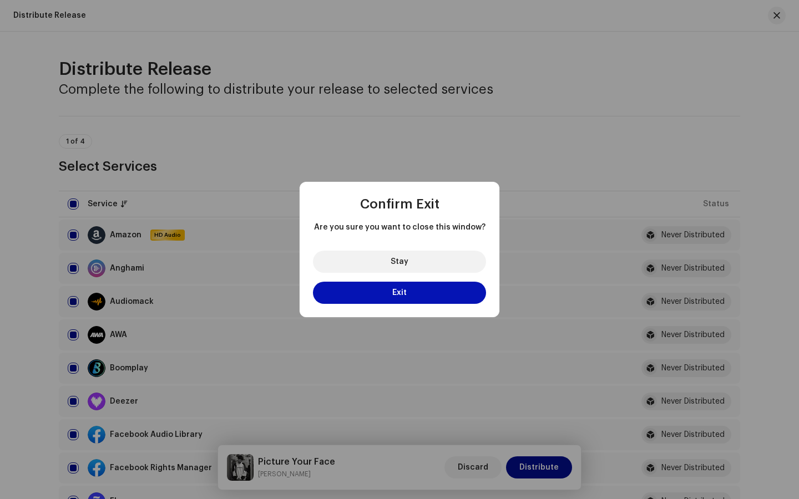
click at [417, 290] on button "Exit" at bounding box center [399, 293] width 173 height 22
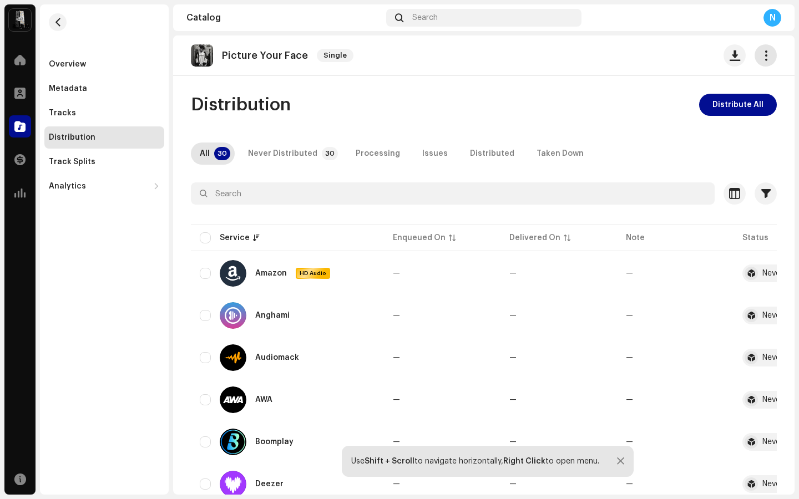
click at [760, 52] on span "button" at bounding box center [765, 55] width 11 height 9
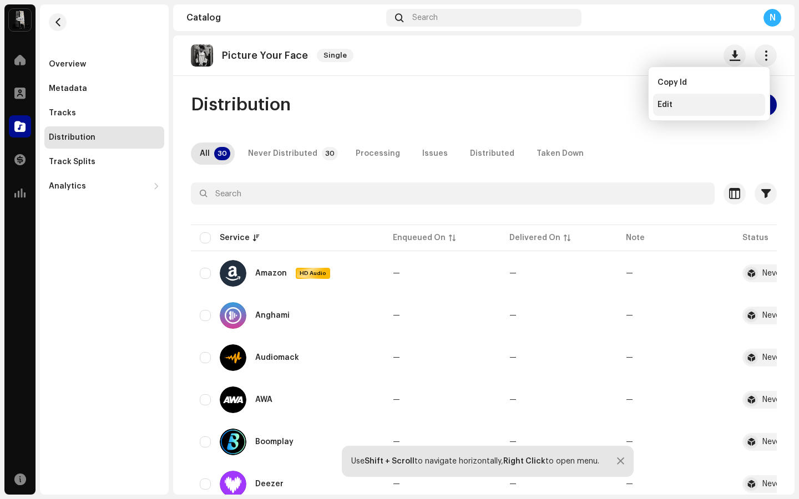
click at [692, 104] on div "Edit" at bounding box center [708, 104] width 103 height 9
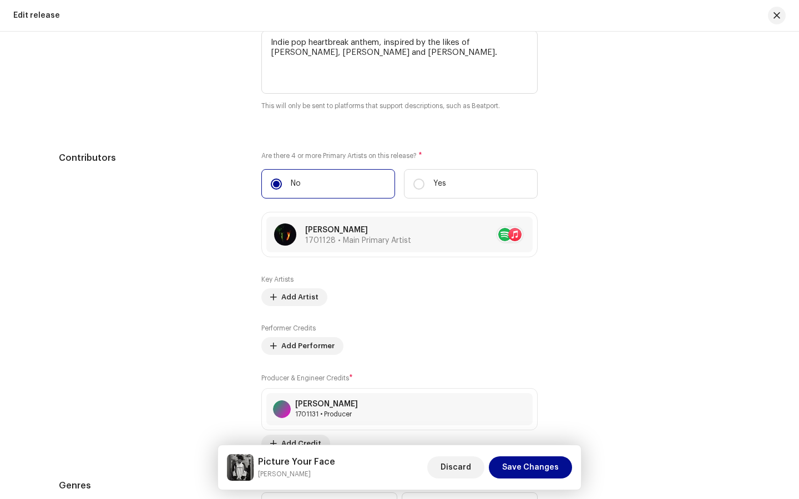
scroll to position [1224, 0]
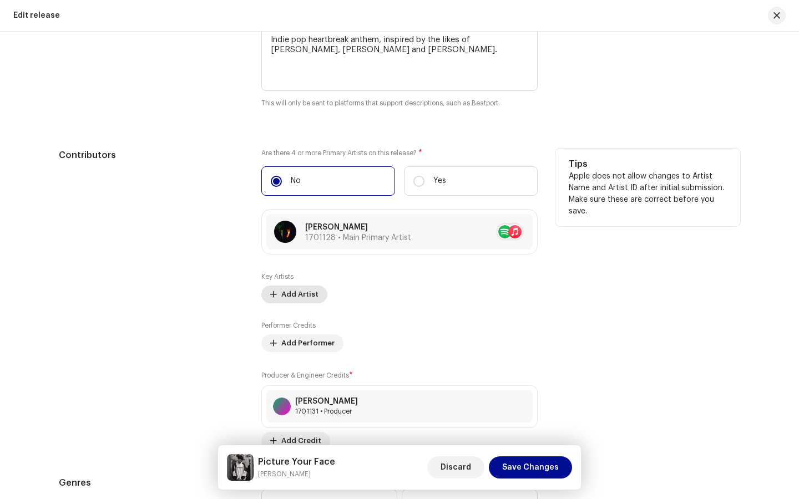
click at [297, 298] on span "Add Artist" at bounding box center [299, 294] width 37 height 22
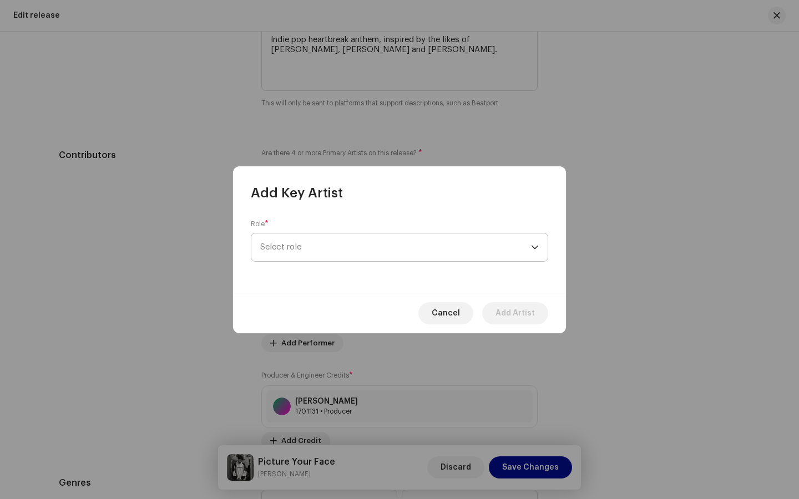
click at [295, 250] on span "Select role" at bounding box center [395, 248] width 271 height 28
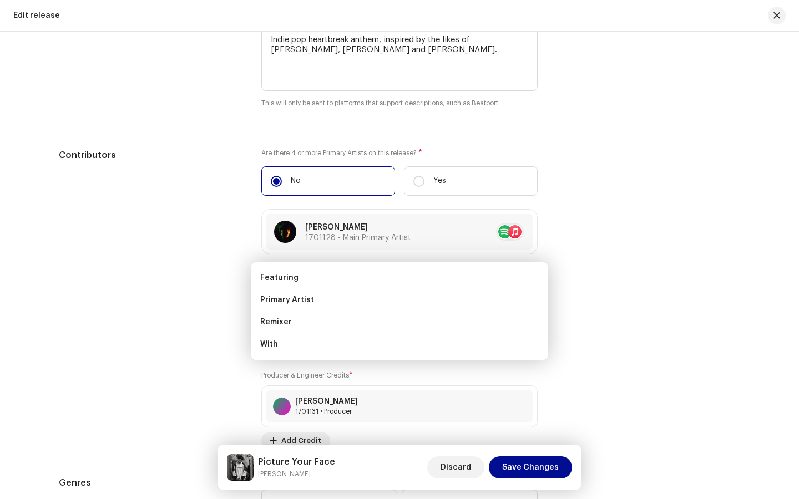
click at [700, 125] on div "Add Key Artist Role * Select role Cancel Add Artist" at bounding box center [399, 249] width 799 height 499
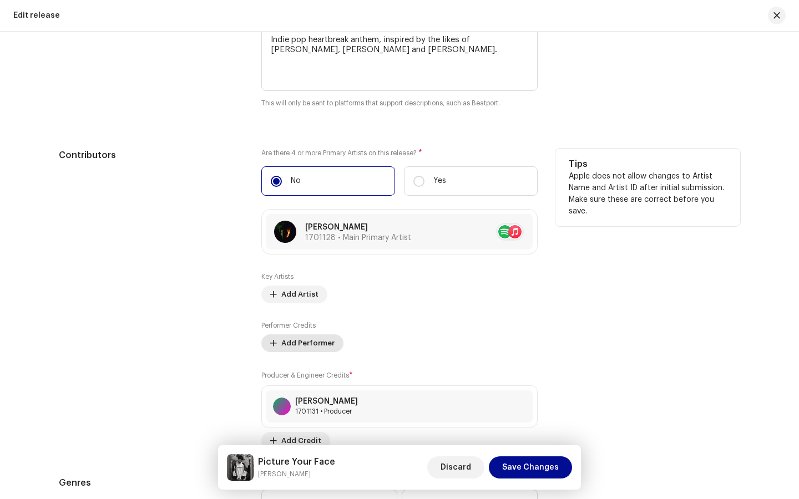
click at [313, 342] on span "Add Performer" at bounding box center [307, 343] width 53 height 22
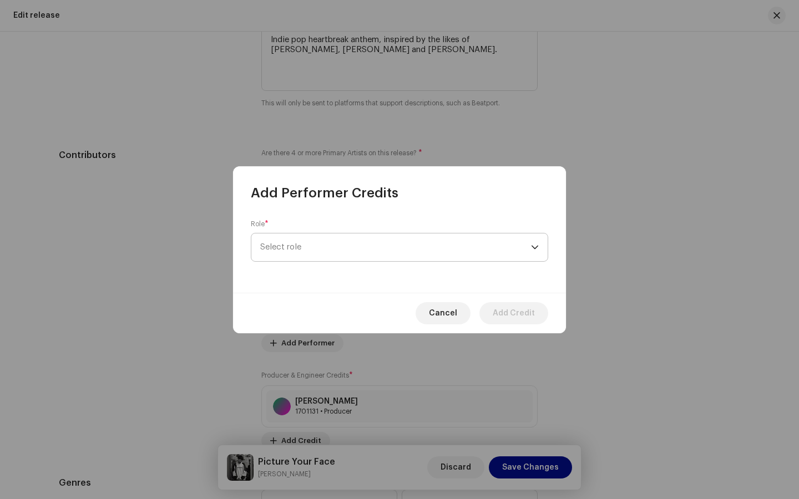
click at [343, 238] on span "Select role" at bounding box center [395, 248] width 271 height 28
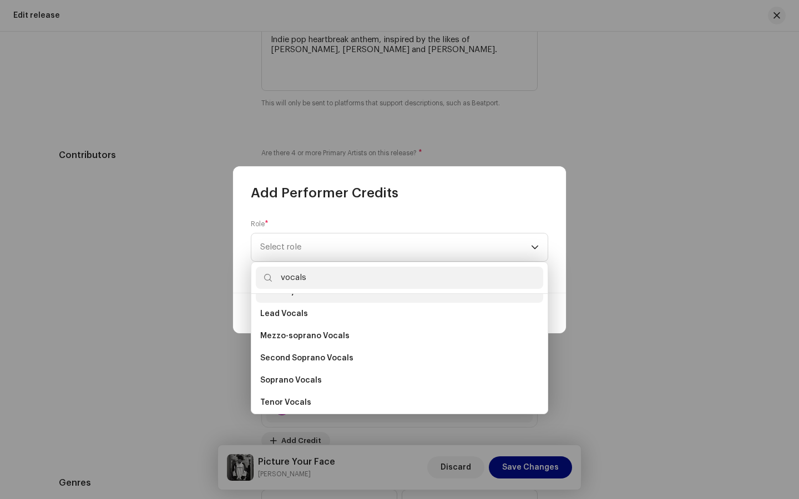
scroll to position [160, 0]
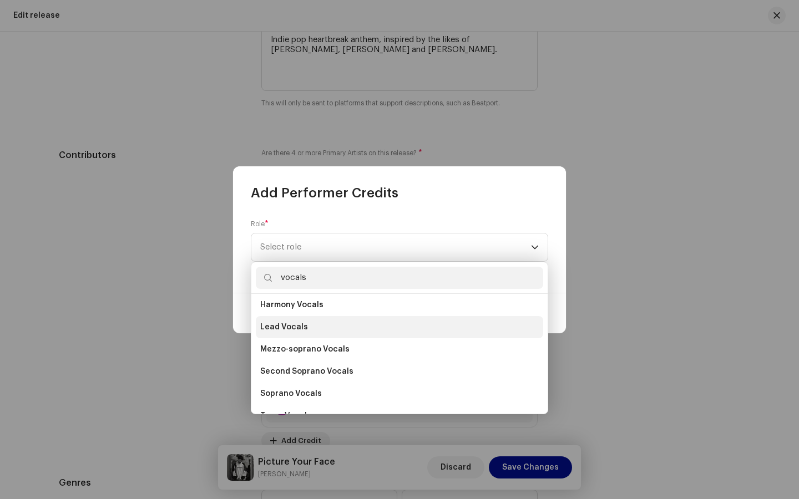
type input "vocals"
click at [277, 329] on span "Lead Vocals" at bounding box center [284, 327] width 48 height 11
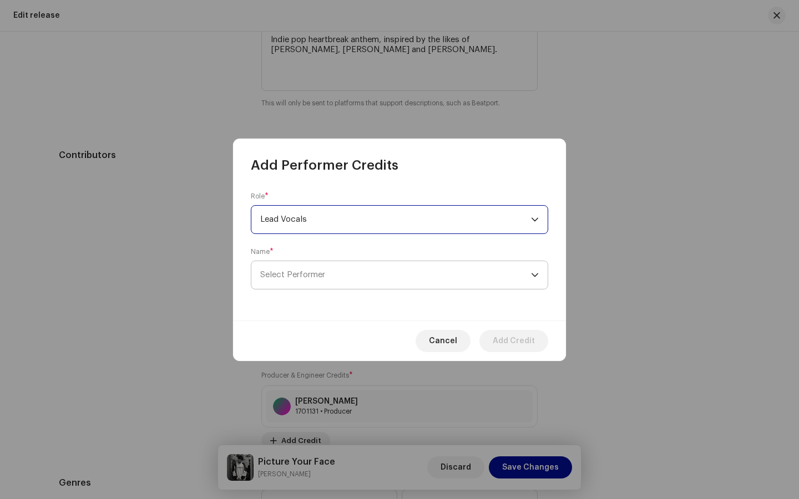
click at [279, 285] on span "Select Performer" at bounding box center [395, 275] width 271 height 28
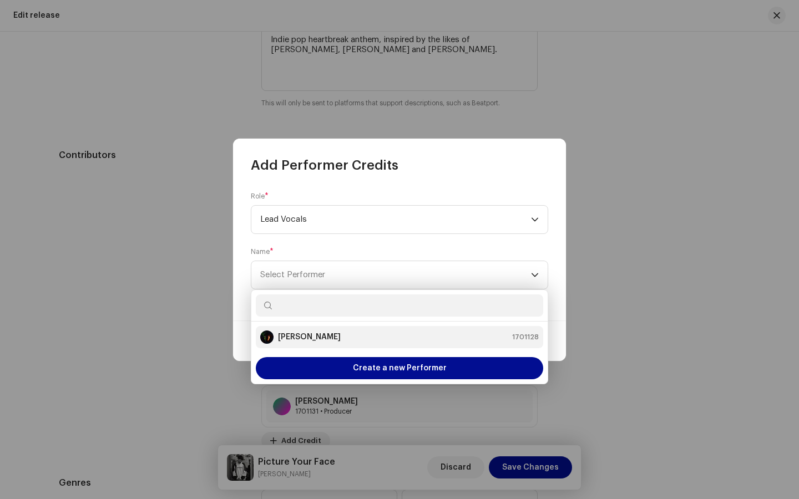
click at [297, 340] on strong "[PERSON_NAME]" at bounding box center [309, 337] width 63 height 11
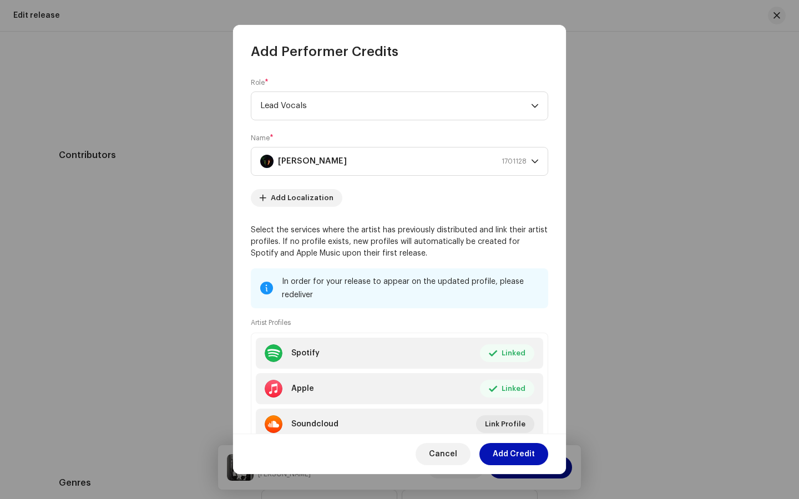
click at [525, 386] on span "Add Credit" at bounding box center [514, 454] width 42 height 22
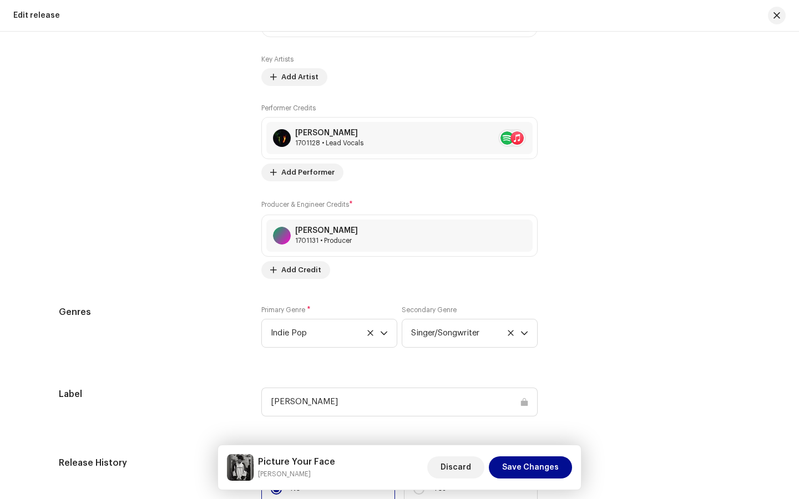
scroll to position [1498, 0]
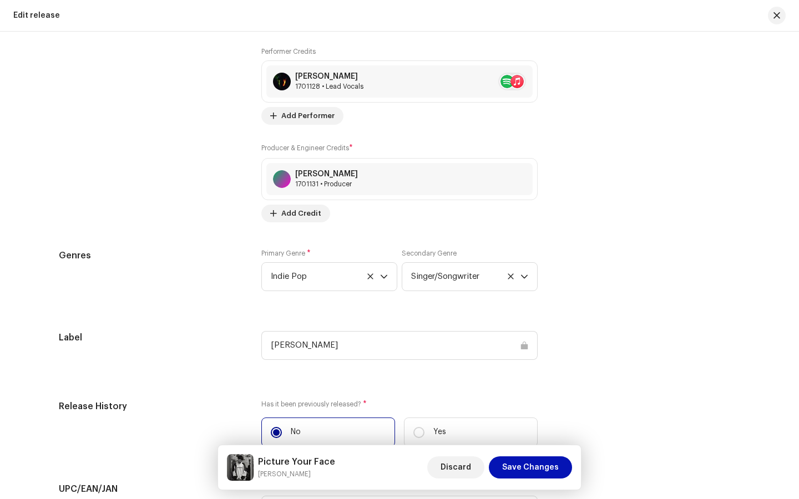
click at [531, 386] on span "Save Changes" at bounding box center [530, 468] width 57 height 22
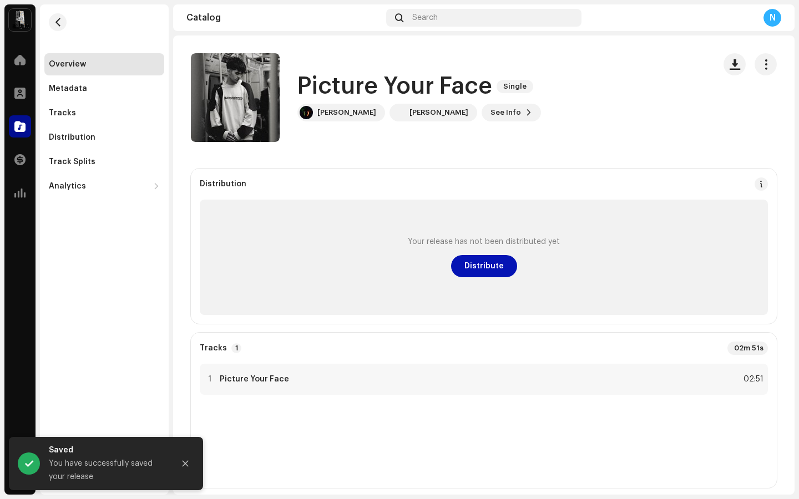
click at [496, 266] on span "Distribute" at bounding box center [483, 266] width 39 height 22
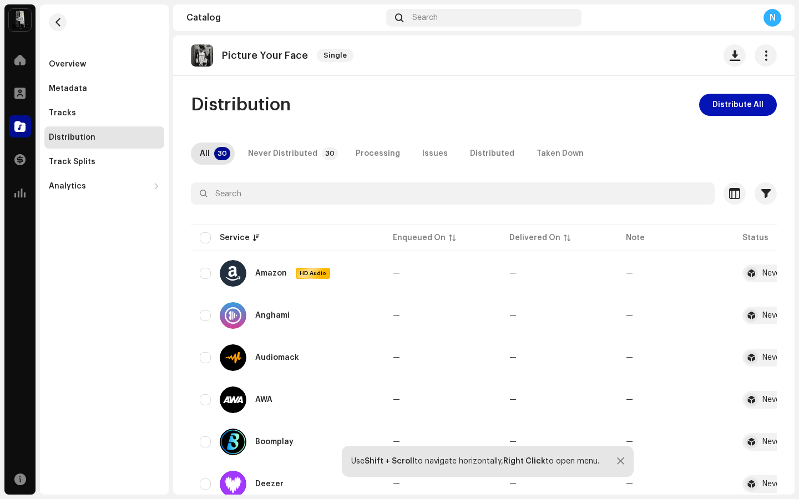
click at [722, 104] on span "Distribute All" at bounding box center [737, 105] width 51 height 22
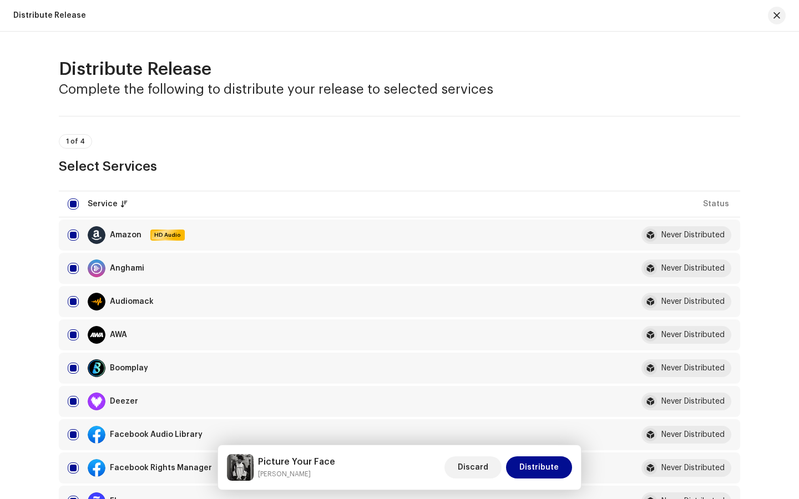
drag, startPoint x: 795, startPoint y: 115, endPoint x: 795, endPoint y: 149, distance: 33.8
click at [795, 149] on div "Distribute Release Complete the following to distribute your release to selecte…" at bounding box center [399, 266] width 799 height 468
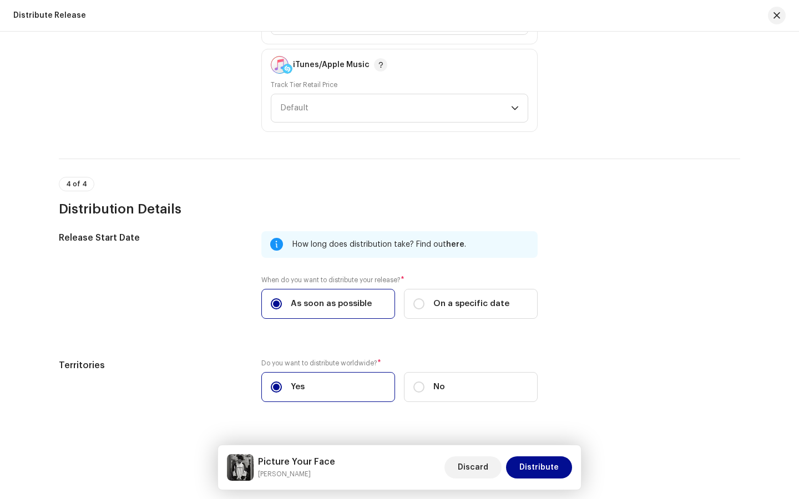
scroll to position [1731, 0]
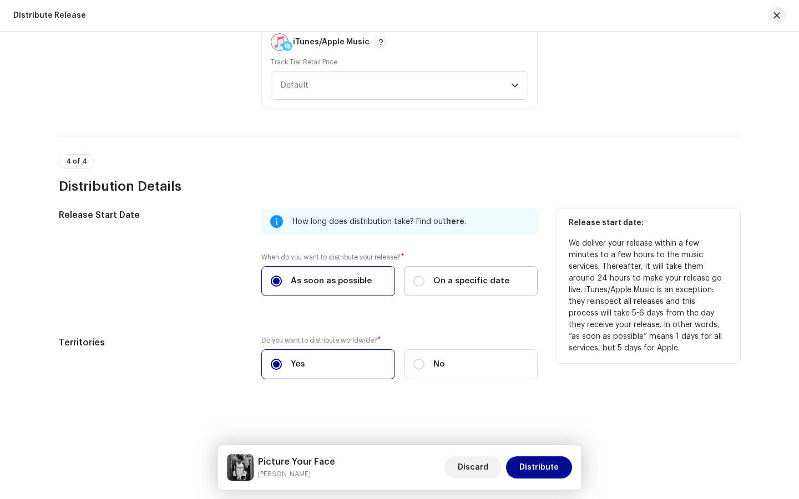
click at [484, 279] on span "On a specific date" at bounding box center [471, 281] width 76 height 12
click at [424, 279] on input "On a specific date" at bounding box center [418, 281] width 11 height 11
radio input "true"
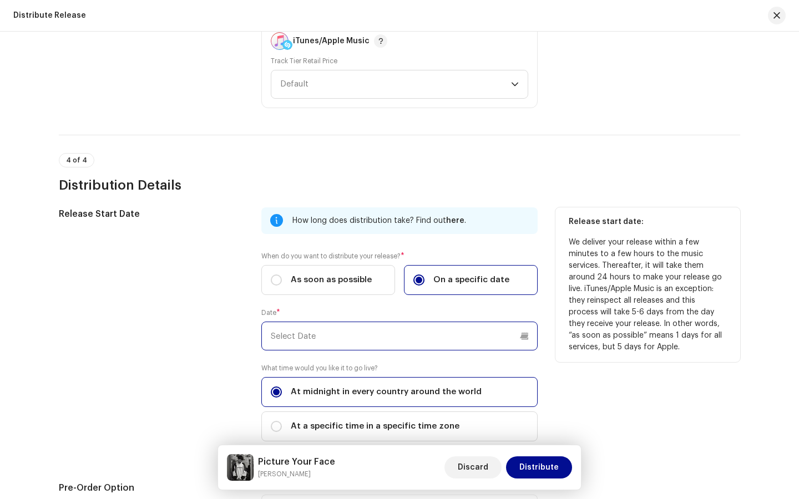
click at [420, 341] on input "text" at bounding box center [399, 336] width 276 height 29
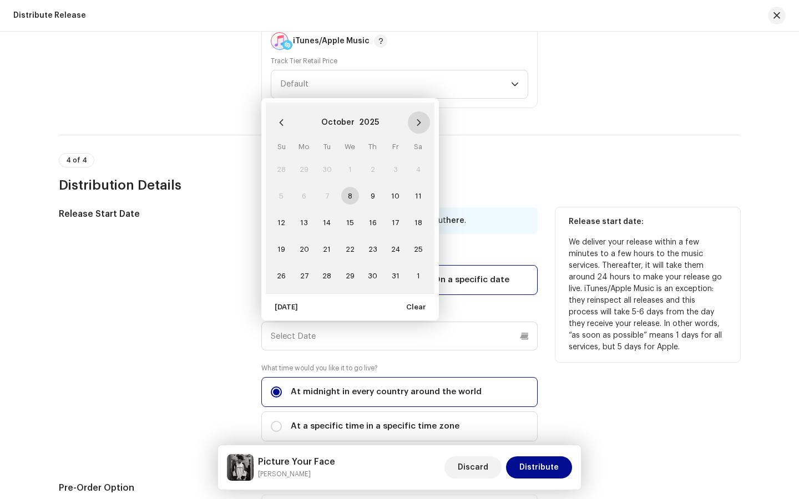
click at [418, 118] on button "Next Month" at bounding box center [419, 122] width 22 height 22
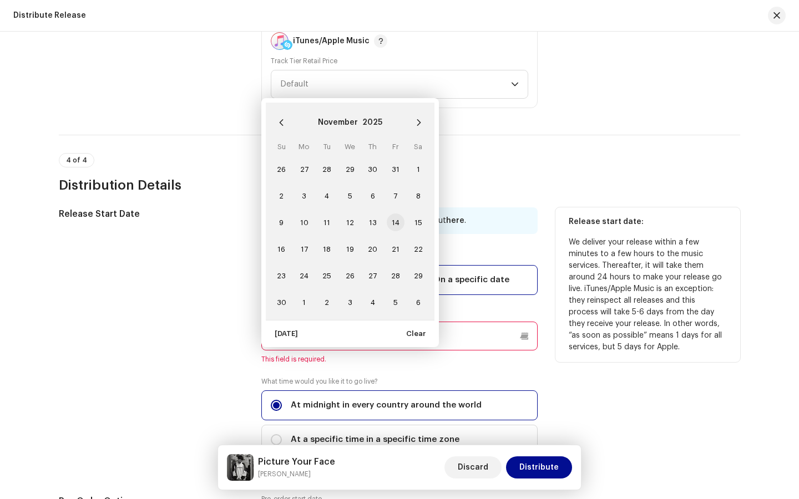
click at [398, 221] on span "14" at bounding box center [396, 223] width 18 height 18
type input "[DATE]"
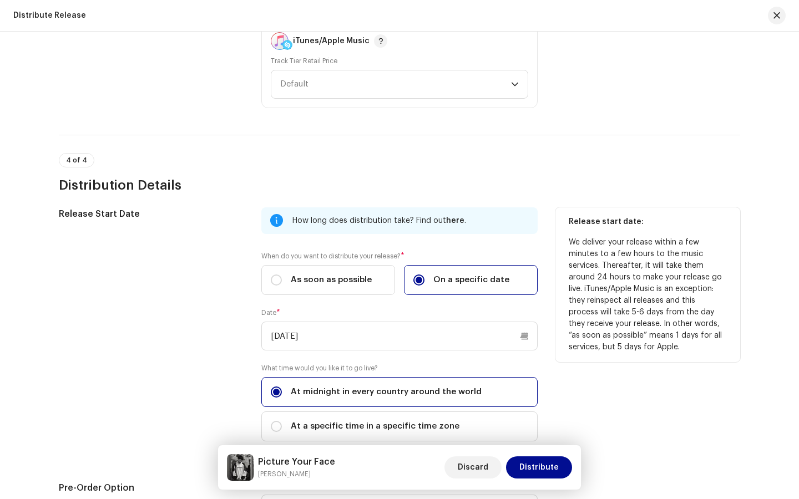
drag, startPoint x: 795, startPoint y: 398, endPoint x: 794, endPoint y: 451, distance: 53.3
click at [795, 386] on div "Distribute Release Complete the following to distribute your release to selecte…" at bounding box center [399, 266] width 799 height 468
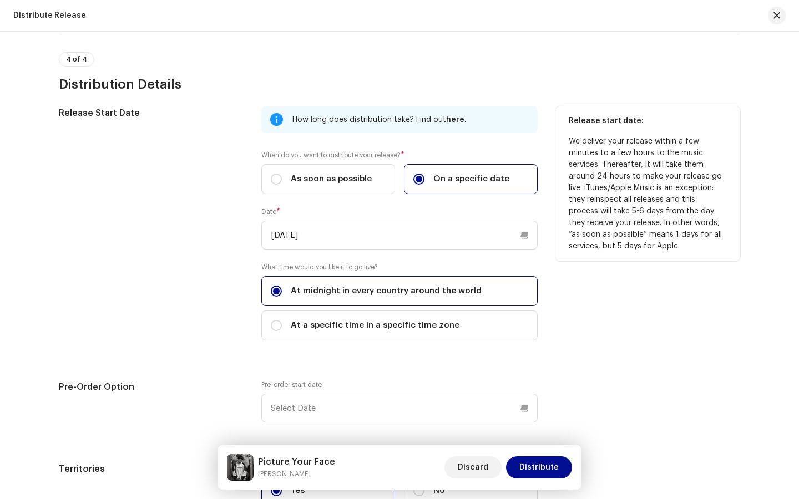
scroll to position [1960, 0]
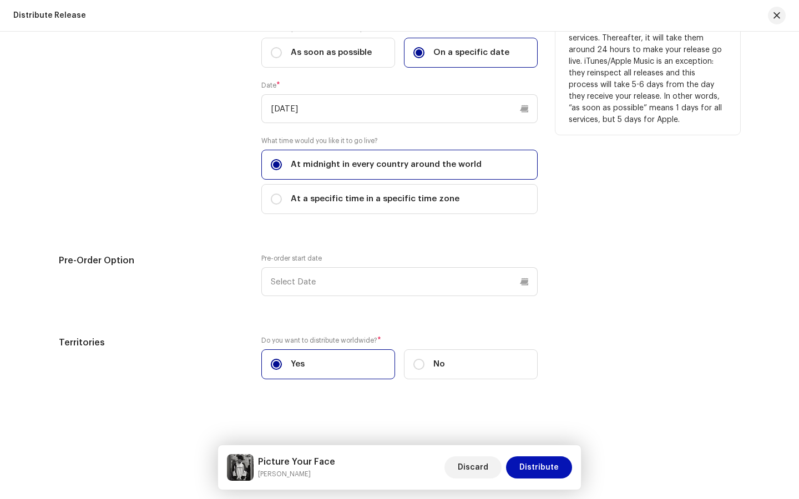
click at [558, 386] on span "Distribute" at bounding box center [538, 468] width 39 height 22
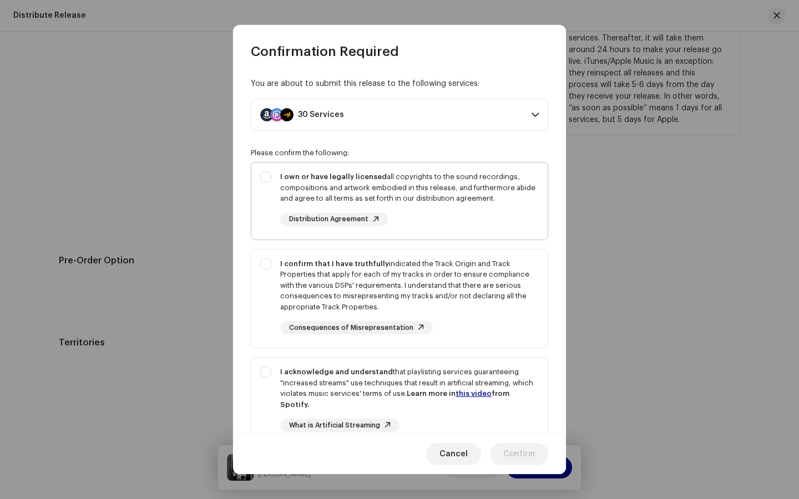
click at [272, 181] on div "I own or have legally licensed all copyrights to the sound recordings, composit…" at bounding box center [399, 199] width 296 height 73
checkbox input "true"
click at [277, 266] on div "I confirm that I have truthfully indicated the Track Origin and Track Propertie…" at bounding box center [399, 297] width 296 height 94
checkbox input "true"
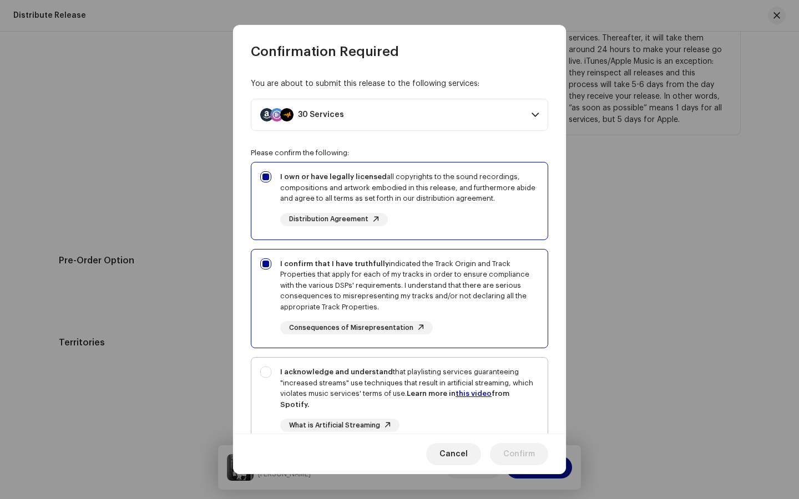
click at [270, 374] on div "I acknowledge and understand that playlisting services guaranteeing "increased …" at bounding box center [399, 408] width 296 height 101
checkbox input "true"
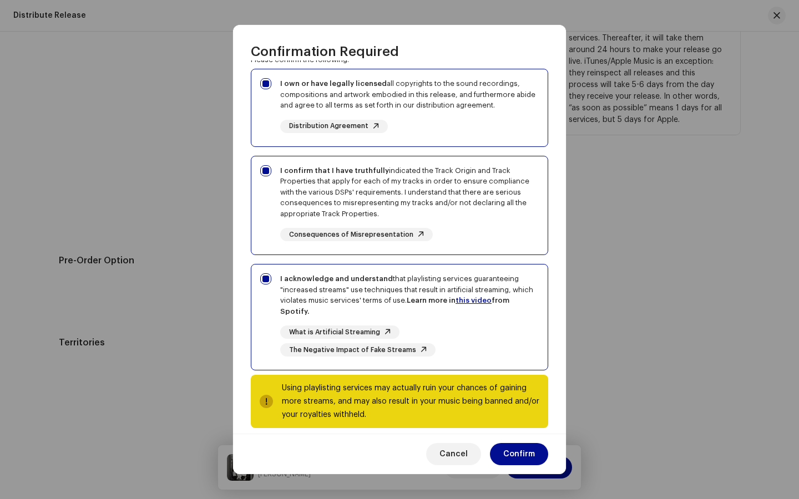
scroll to position [105, 0]
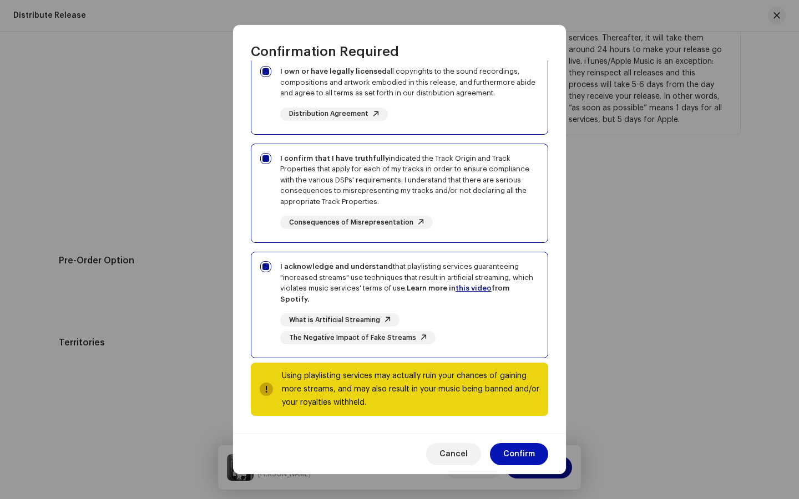
click at [526, 386] on span "Confirm" at bounding box center [519, 454] width 32 height 22
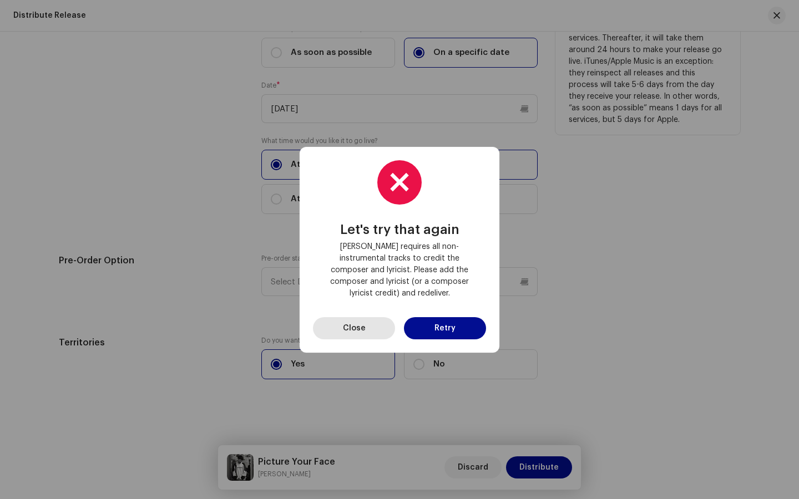
click at [373, 323] on button "Close" at bounding box center [354, 328] width 82 height 22
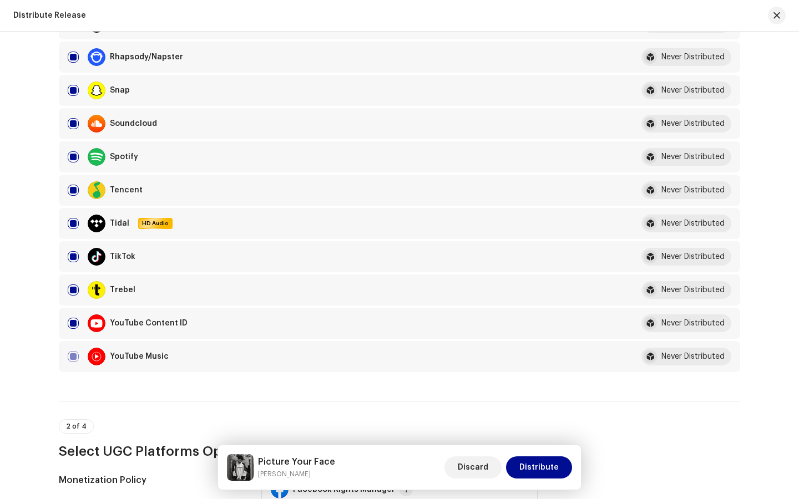
scroll to position [0, 0]
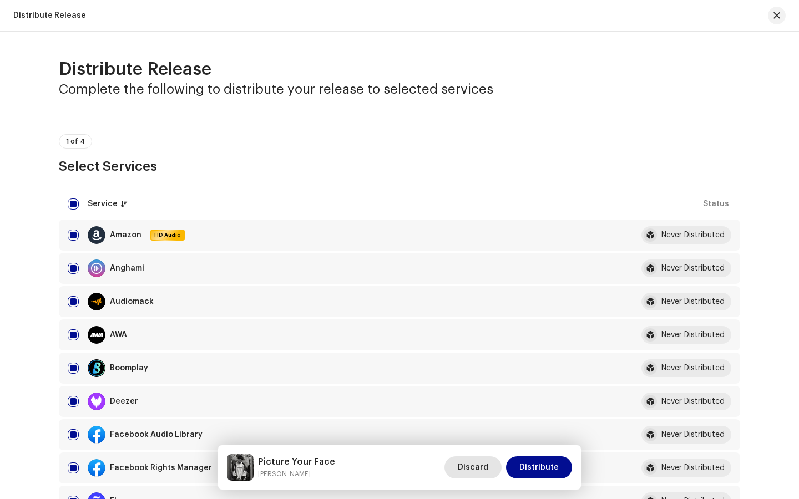
click at [480, 386] on span "Discard" at bounding box center [473, 468] width 31 height 22
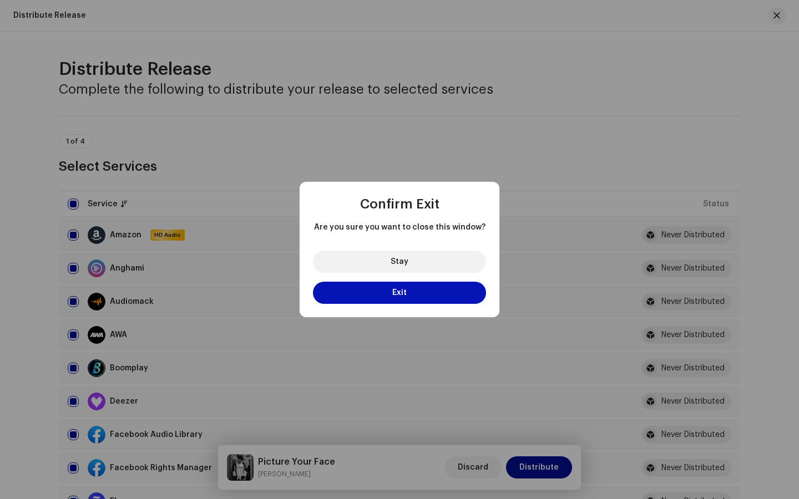
click at [432, 292] on button "Exit" at bounding box center [399, 293] width 173 height 22
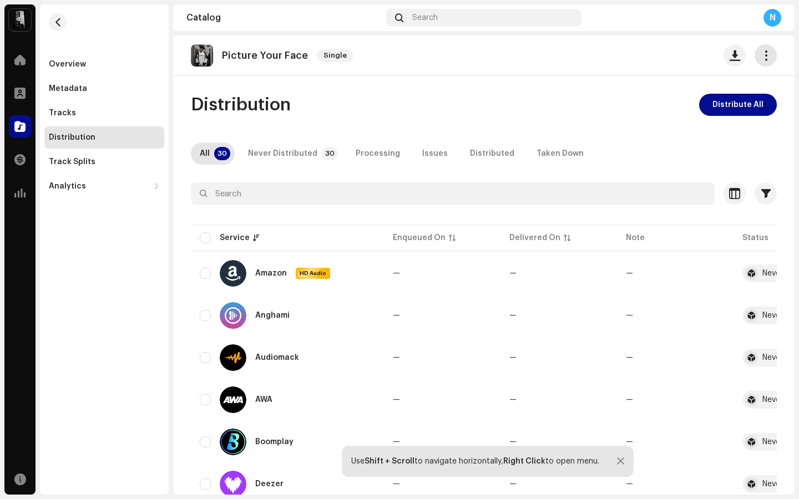
click at [760, 58] on span "button" at bounding box center [765, 55] width 11 height 9
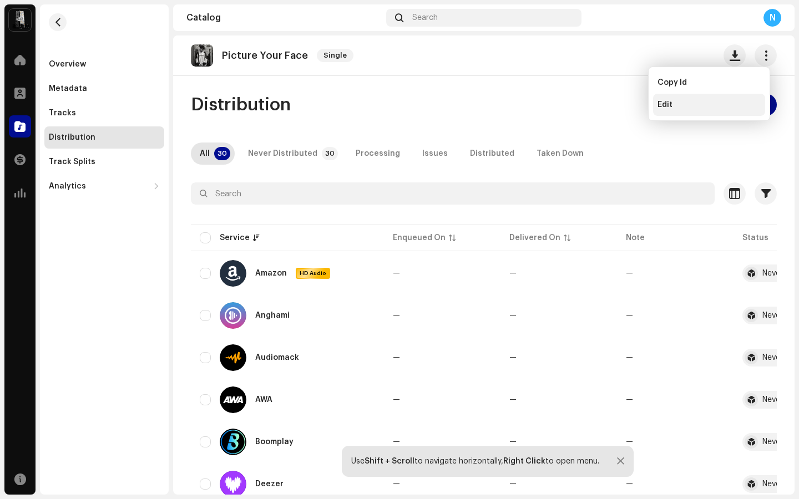
click at [709, 100] on div "Edit" at bounding box center [708, 104] width 103 height 9
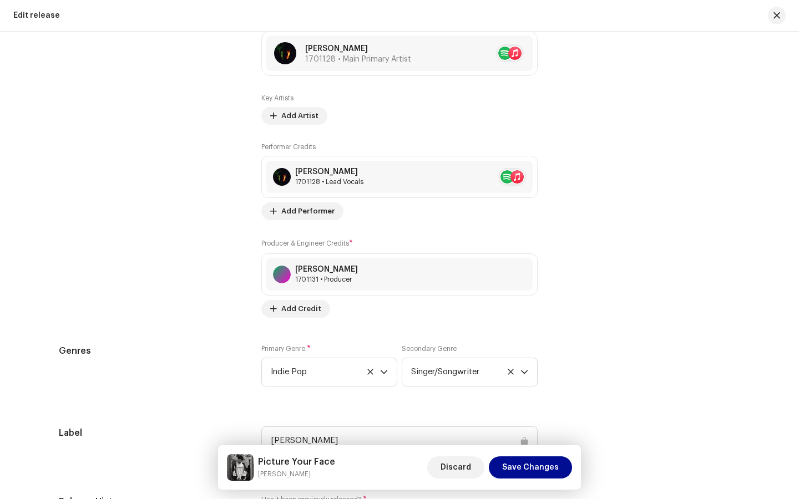
scroll to position [1406, 0]
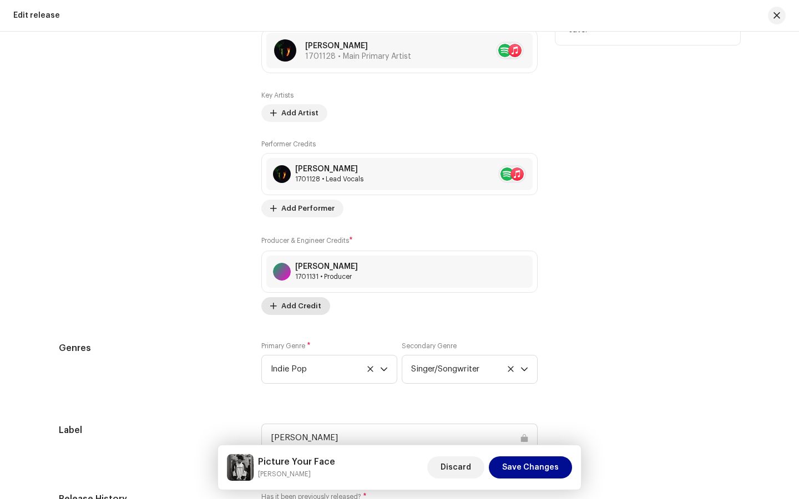
click at [300, 306] on span "Add Credit" at bounding box center [301, 306] width 40 height 22
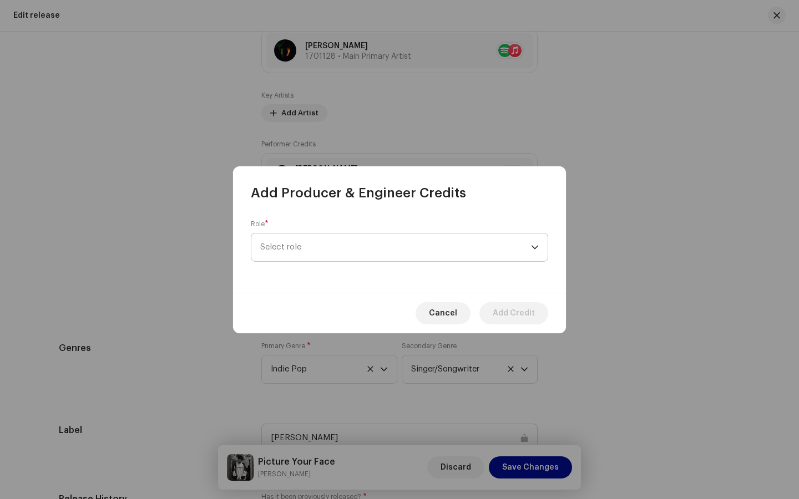
click at [303, 255] on span "Select role" at bounding box center [395, 248] width 271 height 28
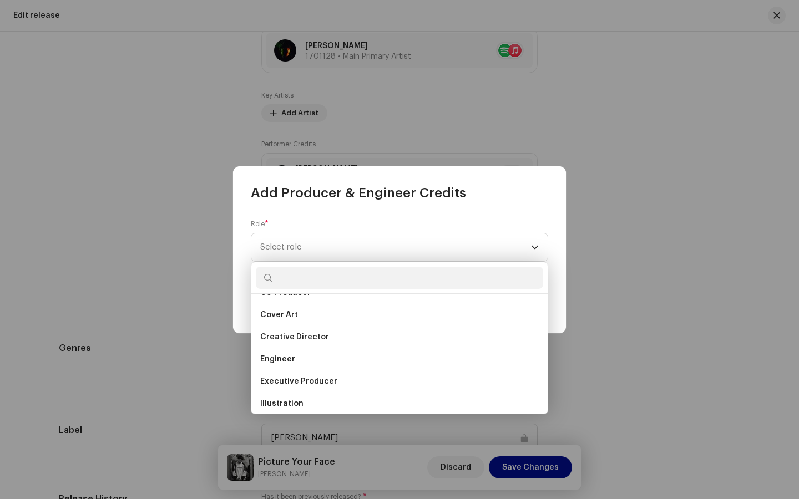
scroll to position [192, 0]
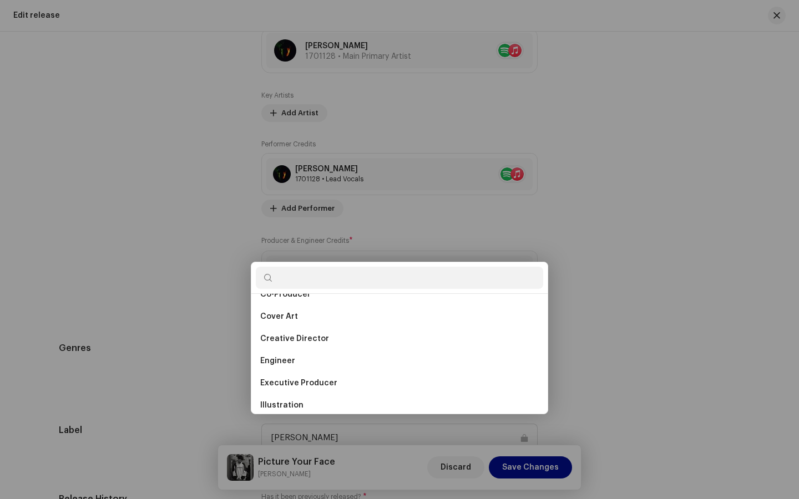
click at [628, 215] on div "Add Producer & Engineer Credits Role * Select role Cancel Add Credit" at bounding box center [399, 249] width 799 height 499
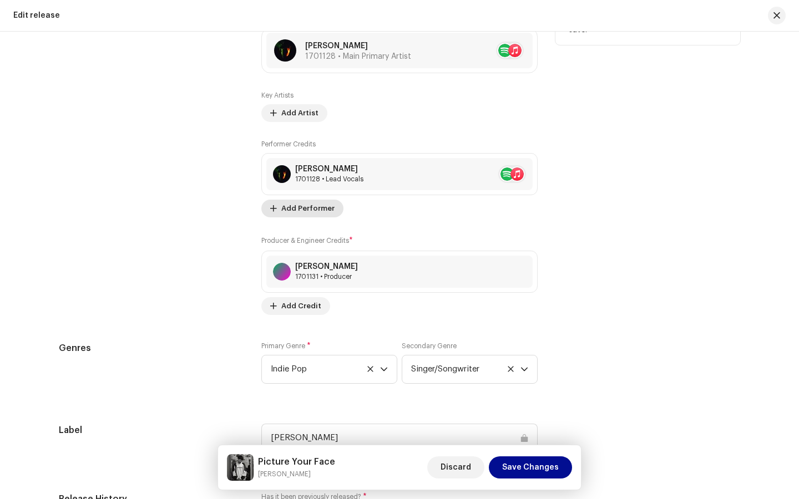
click at [316, 211] on span "Add Performer" at bounding box center [307, 208] width 53 height 22
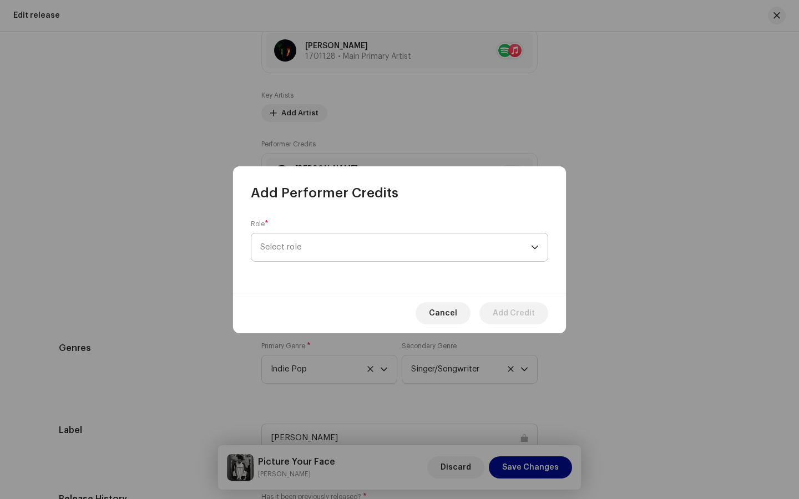
click at [326, 241] on span "Select role" at bounding box center [395, 248] width 271 height 28
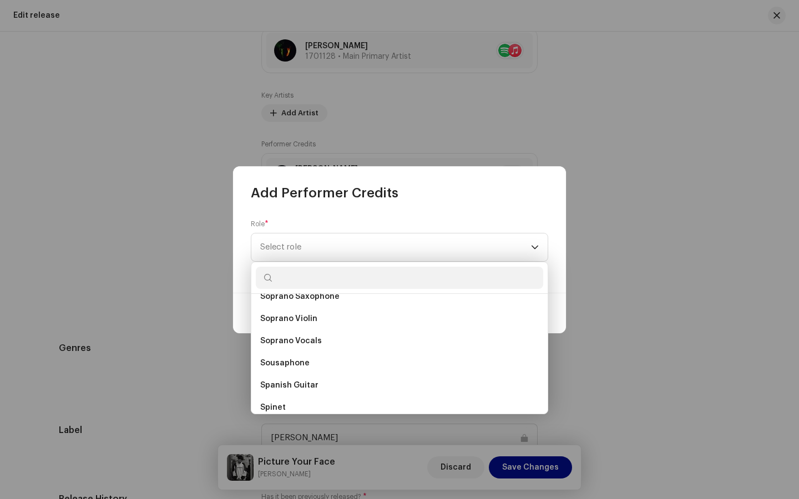
scroll to position [8054, 0]
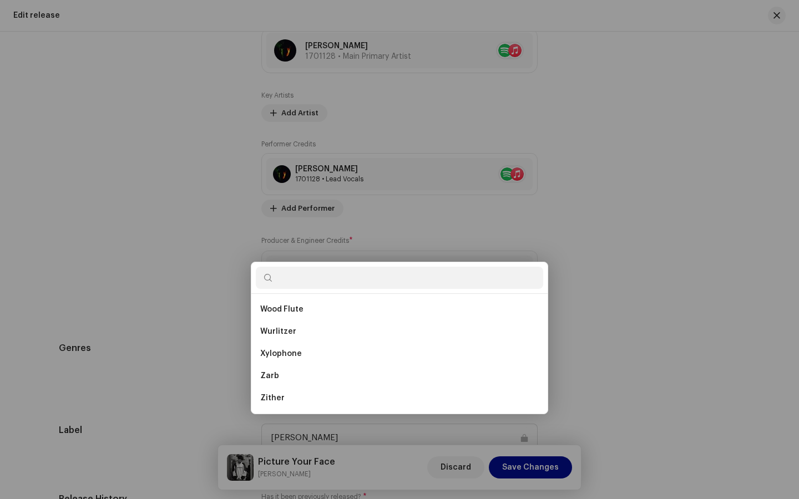
click at [710, 272] on div "Add Performer Credits Role * Select role Cancel Add Credit" at bounding box center [399, 249] width 799 height 499
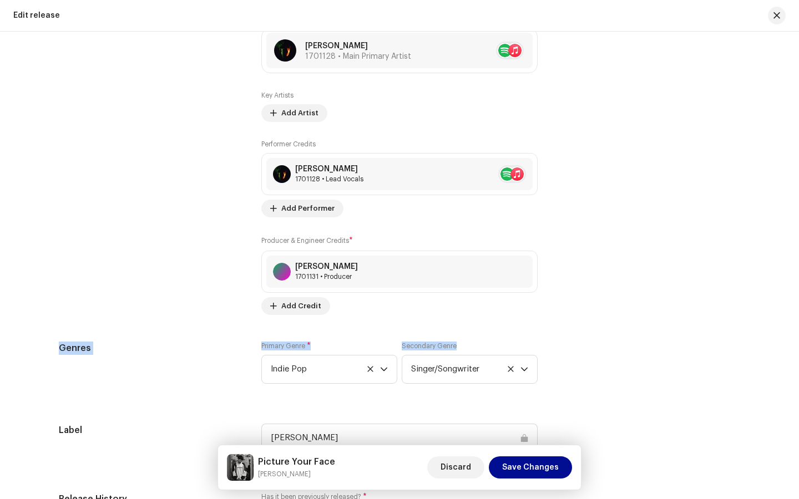
drag, startPoint x: 793, startPoint y: 342, endPoint x: 785, endPoint y: 405, distance: 63.6
click at [785, 386] on div "Create a new release Complete the following to edit your release. 1 of 3 Select…" at bounding box center [399, 266] width 799 height 468
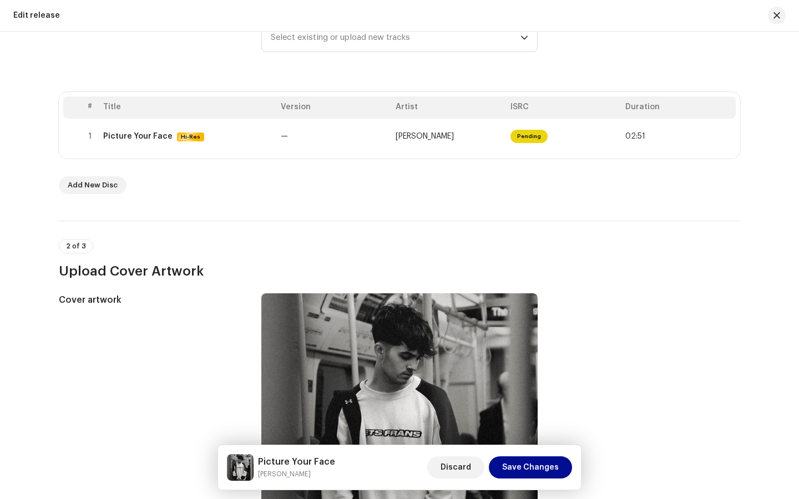
scroll to position [145, 0]
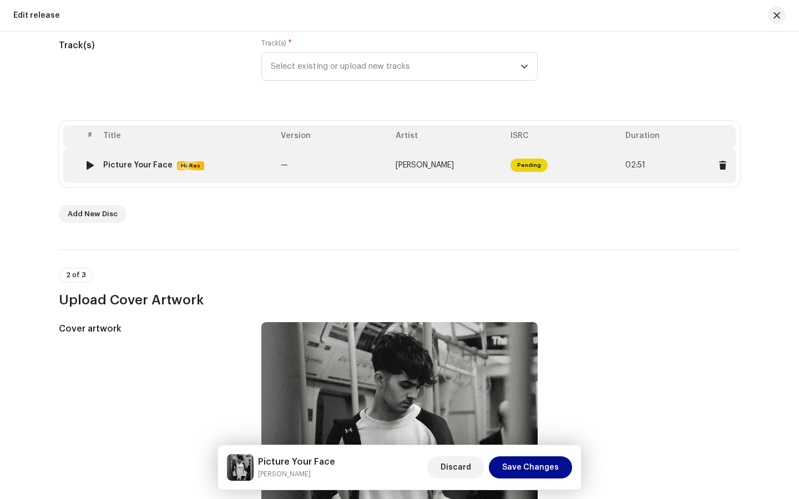
click at [622, 166] on td "02:51" at bounding box center [678, 166] width 115 height 36
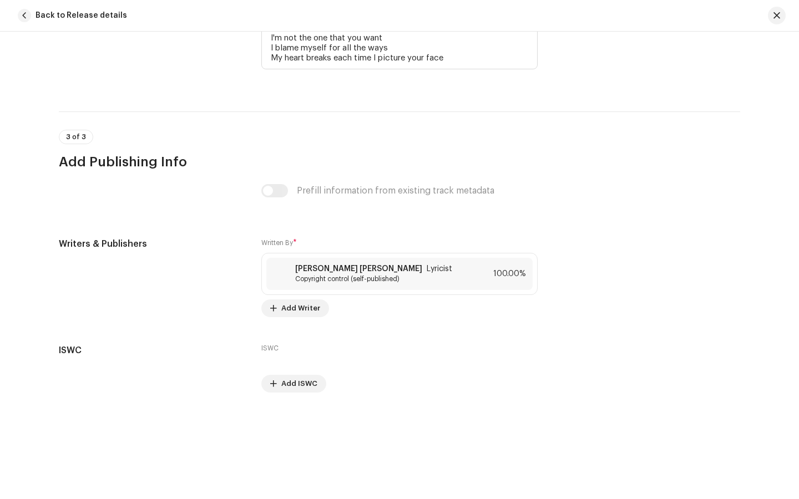
scroll to position [2355, 0]
click at [325, 276] on span "Copyright control (self-published)" at bounding box center [373, 279] width 157 height 9
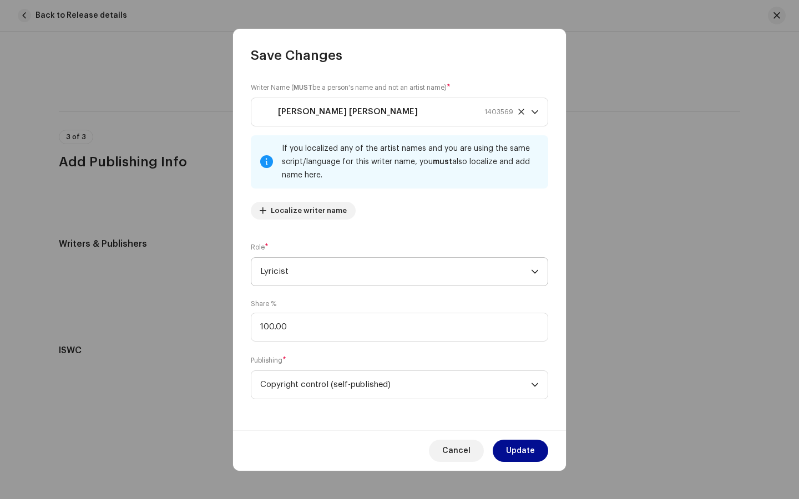
click at [425, 268] on span "Lyricist" at bounding box center [395, 272] width 271 height 28
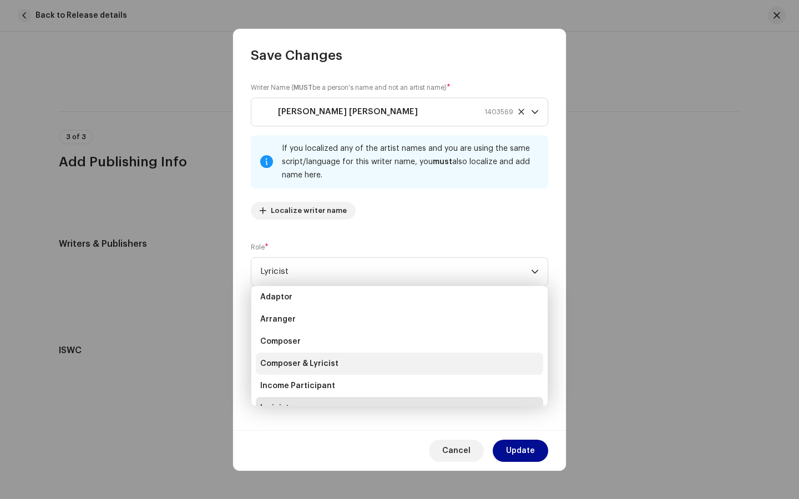
click at [399, 360] on li "Composer & Lyricist" at bounding box center [399, 364] width 287 height 22
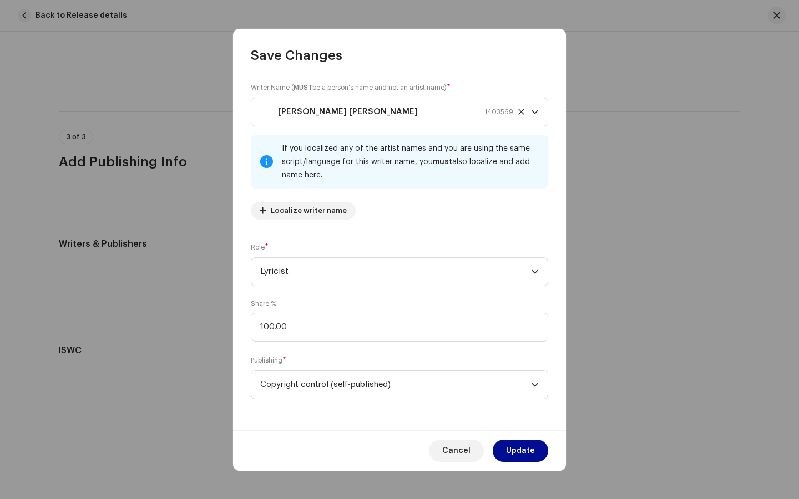
scroll to position [18, 0]
click at [528, 386] on span "Update" at bounding box center [520, 451] width 29 height 22
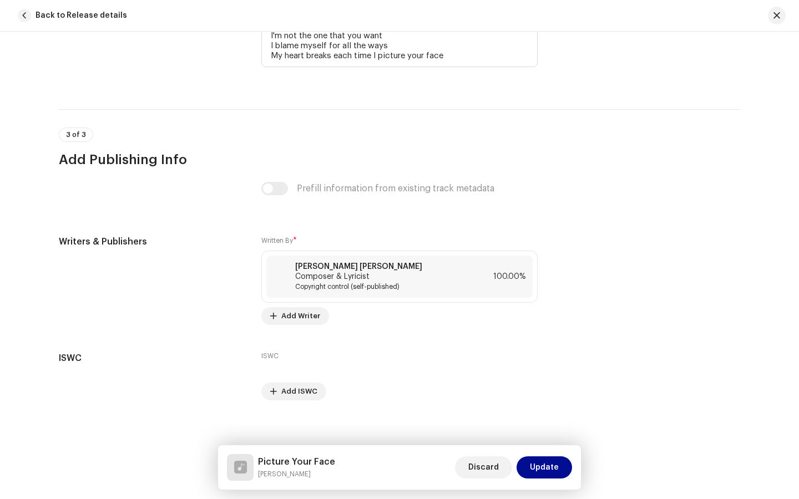
scroll to position [2068, 0]
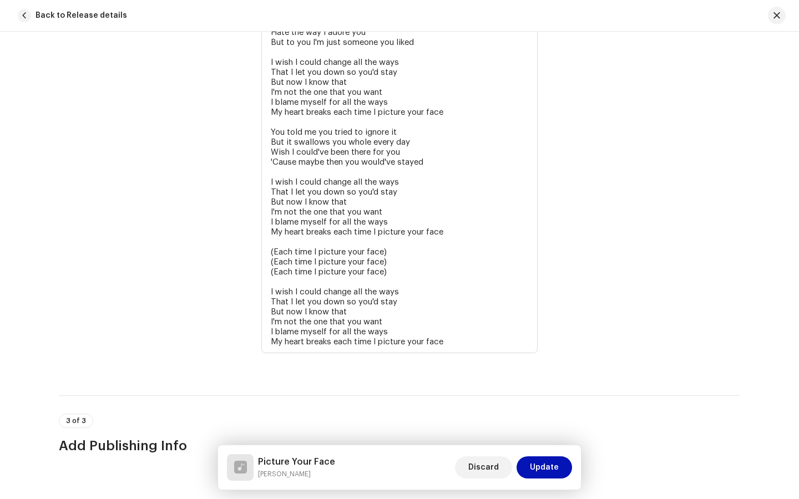
click at [539, 386] on span "Update" at bounding box center [544, 468] width 29 height 22
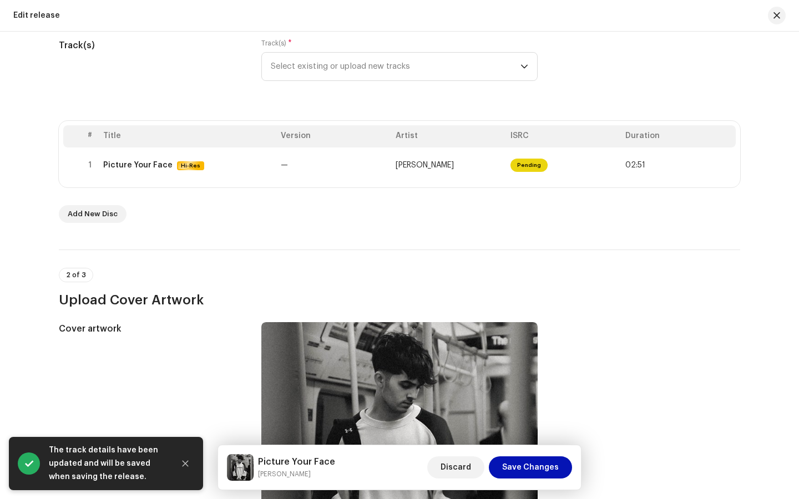
click at [537, 386] on span "Save Changes" at bounding box center [530, 468] width 57 height 22
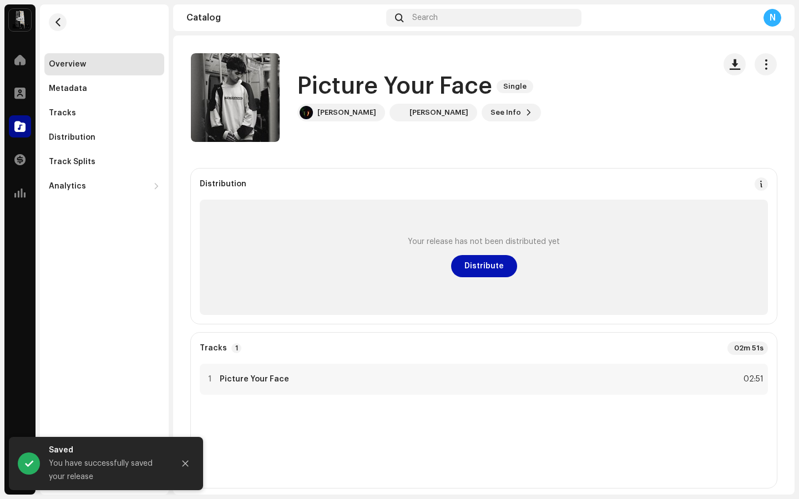
click at [488, 261] on span "Distribute" at bounding box center [483, 266] width 39 height 22
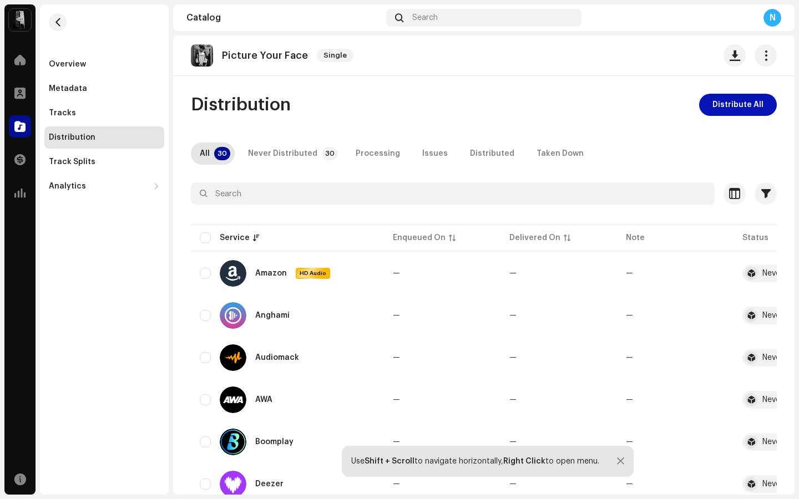
click at [742, 99] on span "Distribute All" at bounding box center [737, 105] width 51 height 22
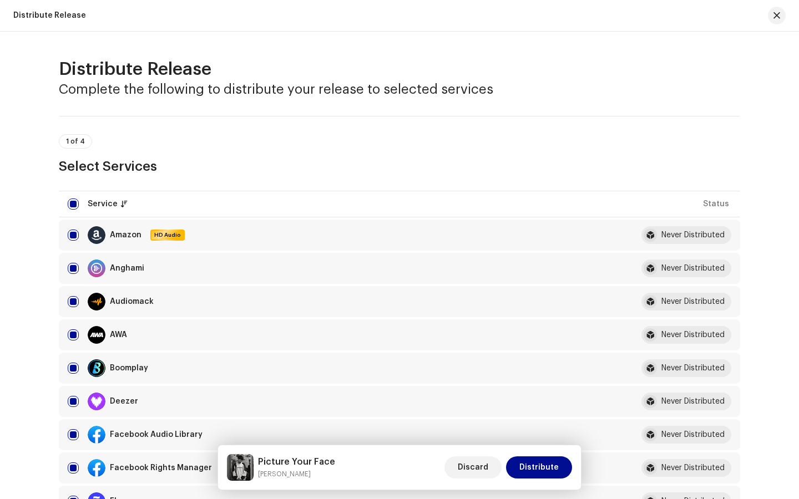
click at [768, 185] on div "Distribute Release Complete the following to distribute your release to selecte…" at bounding box center [399, 266] width 799 height 468
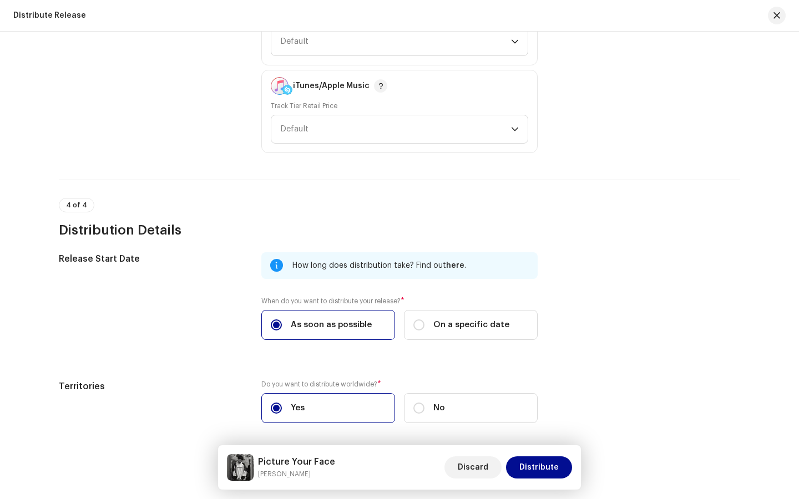
scroll to position [1731, 0]
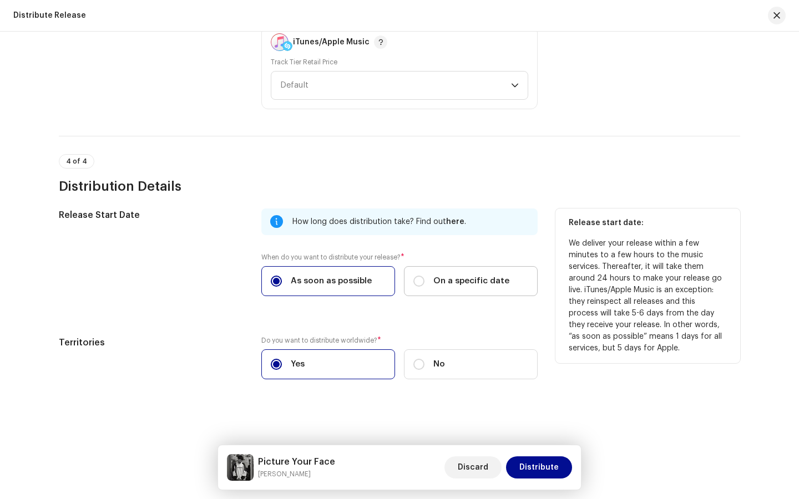
click at [492, 284] on span "On a specific date" at bounding box center [471, 281] width 76 height 12
click at [424, 284] on input "On a specific date" at bounding box center [418, 281] width 11 height 11
radio input "true"
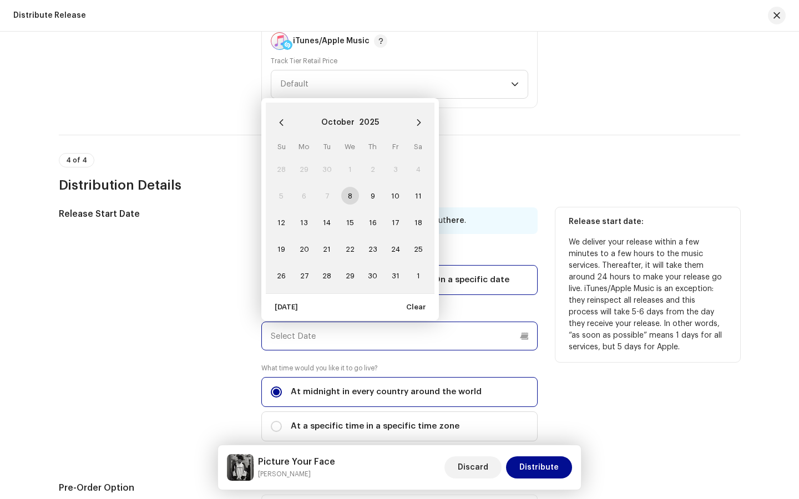
click at [417, 342] on input "text" at bounding box center [399, 336] width 276 height 29
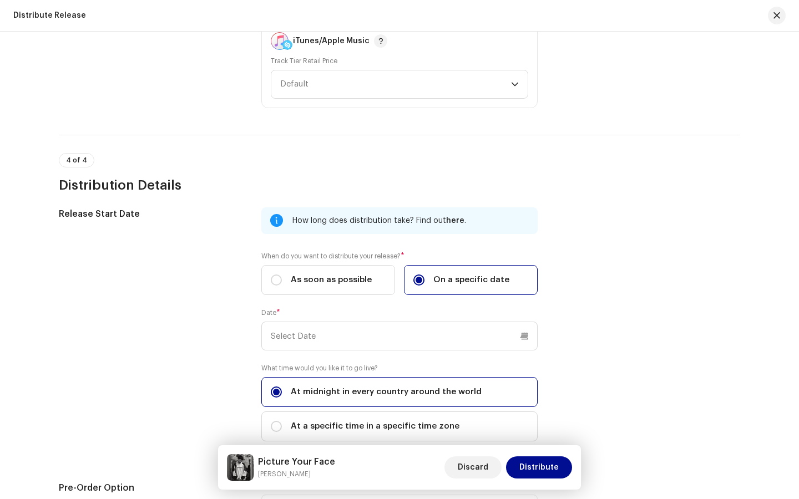
click at [694, 154] on div "4 of 4 Distribution Details" at bounding box center [399, 173] width 681 height 41
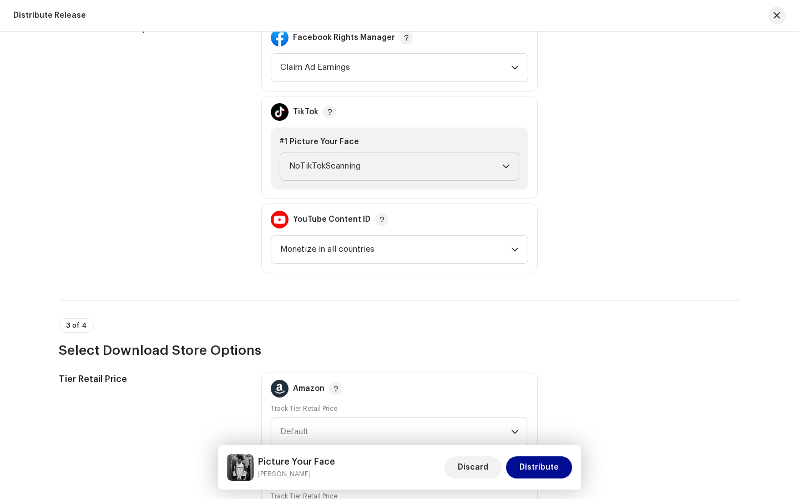
scroll to position [1287, 0]
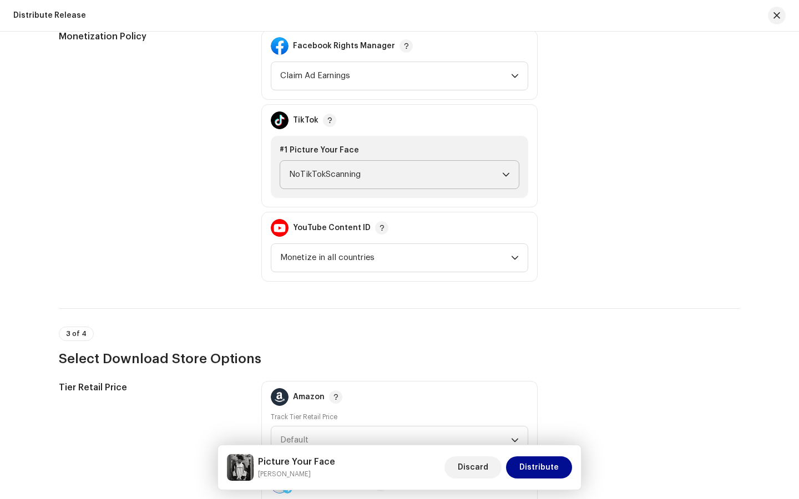
click at [328, 171] on span "NoTikTokScanning" at bounding box center [395, 175] width 213 height 28
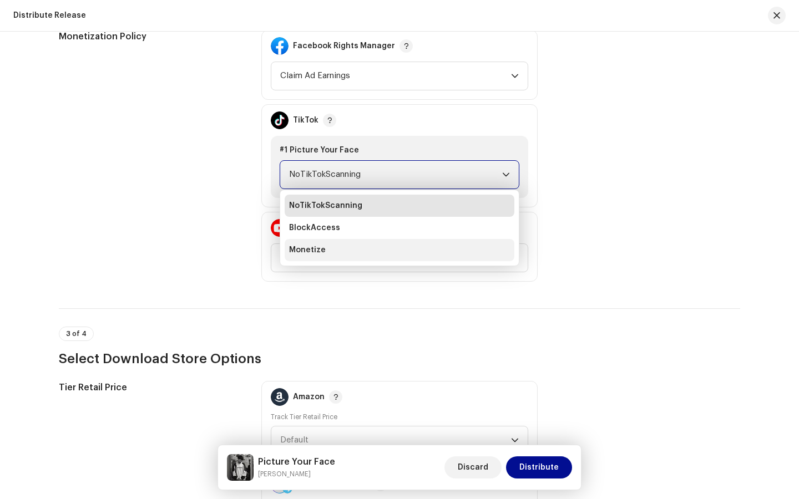
click at [321, 250] on li "Monetize" at bounding box center [400, 250] width 230 height 22
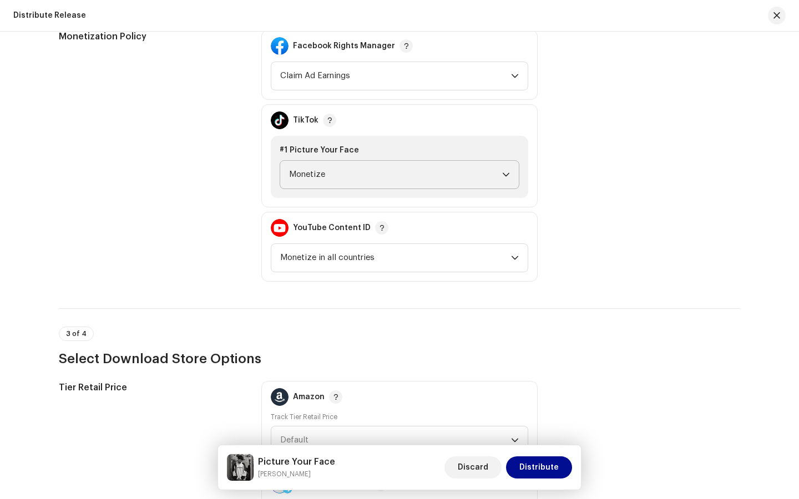
click at [645, 194] on div "Monetization Policy Facebook Rights Manager Claim Ad Earnings TikTok #1 Picture…" at bounding box center [399, 156] width 681 height 252
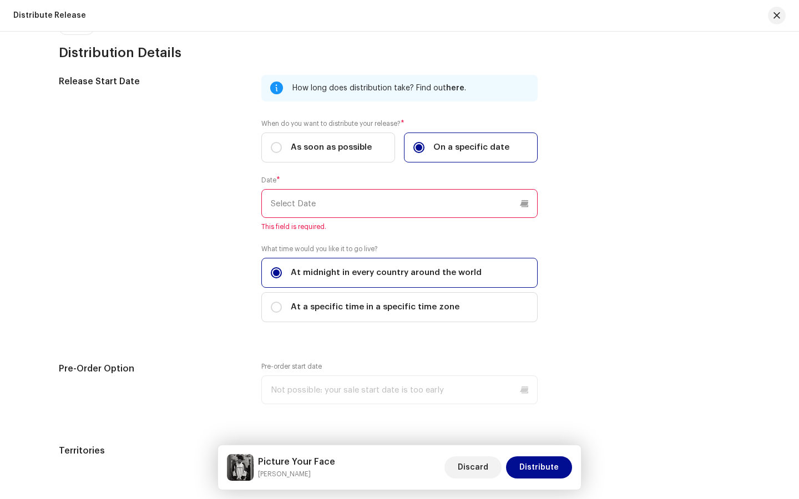
scroll to position [1887, 0]
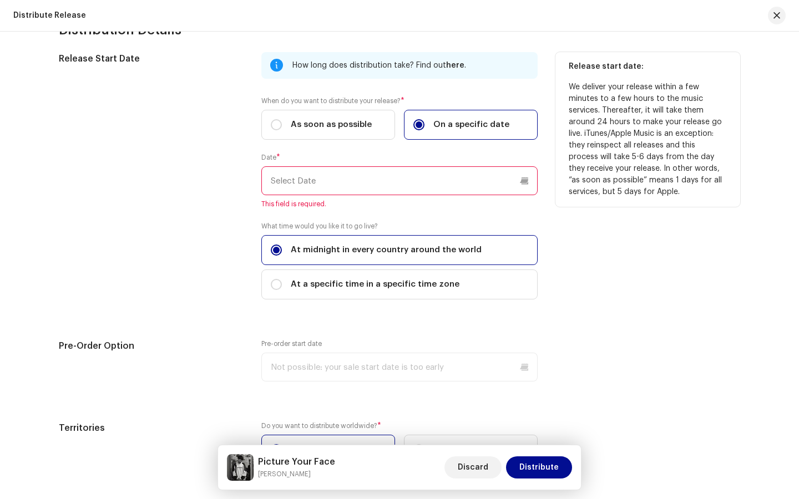
click at [412, 180] on input "text" at bounding box center [399, 180] width 276 height 29
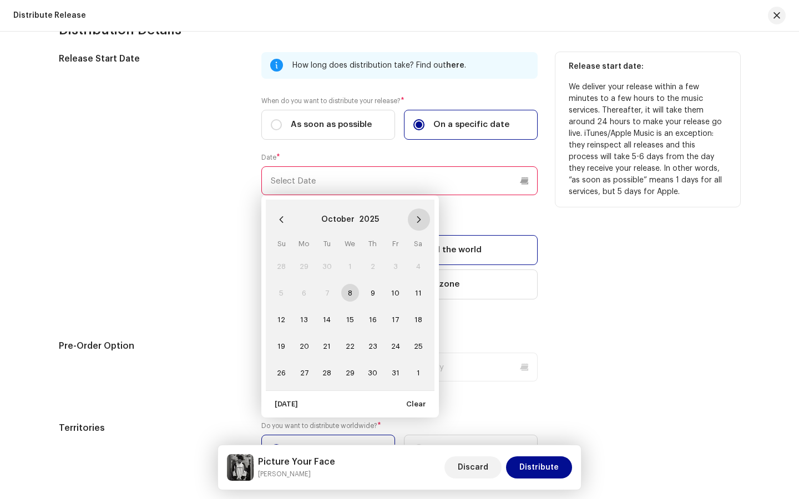
click at [417, 221] on icon "Next Month" at bounding box center [419, 220] width 8 height 8
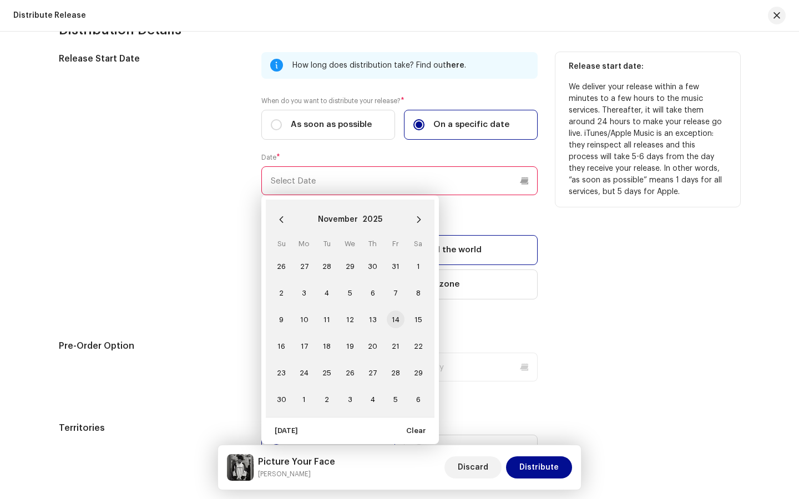
click at [396, 320] on span "14" at bounding box center [396, 320] width 18 height 18
type input "[DATE]"
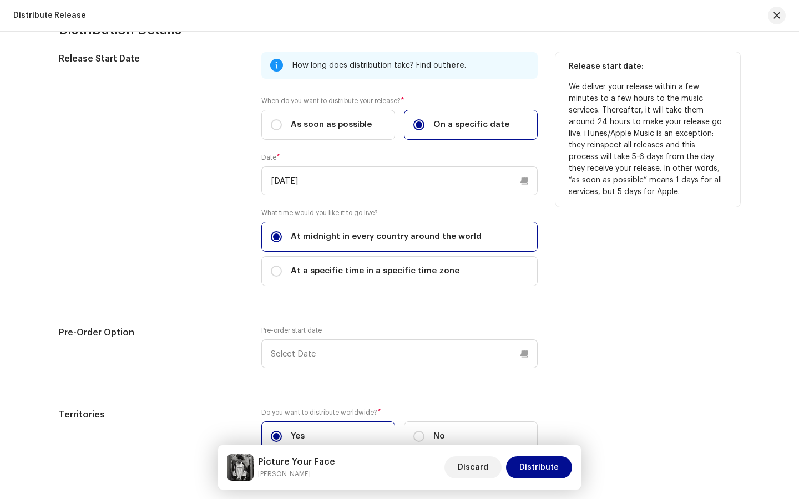
click at [607, 275] on div "Release start date: We deliver your release within a few minutes to a few hours…" at bounding box center [647, 175] width 185 height 247
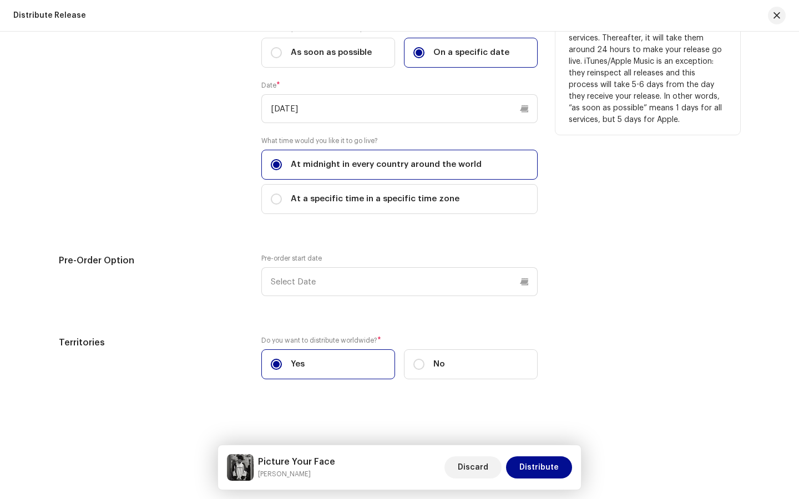
scroll to position [1960, 0]
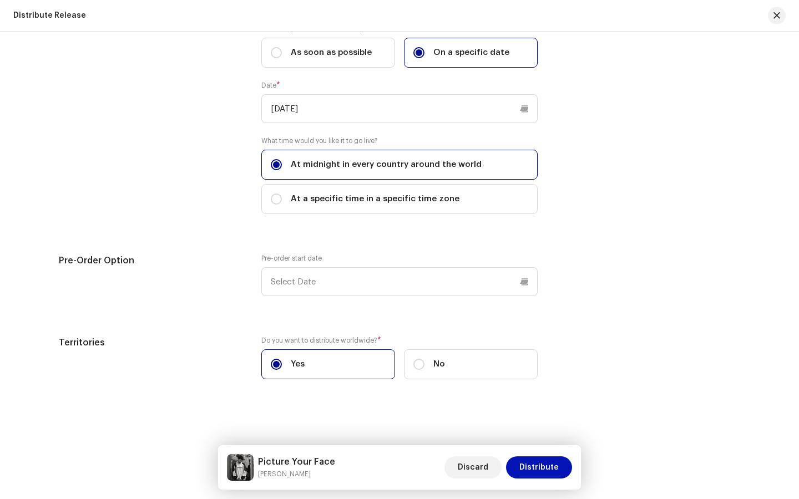
click at [555, 386] on span "Distribute" at bounding box center [538, 468] width 39 height 22
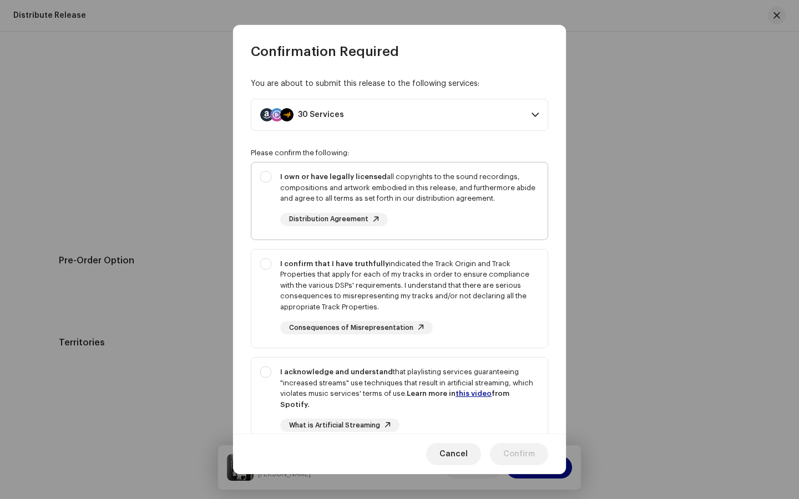
click at [265, 173] on div "I own or have legally licensed all copyrights to the sound recordings, composit…" at bounding box center [399, 199] width 296 height 73
checkbox input "true"
click at [267, 260] on div "I confirm that I have truthfully indicated the Track Origin and Track Propertie…" at bounding box center [399, 297] width 296 height 94
checkbox input "true"
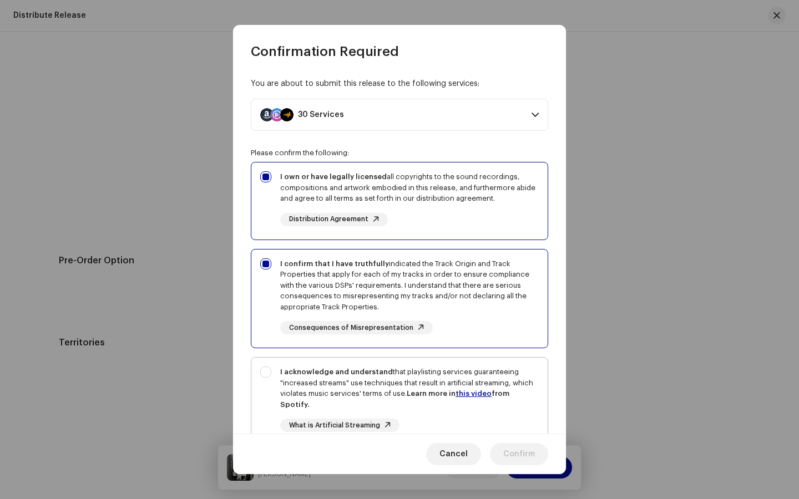
click at [270, 378] on div "I acknowledge and understand that playlisting services guaranteeing "increased …" at bounding box center [399, 408] width 296 height 101
checkbox input "true"
drag, startPoint x: 560, startPoint y: 330, endPoint x: 560, endPoint y: 397, distance: 67.1
click at [560, 386] on div "You are about to submit this release to the following services: 30 Services Ama…" at bounding box center [399, 246] width 333 height 373
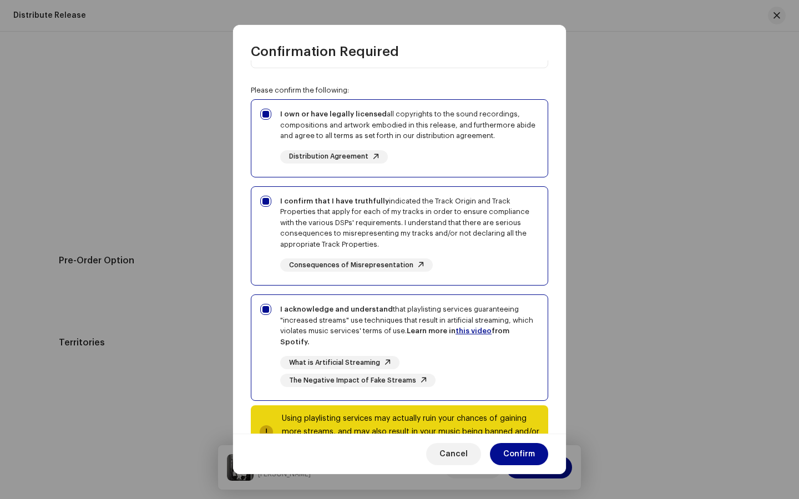
scroll to position [105, 0]
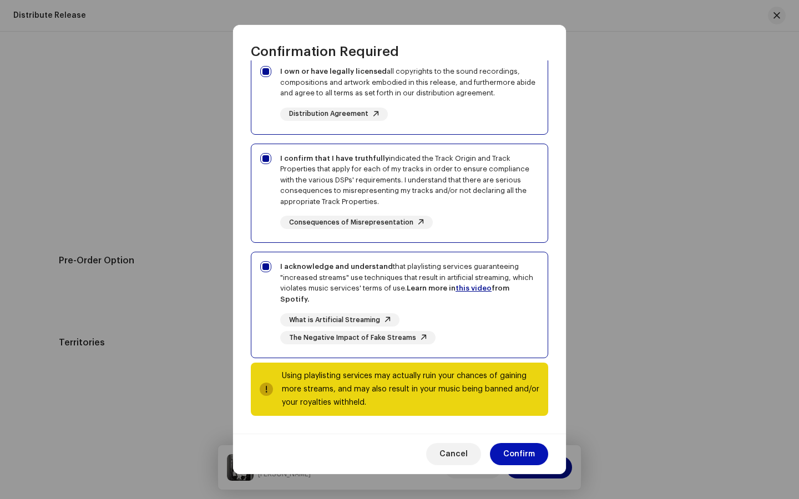
click at [538, 386] on button "Confirm" at bounding box center [519, 454] width 58 height 22
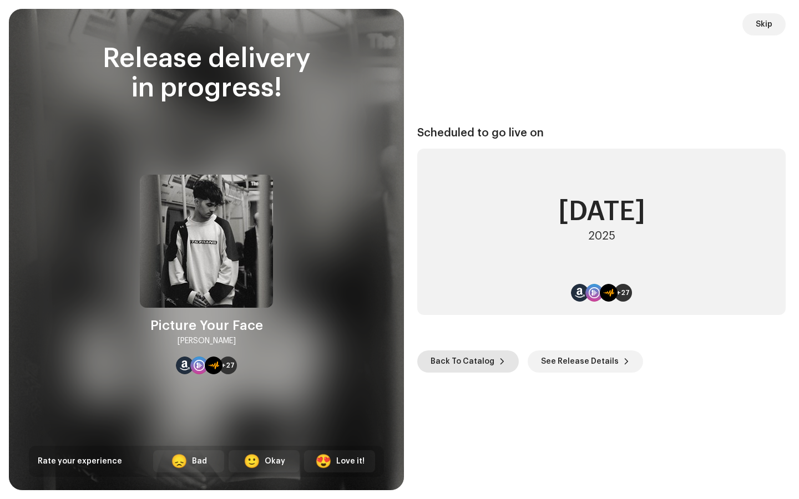
click at [479, 361] on span "Back To Catalog" at bounding box center [462, 362] width 64 height 22
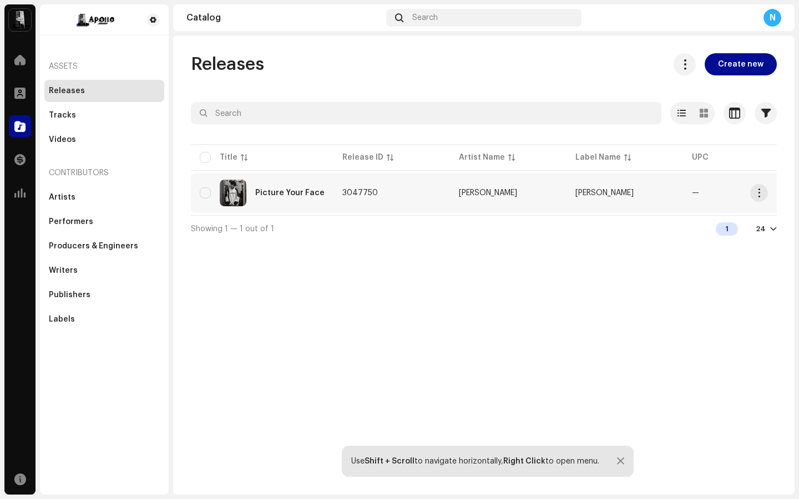
click at [513, 192] on re-a-table-link "[PERSON_NAME]" at bounding box center [508, 193] width 99 height 8
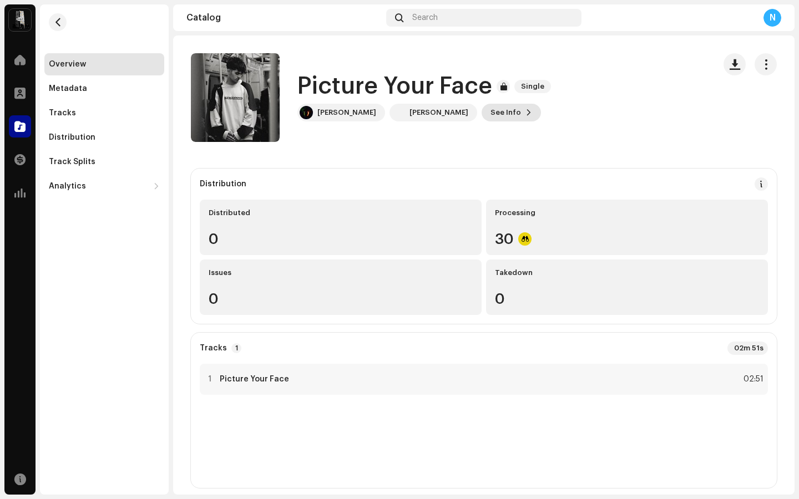
click at [525, 113] on span at bounding box center [528, 112] width 7 height 9
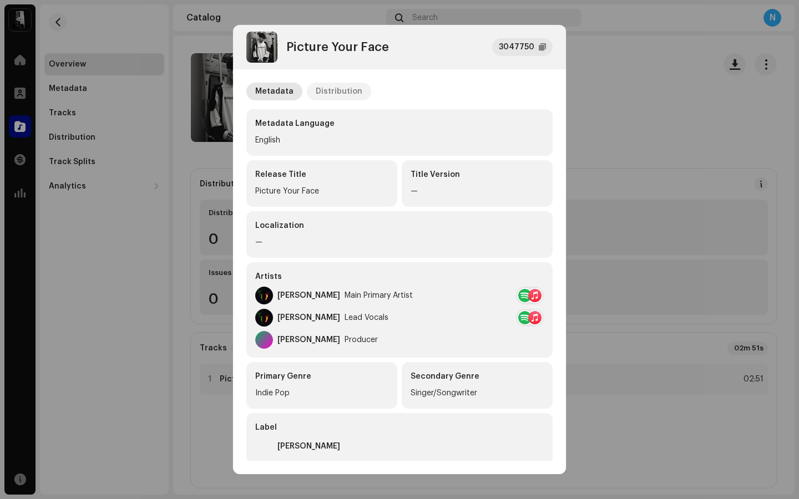
click at [346, 89] on div "Distribution" at bounding box center [339, 92] width 47 height 18
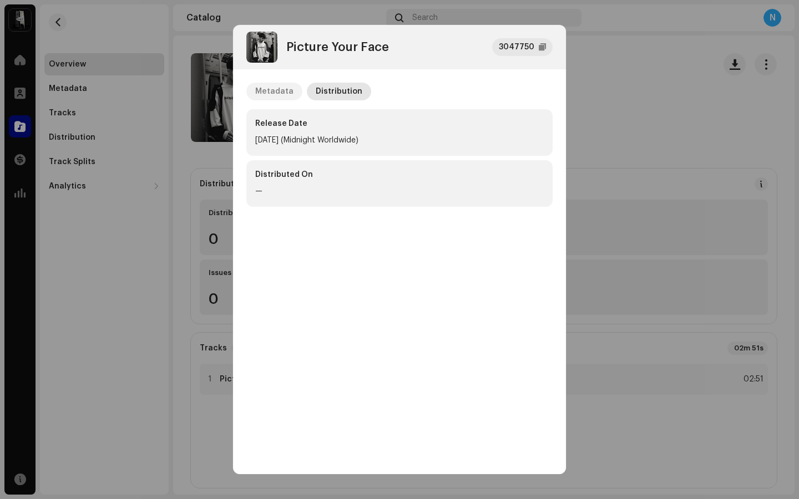
click at [285, 95] on div "Metadata" at bounding box center [274, 92] width 38 height 18
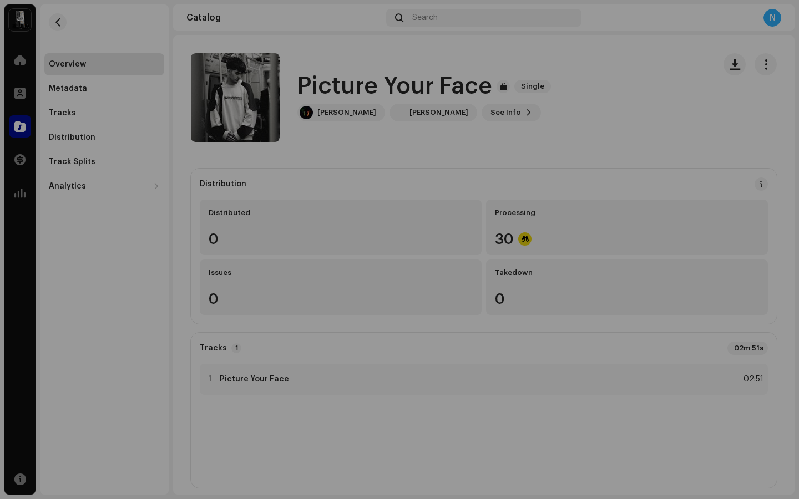
click at [585, 121] on div "Picture Your Face 3047750 Metadata Distribution Metadata Language English Relea…" at bounding box center [399, 249] width 799 height 499
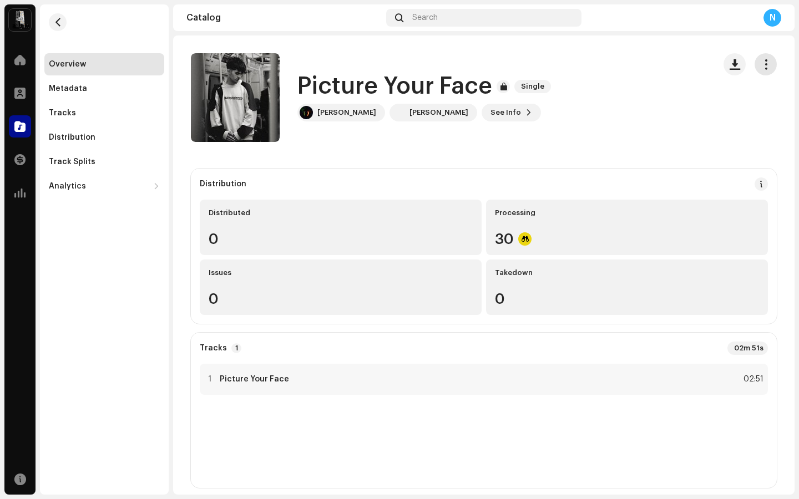
click at [762, 64] on span "button" at bounding box center [765, 64] width 11 height 9
click at [593, 103] on div "Picture Your Face Single [PERSON_NAME] [PERSON_NAME] See Info" at bounding box center [448, 97] width 515 height 89
click at [490, 113] on span "See Info" at bounding box center [505, 113] width 31 height 22
click at [630, 125] on div "Picture Your Face 3047750 Metadata Distribution Metadata Language English Relea…" at bounding box center [399, 249] width 799 height 499
click at [77, 117] on div "Tracks" at bounding box center [104, 113] width 111 height 9
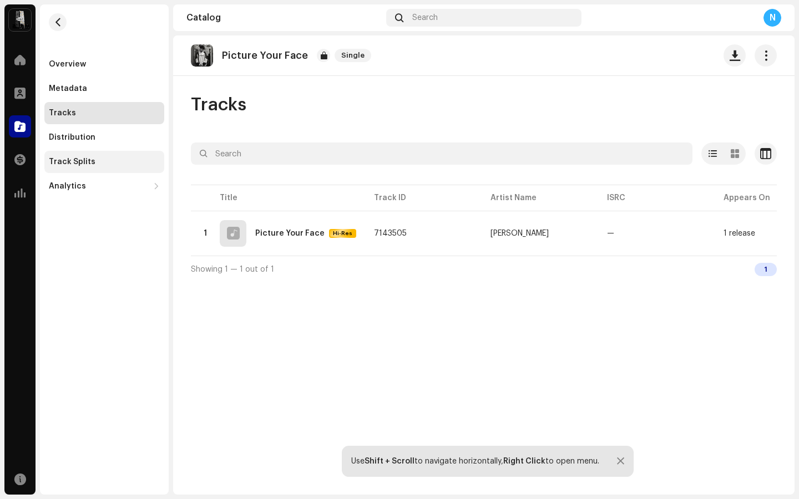
click at [75, 166] on div "Track Splits" at bounding box center [72, 162] width 47 height 9
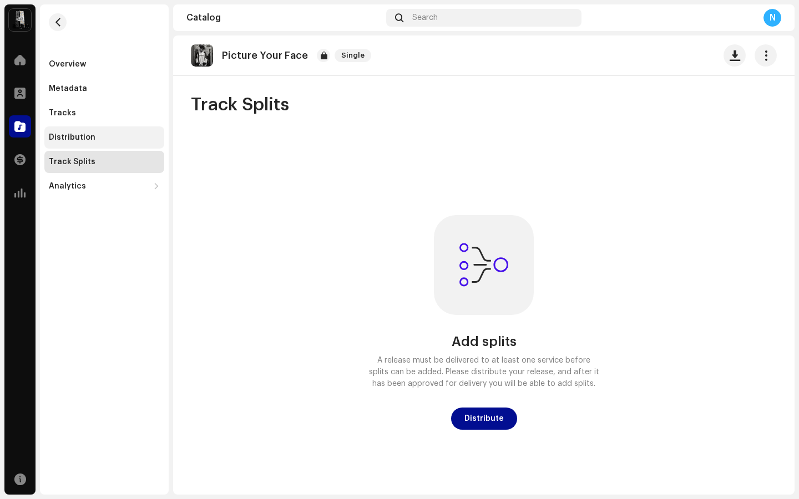
click at [75, 134] on div "Distribution" at bounding box center [72, 137] width 47 height 9
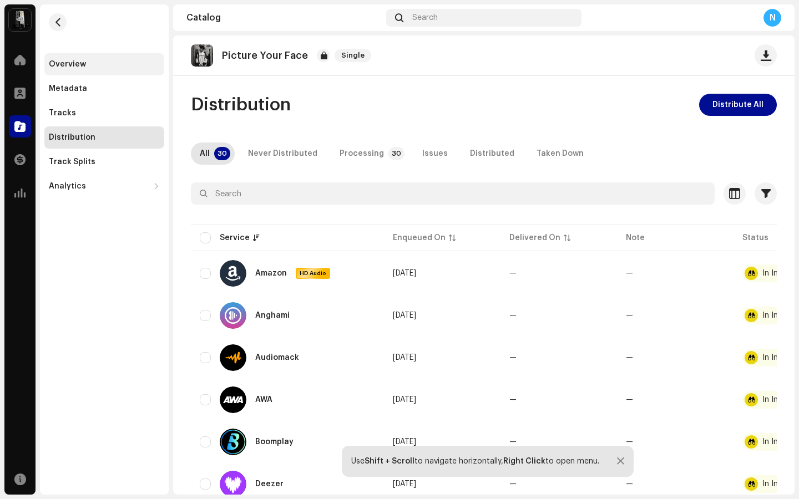
click at [87, 74] on div "Overview" at bounding box center [104, 64] width 120 height 22
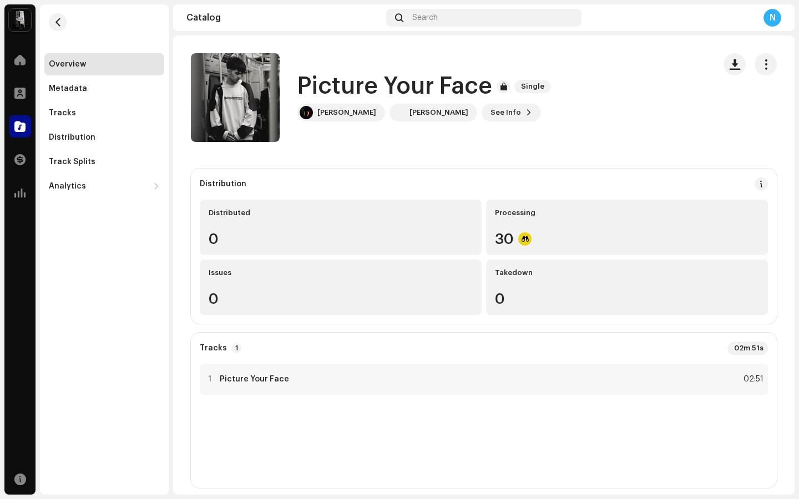
click at [22, 21] on img at bounding box center [20, 20] width 22 height 22
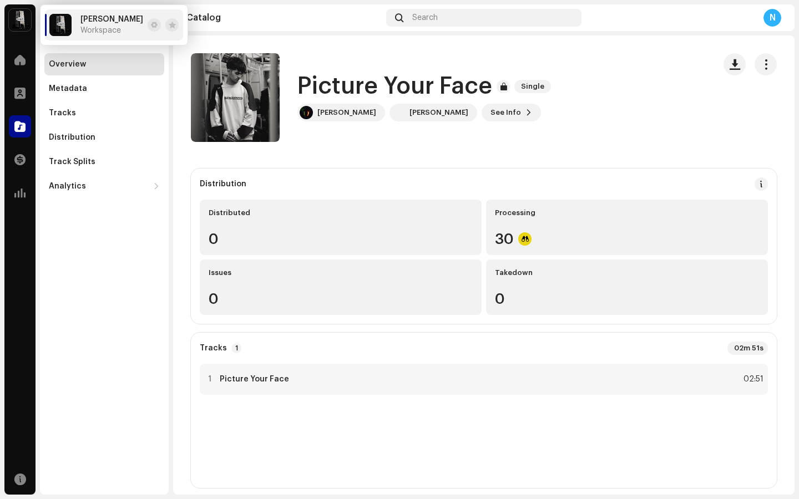
click at [20, 17] on img at bounding box center [20, 20] width 22 height 22
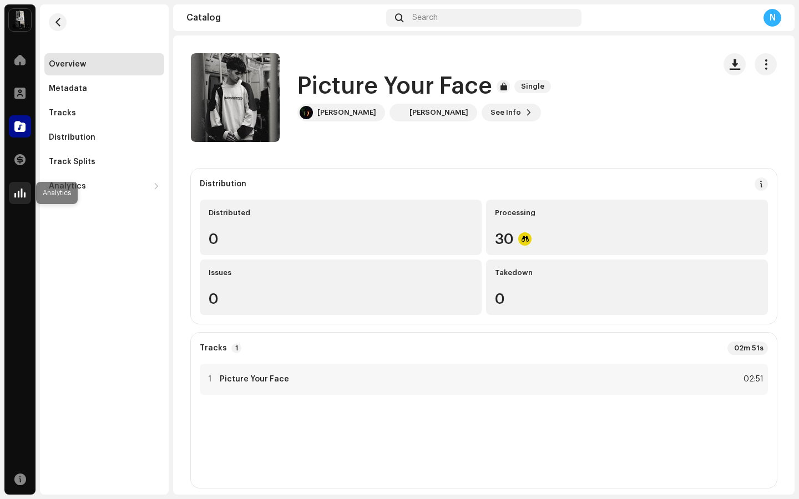
click at [22, 196] on span at bounding box center [19, 193] width 11 height 9
click at [21, 55] on span at bounding box center [19, 59] width 11 height 9
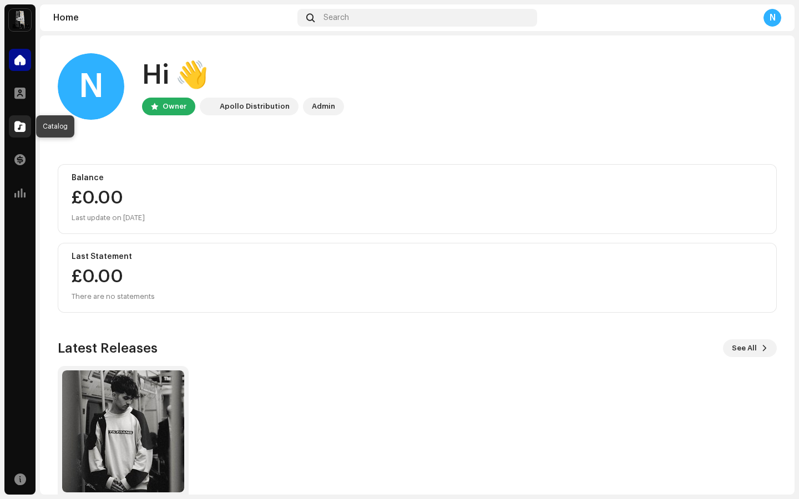
click at [24, 129] on span at bounding box center [19, 126] width 11 height 9
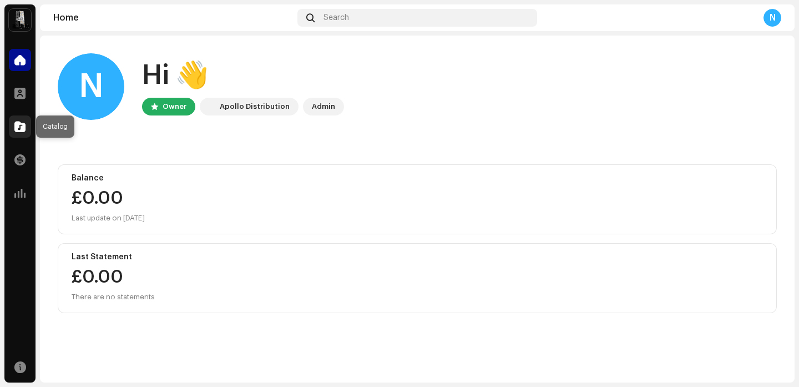
click at [19, 135] on div at bounding box center [20, 126] width 22 height 22
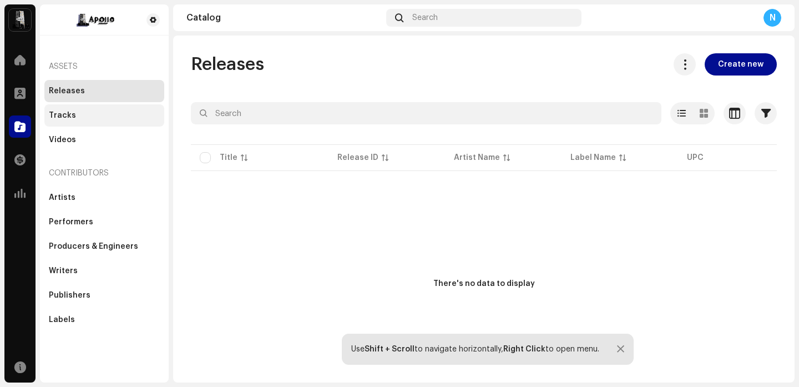
click at [72, 118] on div "Tracks" at bounding box center [62, 115] width 27 height 9
